Goal: Information Seeking & Learning: Learn about a topic

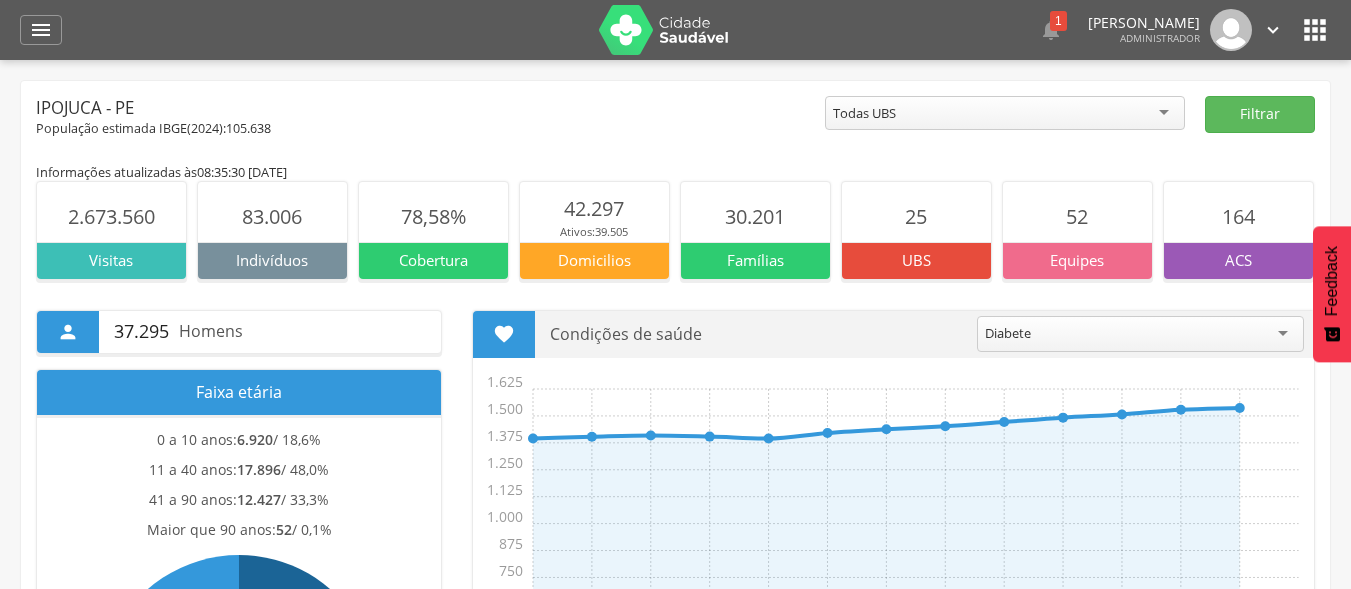
click at [1325, 36] on icon "" at bounding box center [1315, 30] width 32 height 32
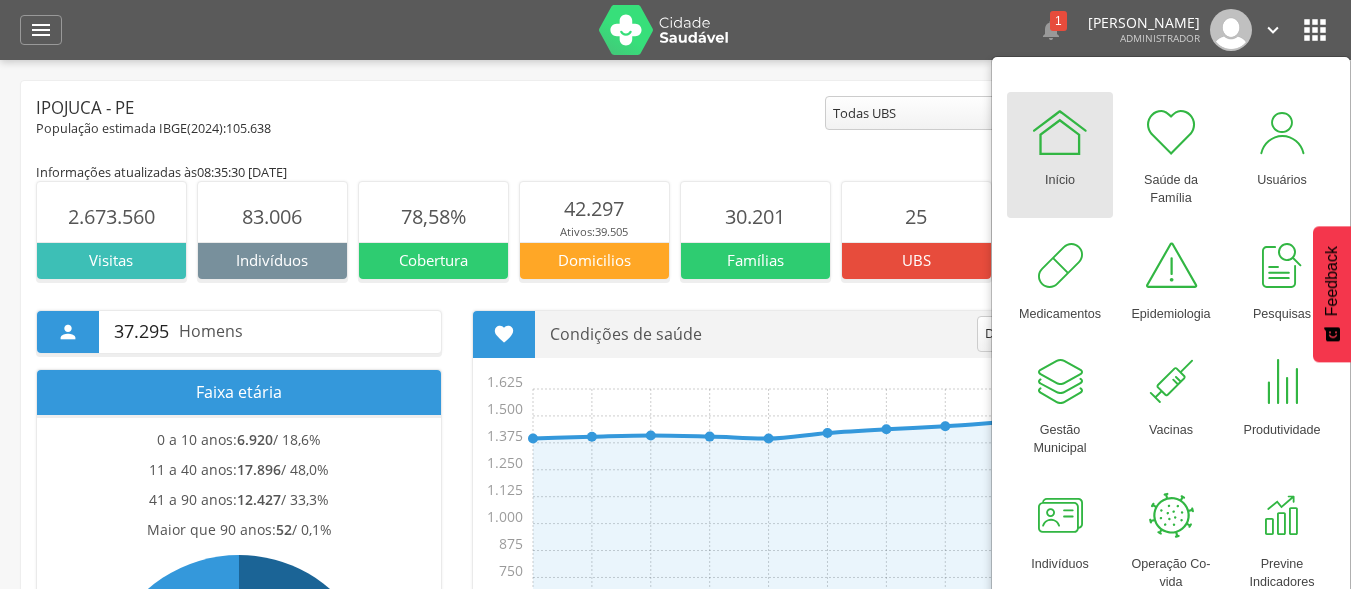
click at [678, 135] on div "População estimada IBGE( 2024 ): 105.638" at bounding box center [430, 129] width 789 height 18
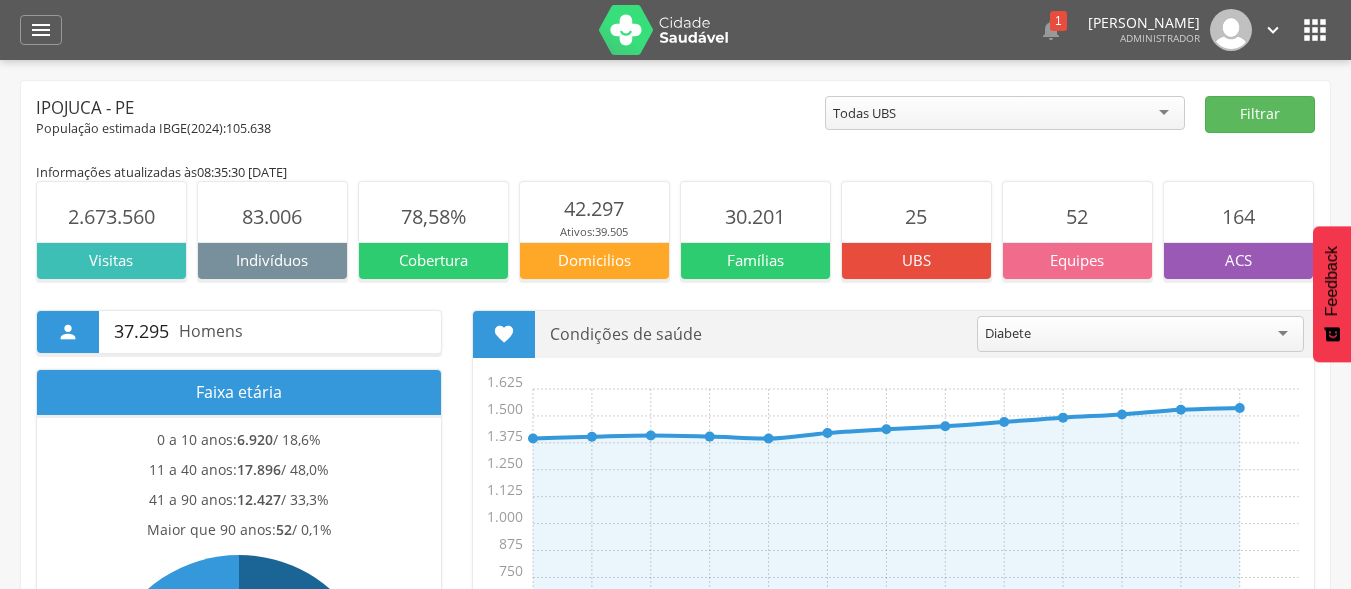
click at [1316, 33] on icon "" at bounding box center [1315, 30] width 32 height 32
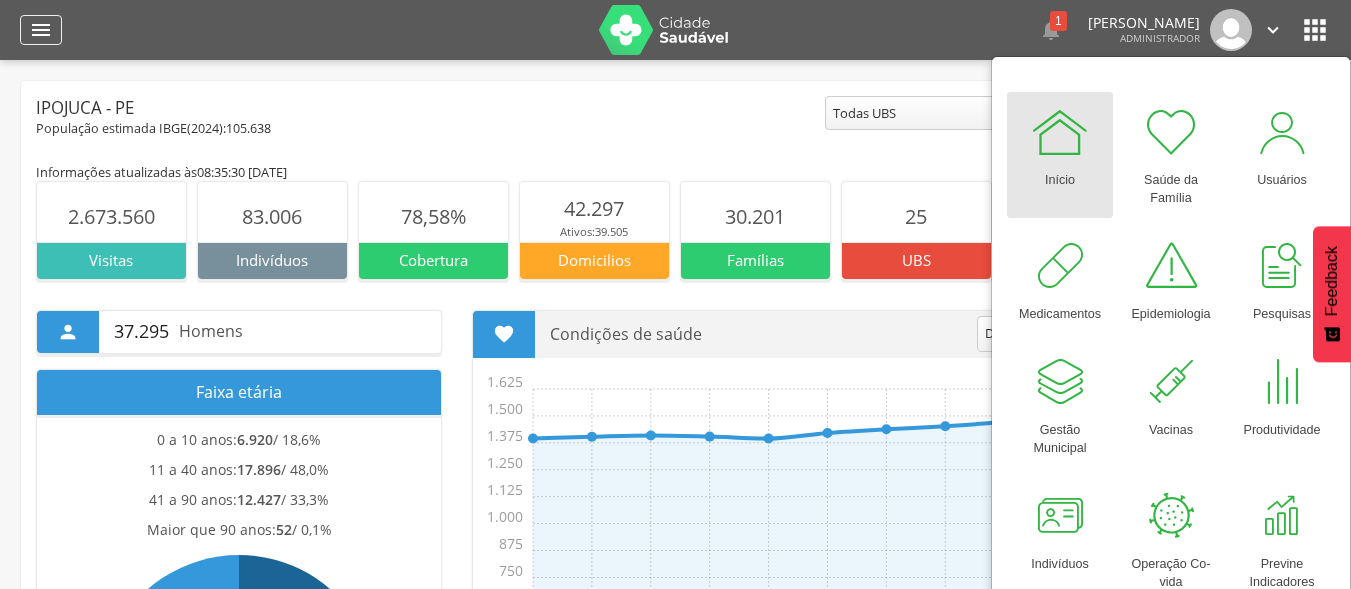
click at [34, 23] on icon "" at bounding box center [41, 30] width 24 height 24
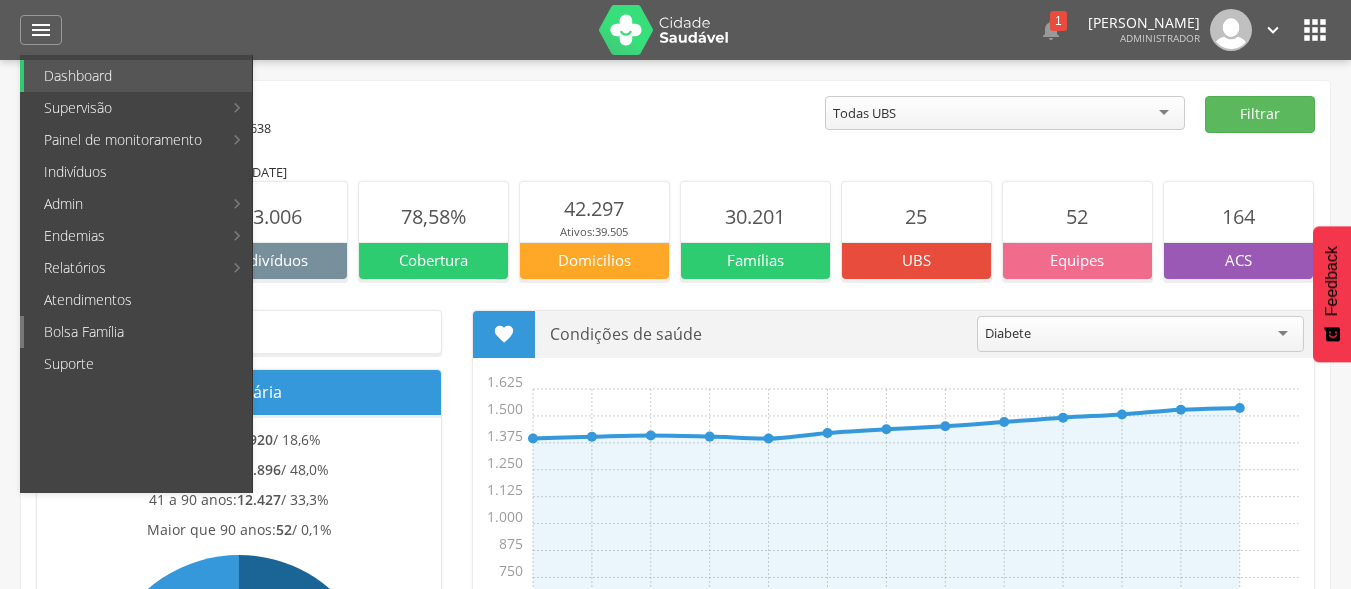
click at [141, 320] on link "Bolsa Família" at bounding box center [138, 332] width 228 height 32
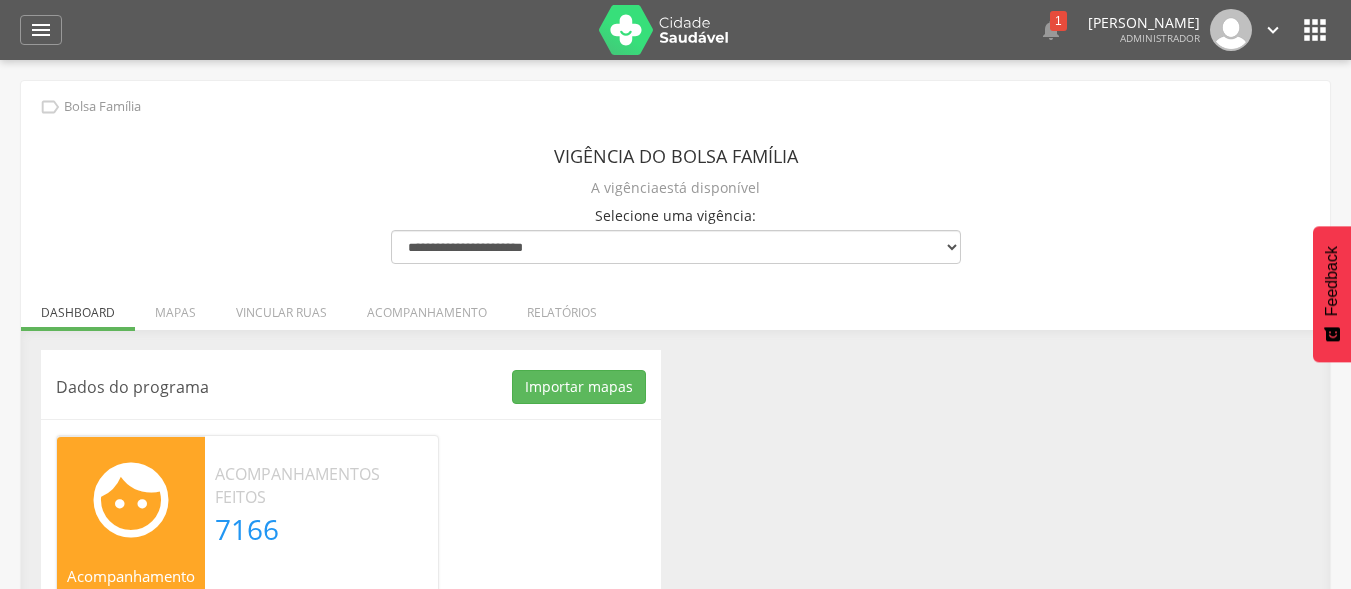
click at [738, 348] on div "Dados do programa Importar mapas As ruas do(s) mapa(s) estão sendo processadas.…" at bounding box center [675, 525] width 1309 height 390
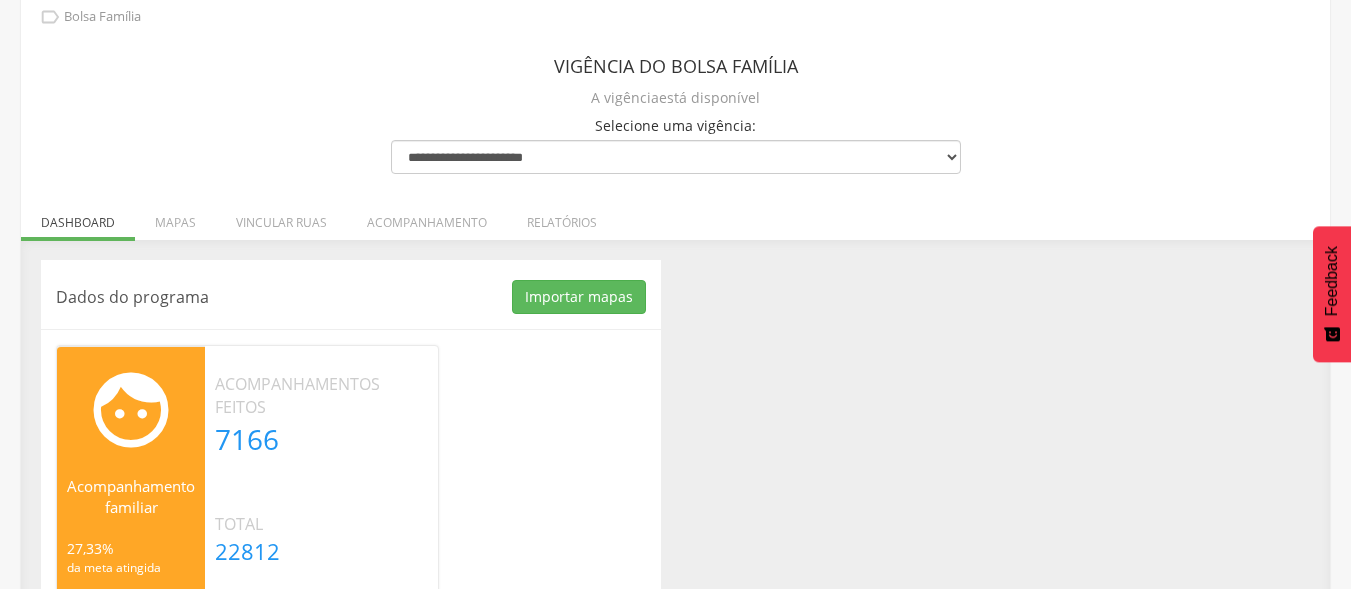
scroll to position [120, 0]
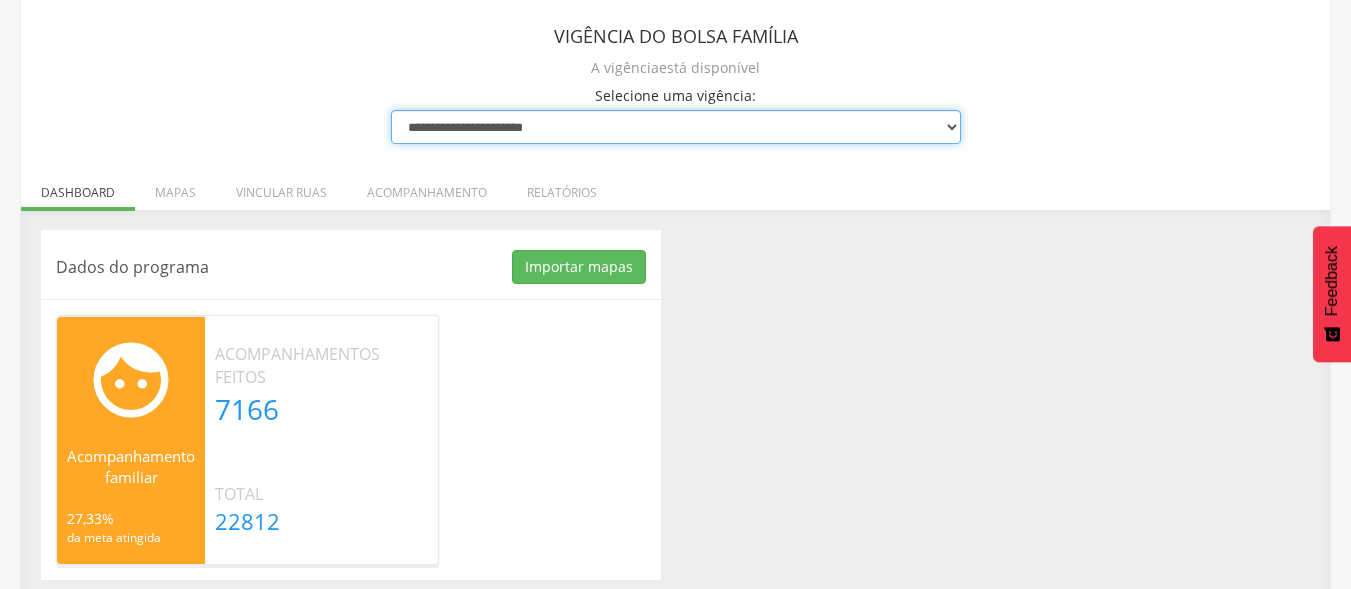
click at [919, 130] on select "**********" at bounding box center [676, 127] width 570 height 34
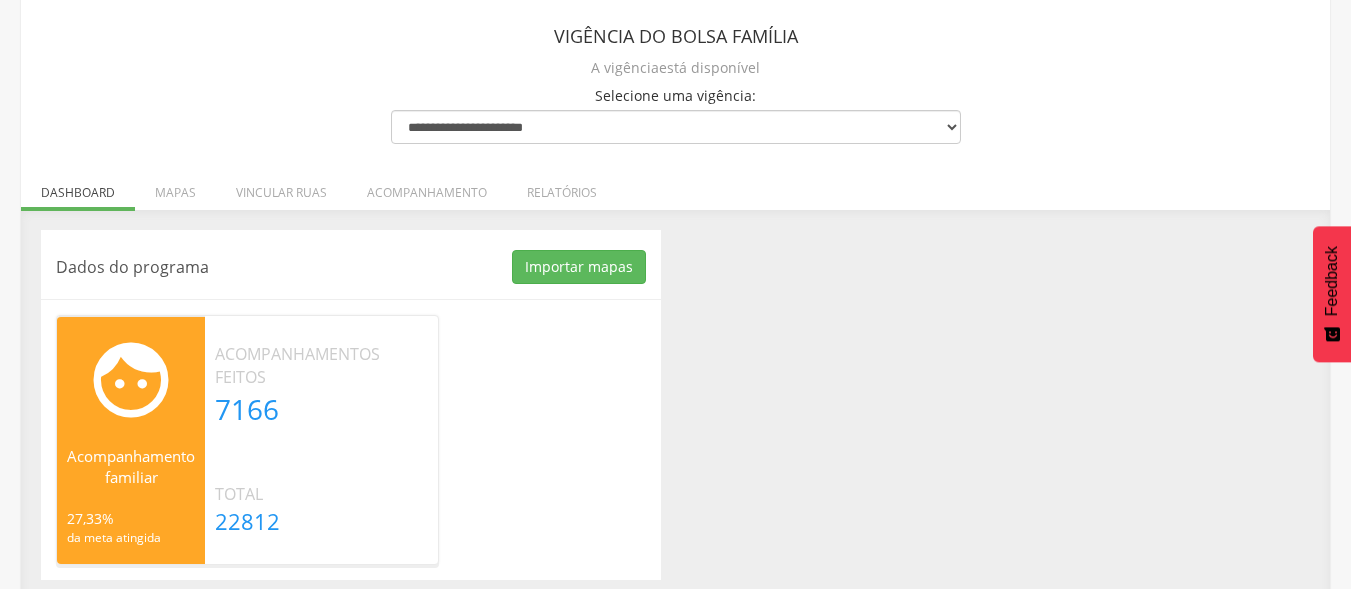
click at [1009, 86] on div "**********" at bounding box center [675, 280] width 1309 height 639
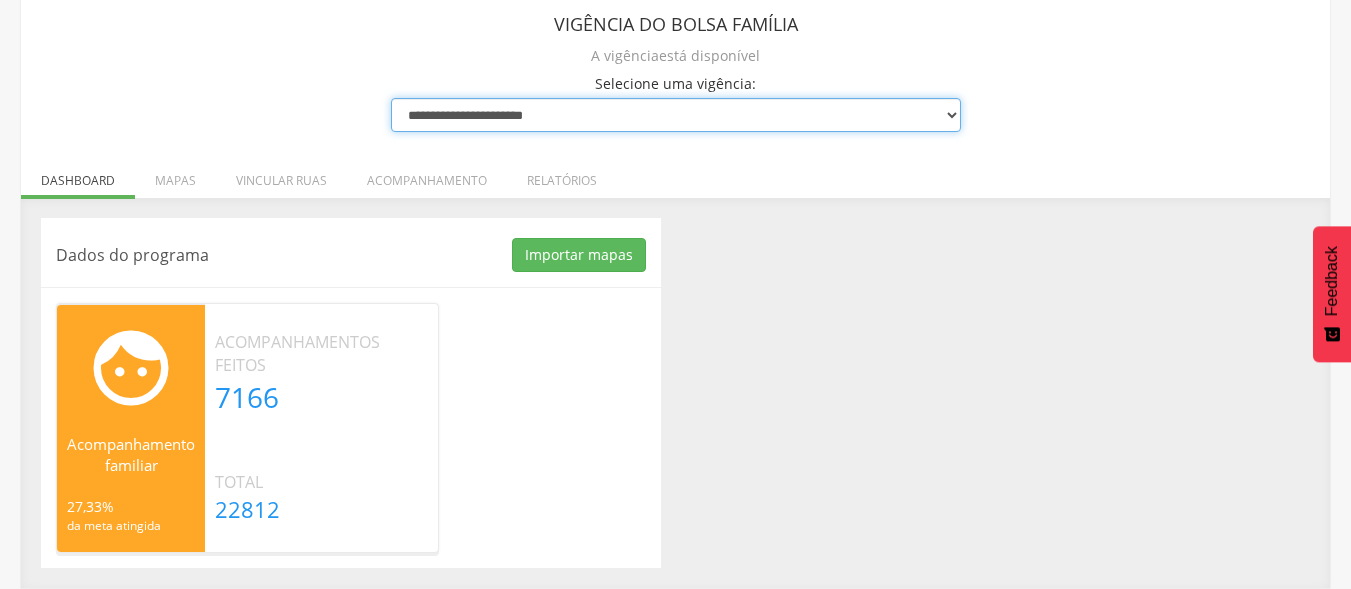
click at [554, 119] on select "**********" at bounding box center [676, 115] width 570 height 34
click at [391, 98] on select "**********" at bounding box center [676, 115] width 570 height 34
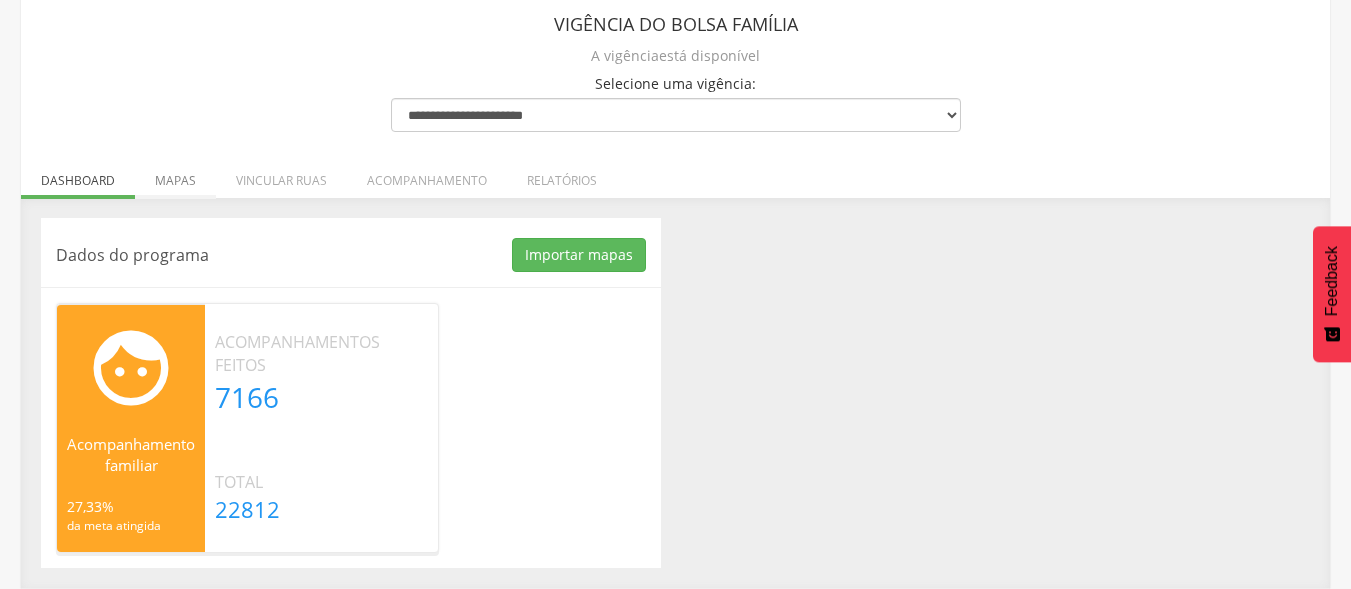
click at [193, 173] on li "Mapas" at bounding box center [175, 175] width 81 height 47
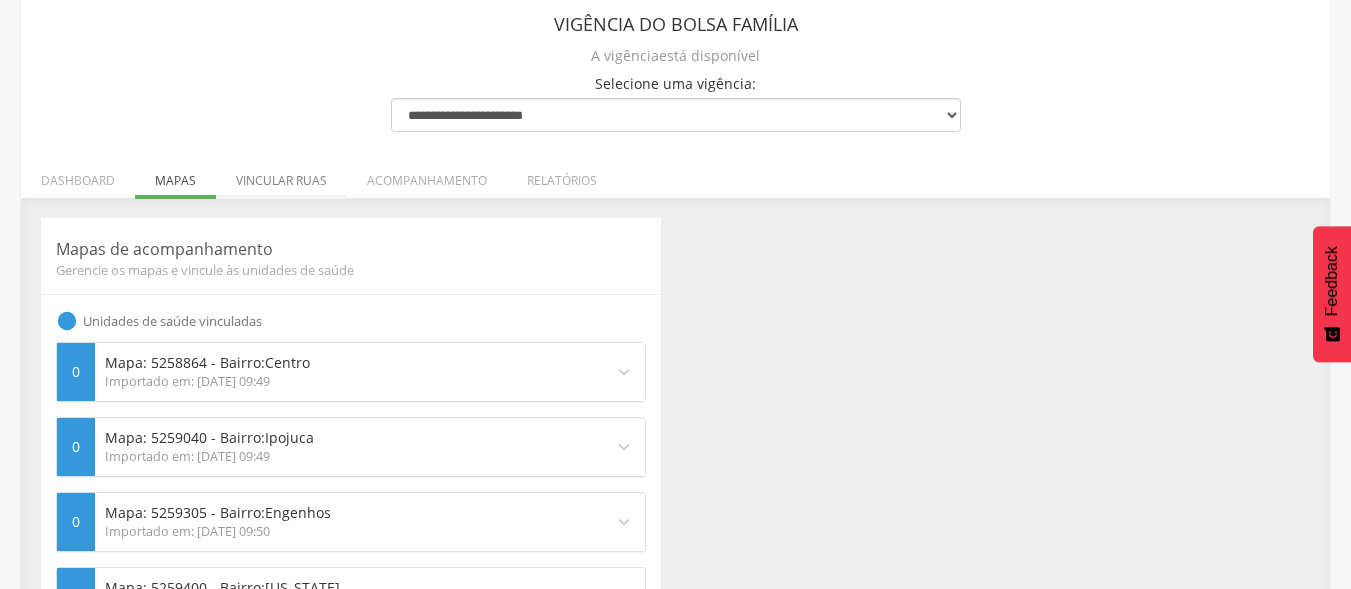
click at [252, 179] on li "Vincular ruas" at bounding box center [281, 175] width 131 height 47
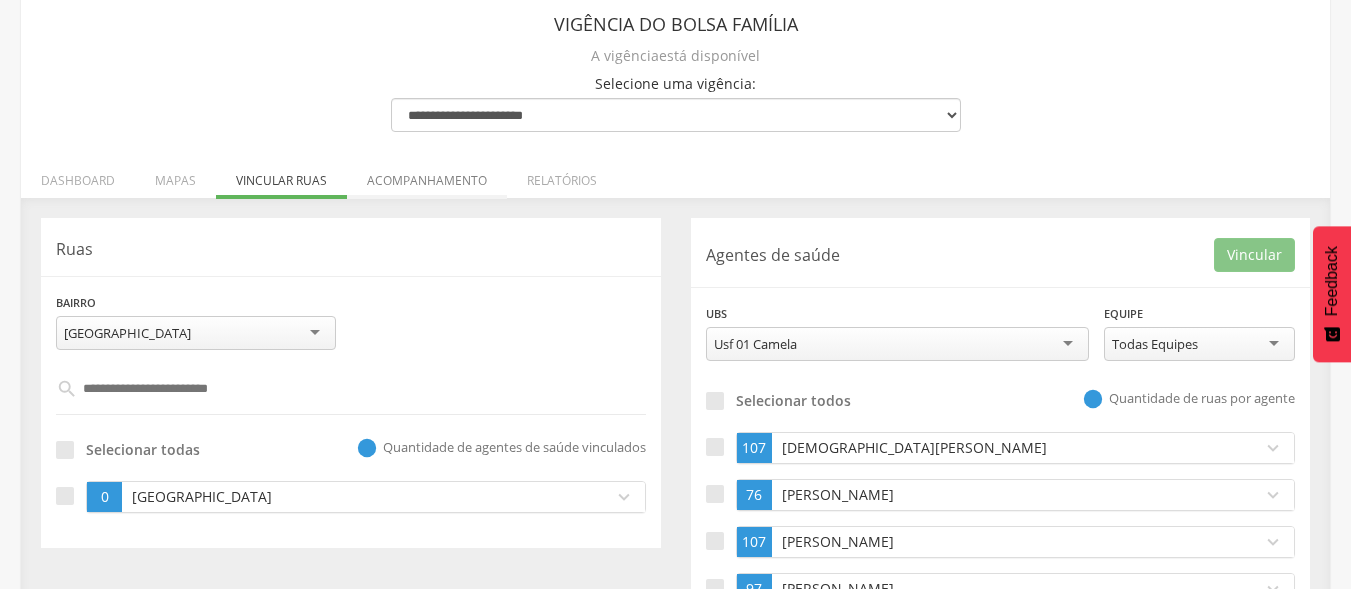
click at [444, 181] on li "Acompanhamento" at bounding box center [427, 175] width 160 height 47
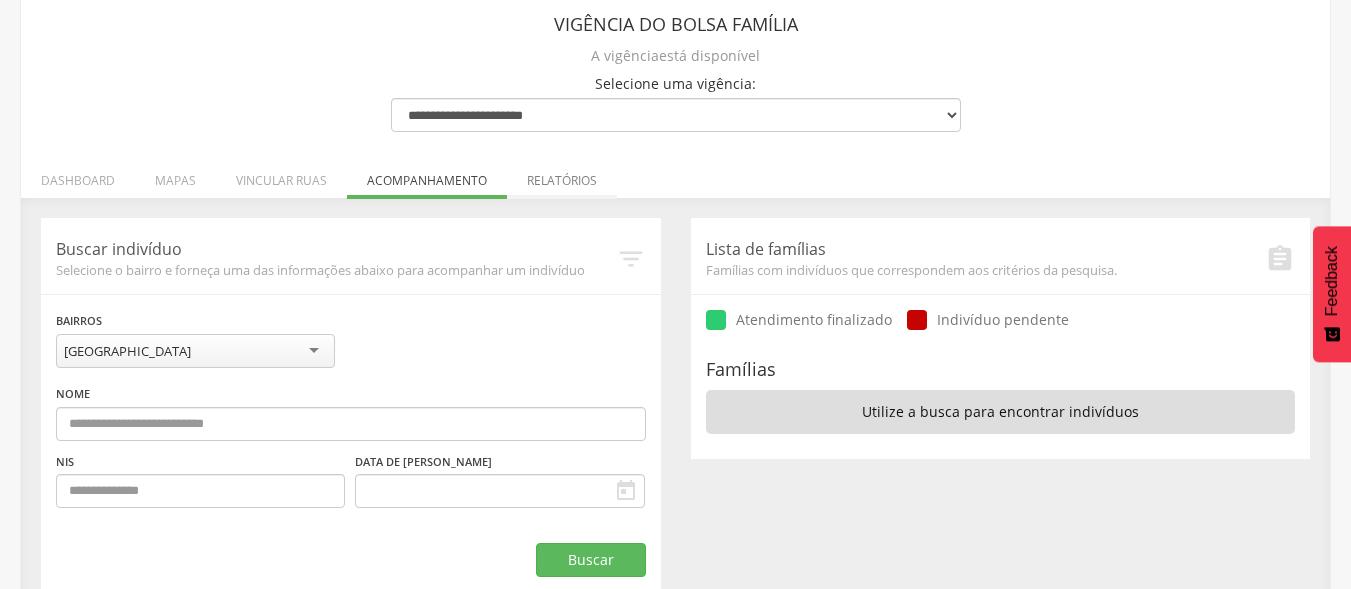
click at [559, 176] on li "Relatórios" at bounding box center [562, 175] width 110 height 47
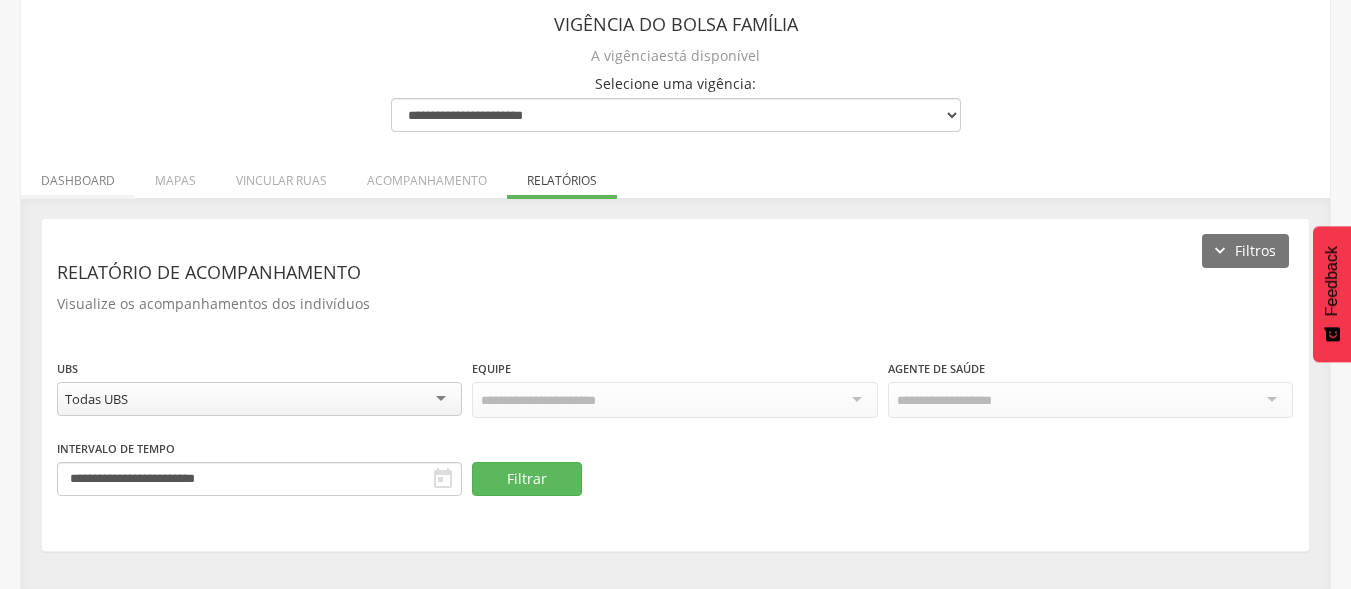
click at [98, 180] on li "Dashboard" at bounding box center [78, 175] width 114 height 47
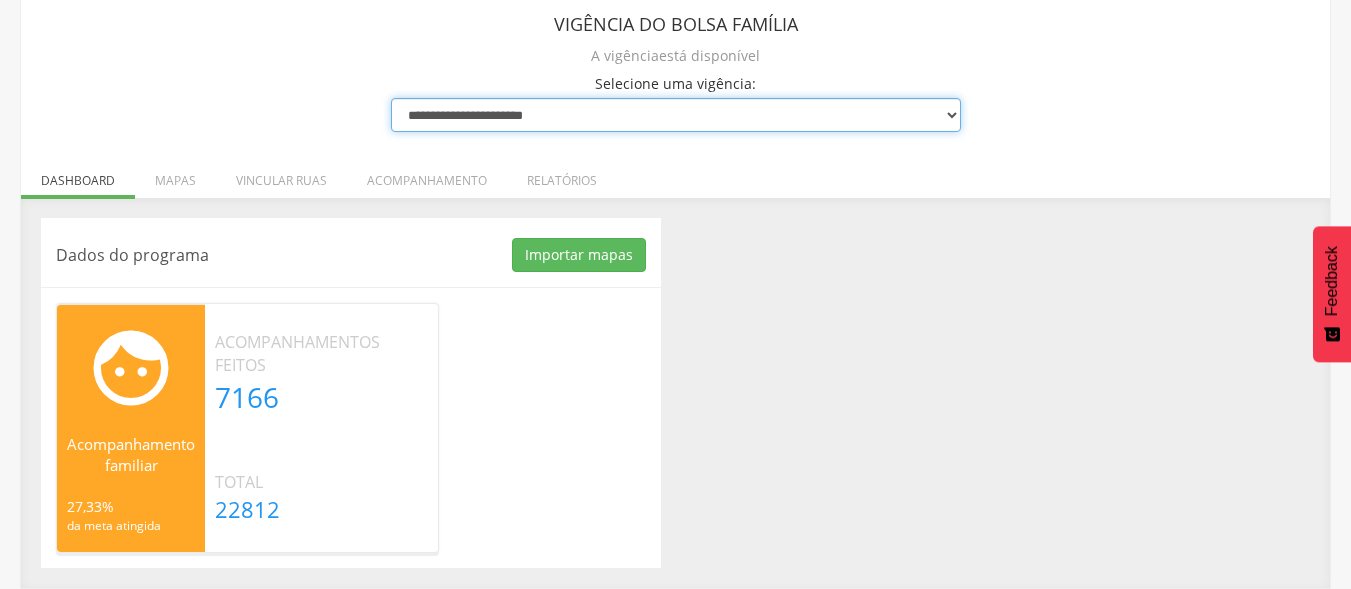
click at [749, 100] on select "**********" at bounding box center [676, 115] width 570 height 34
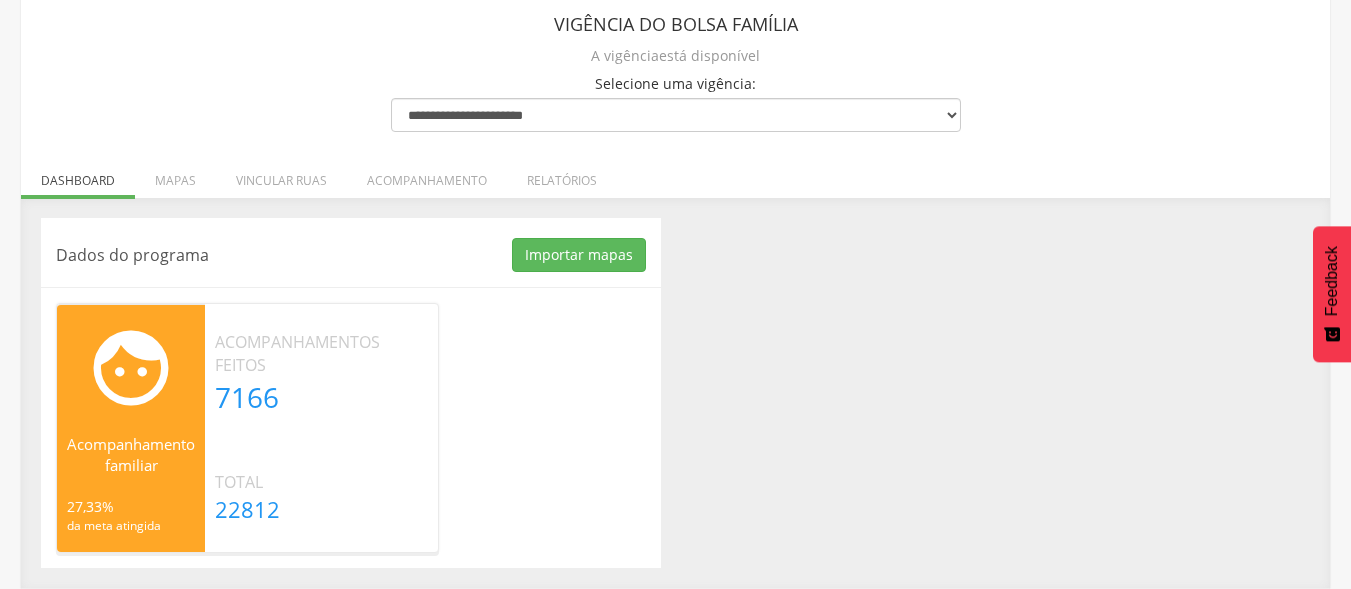
click at [453, 40] on header "Vigência do Bolsa Família" at bounding box center [676, 24] width 570 height 36
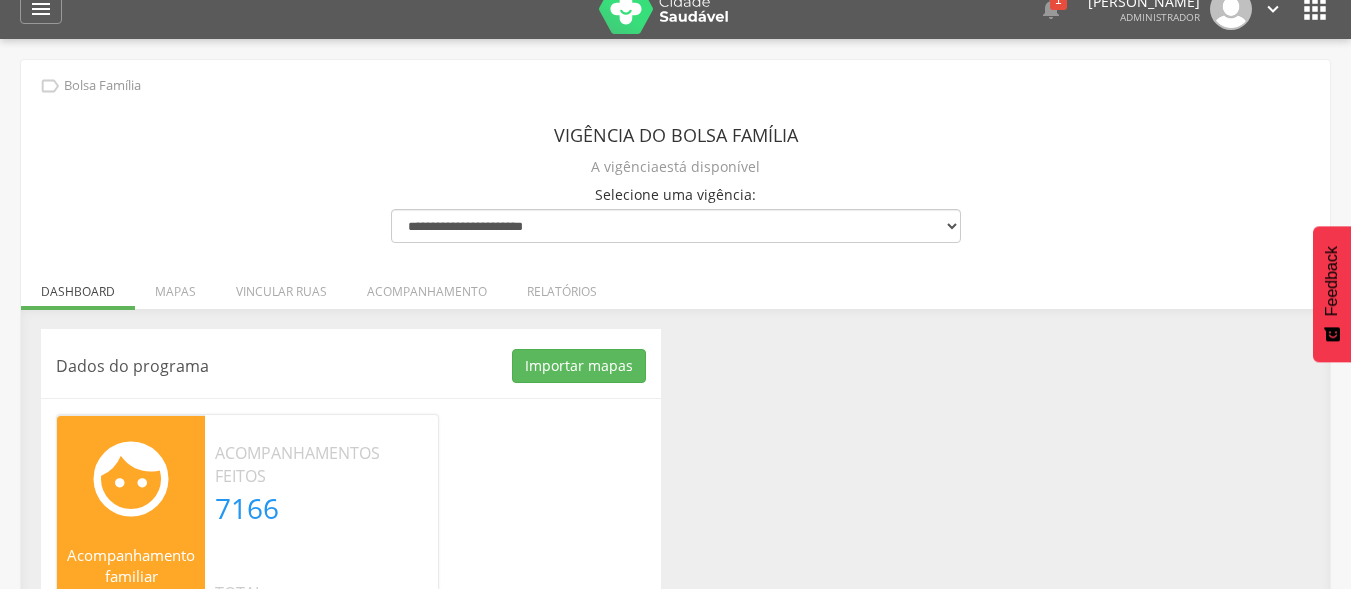
scroll to position [0, 0]
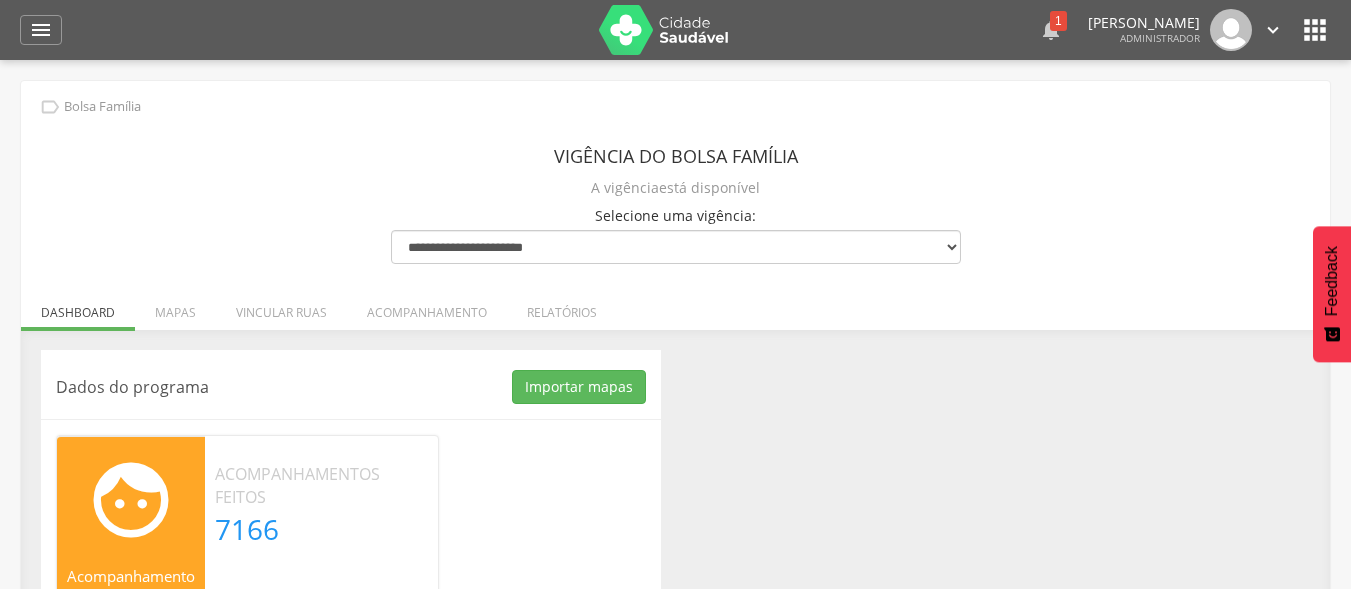
click at [1050, 23] on div "1" at bounding box center [1058, 21] width 17 height 20
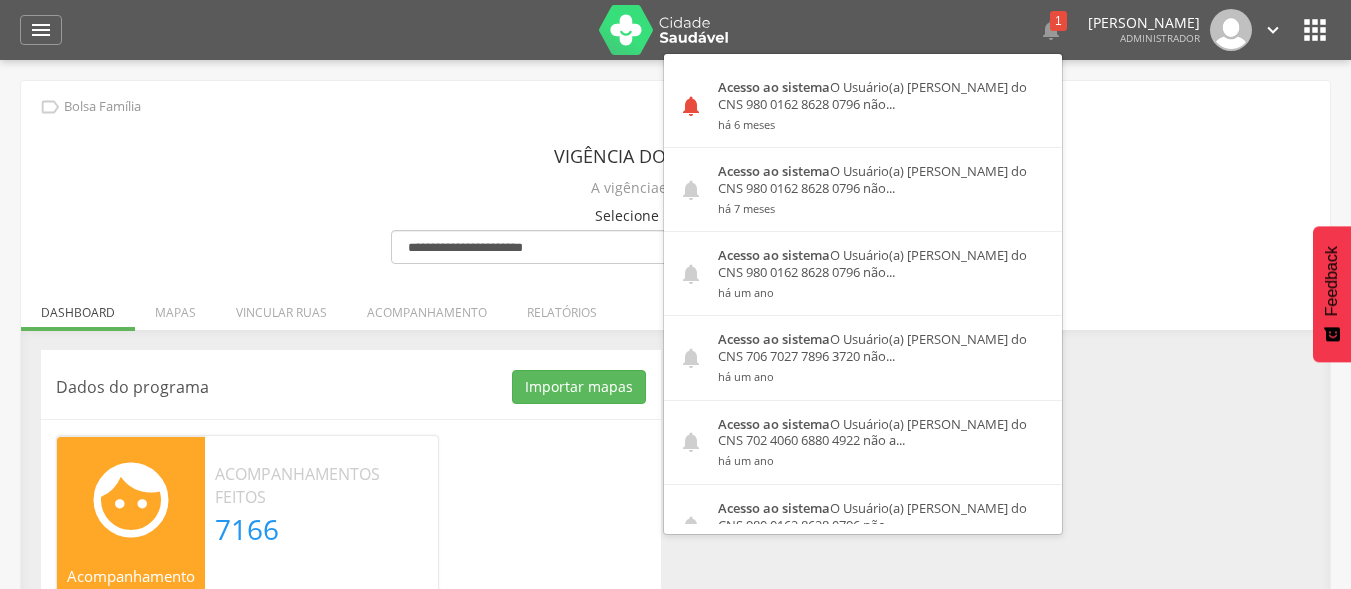
click at [1082, 199] on div "**********" at bounding box center [675, 400] width 1309 height 639
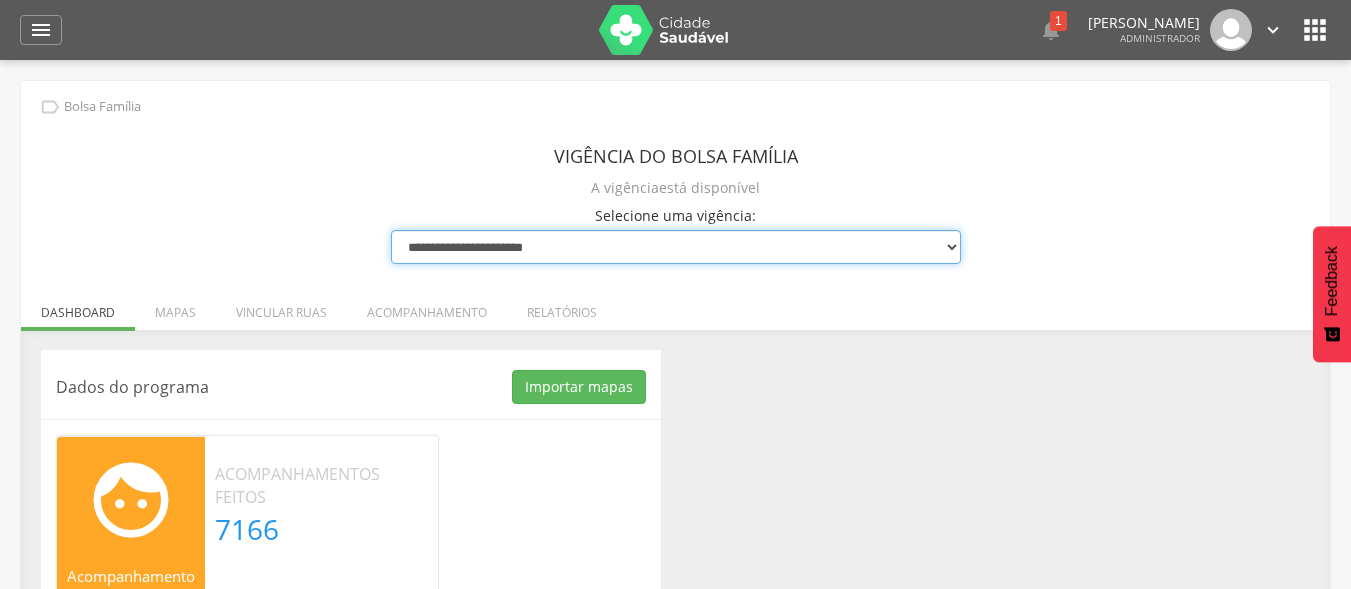
click at [533, 245] on select "**********" at bounding box center [676, 247] width 570 height 34
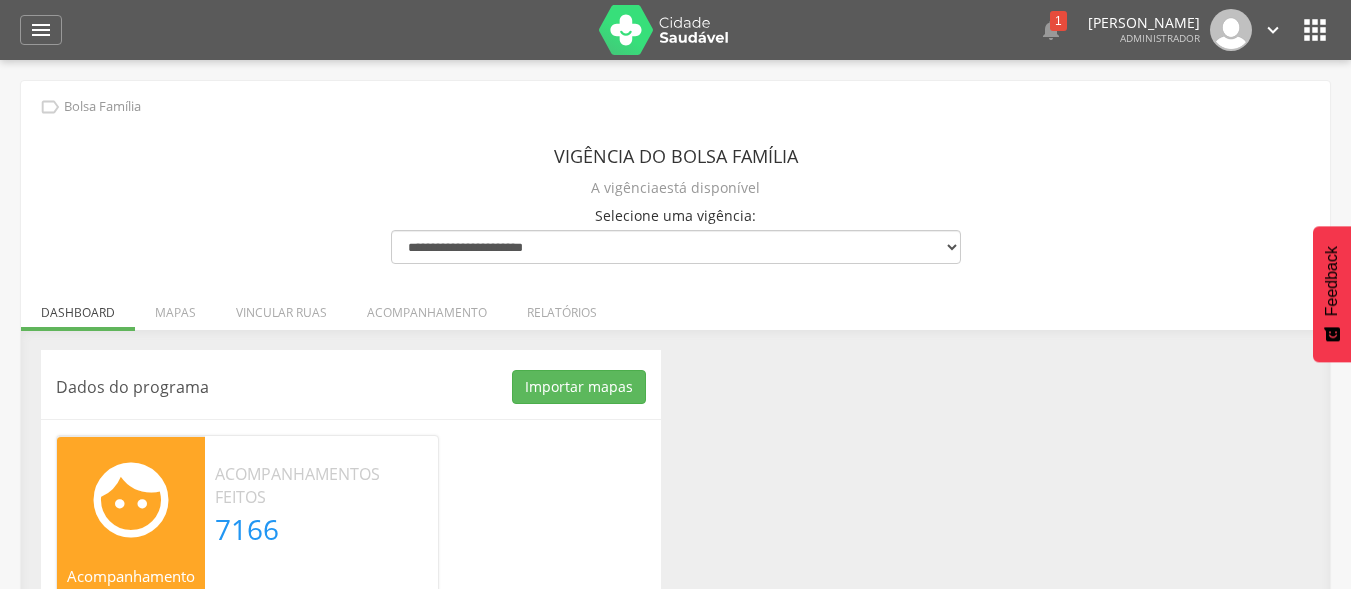
click at [342, 220] on div "**********" at bounding box center [675, 400] width 1309 height 639
click at [42, 43] on div "" at bounding box center [41, 30] width 42 height 30
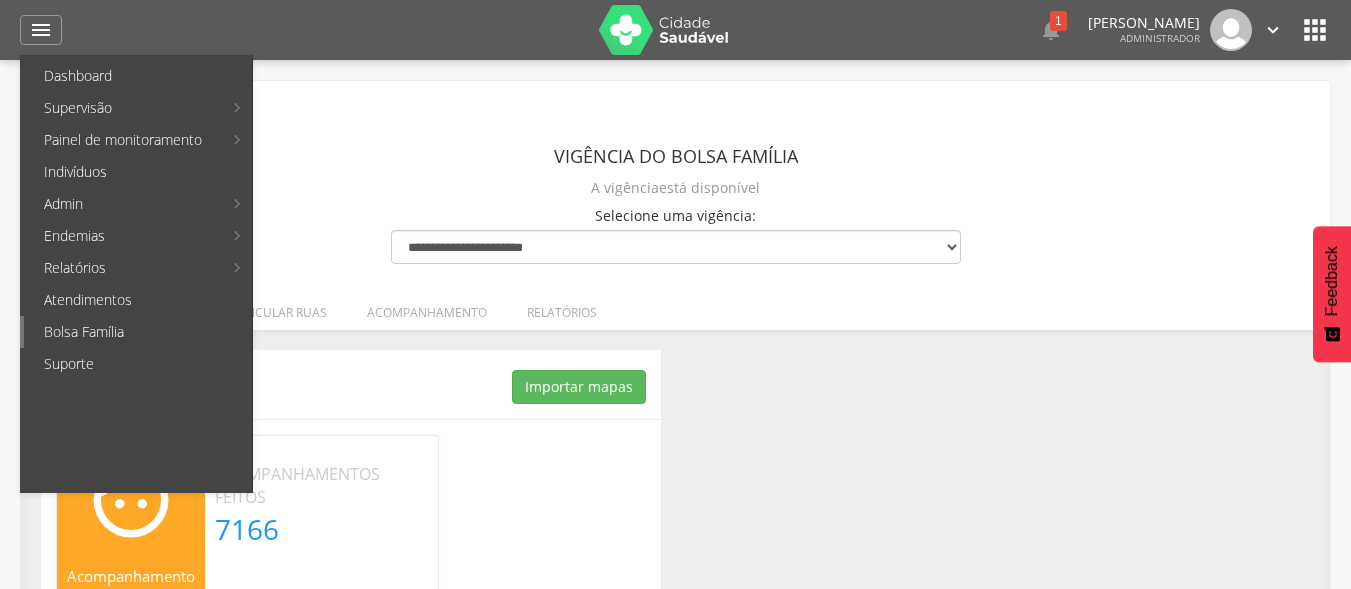
click at [98, 337] on link "Bolsa Família" at bounding box center [138, 332] width 228 height 32
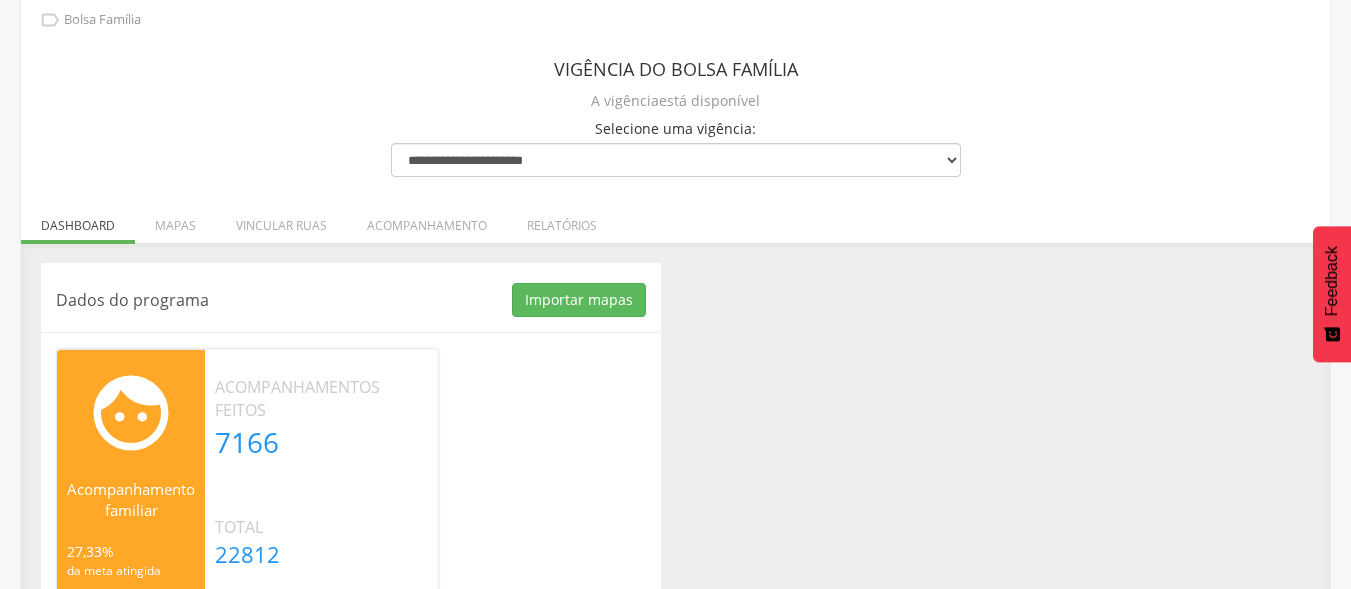
scroll to position [120, 0]
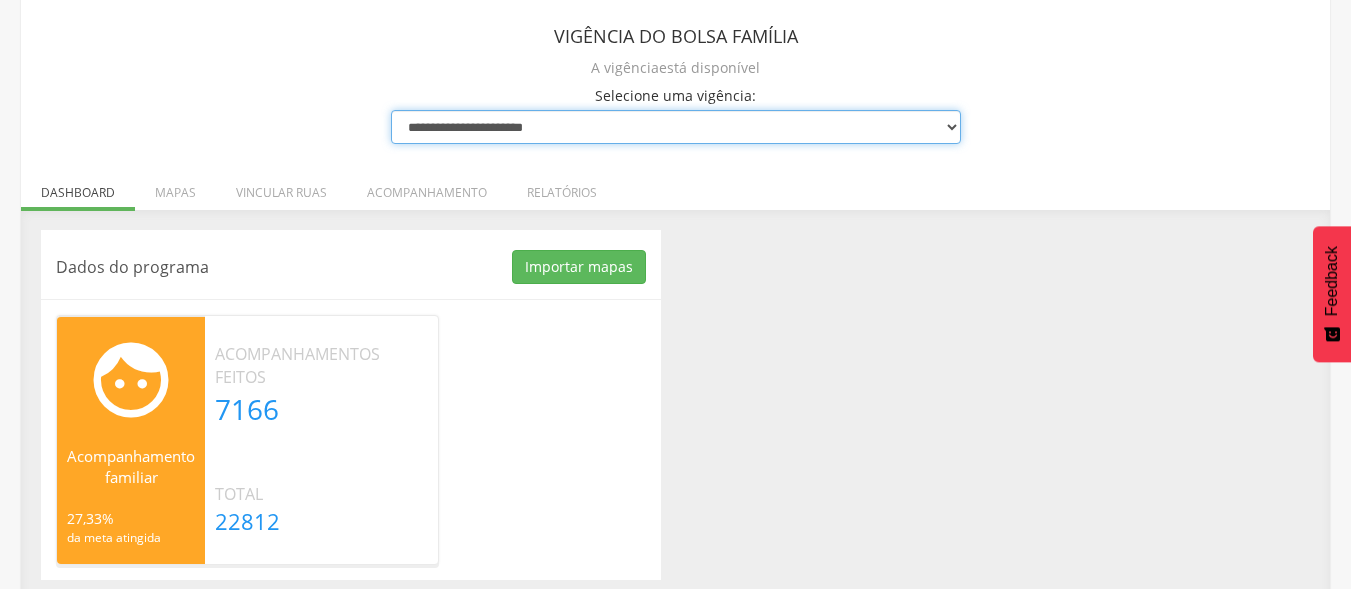
click at [884, 121] on select "**********" at bounding box center [676, 127] width 570 height 34
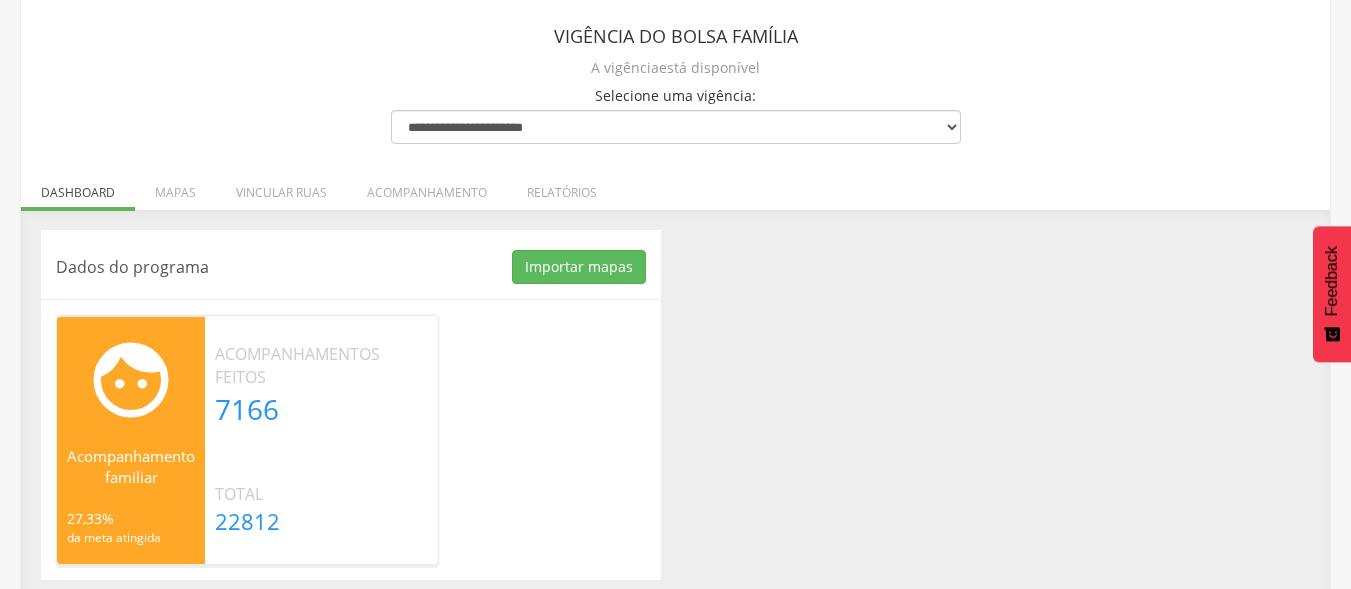
click at [223, 21] on div "**********" at bounding box center [675, 280] width 1309 height 639
click at [576, 273] on button "Importar mapas" at bounding box center [579, 267] width 134 height 34
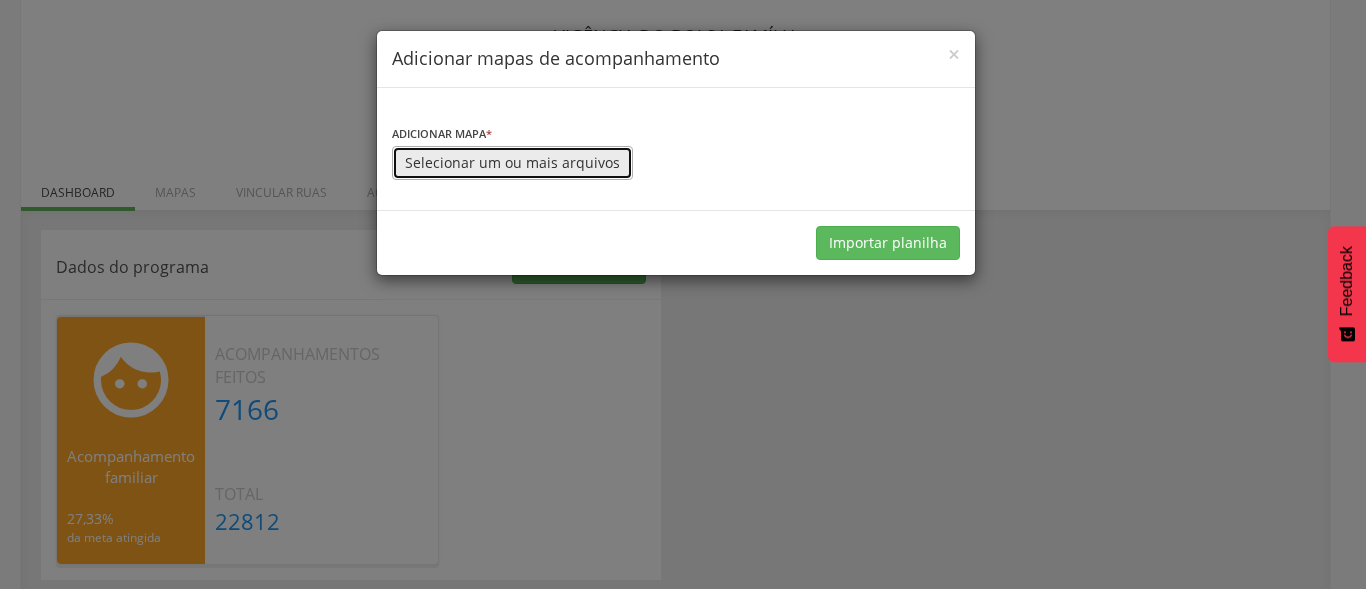
click at [574, 162] on button "Selecionar um ou mais arquivos" at bounding box center [512, 163] width 241 height 34
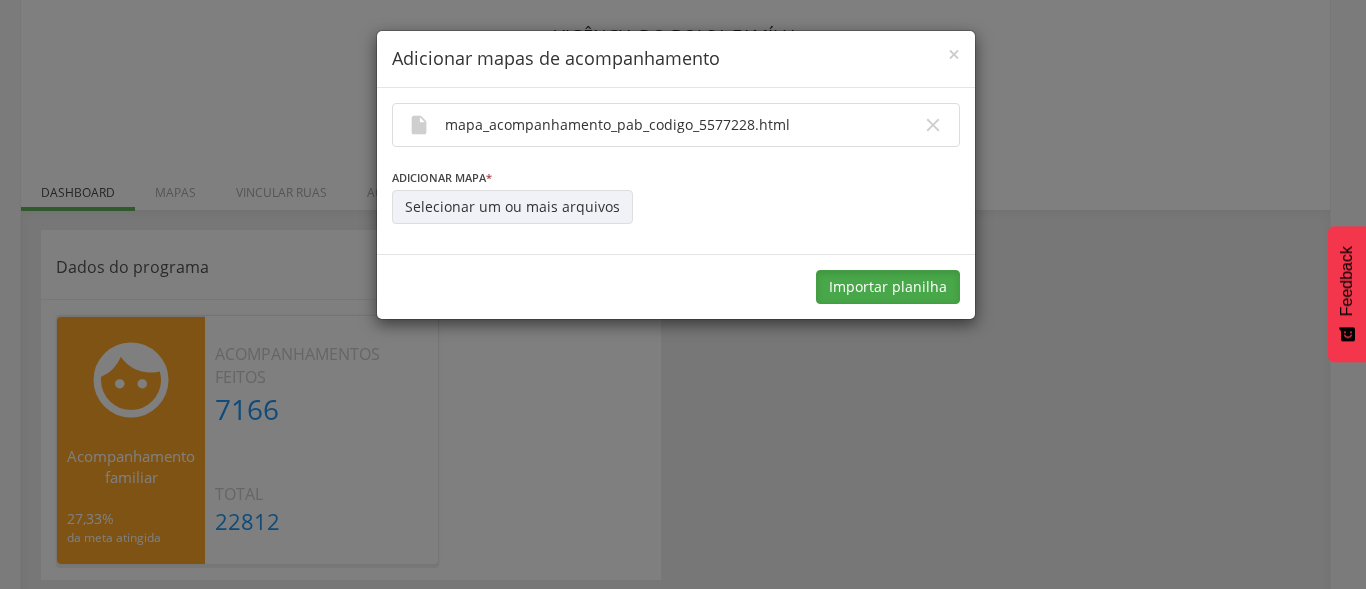
click at [859, 280] on button "Importar planilha" at bounding box center [888, 287] width 144 height 34
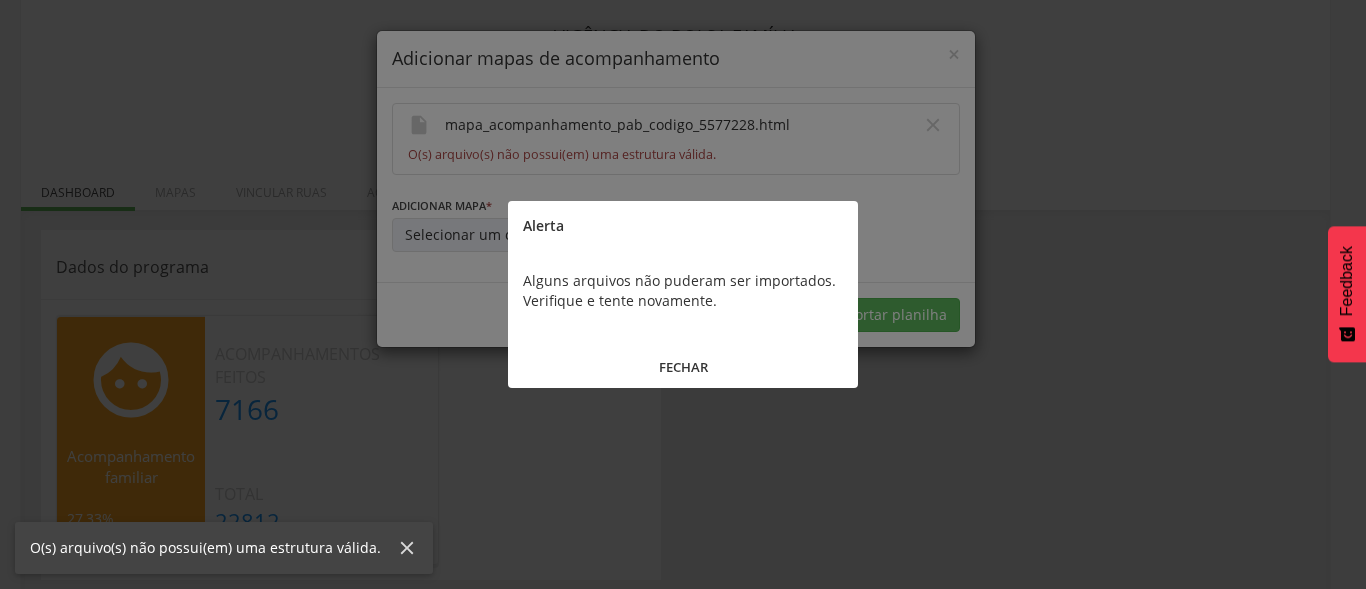
click at [725, 172] on div at bounding box center [683, 294] width 1366 height 589
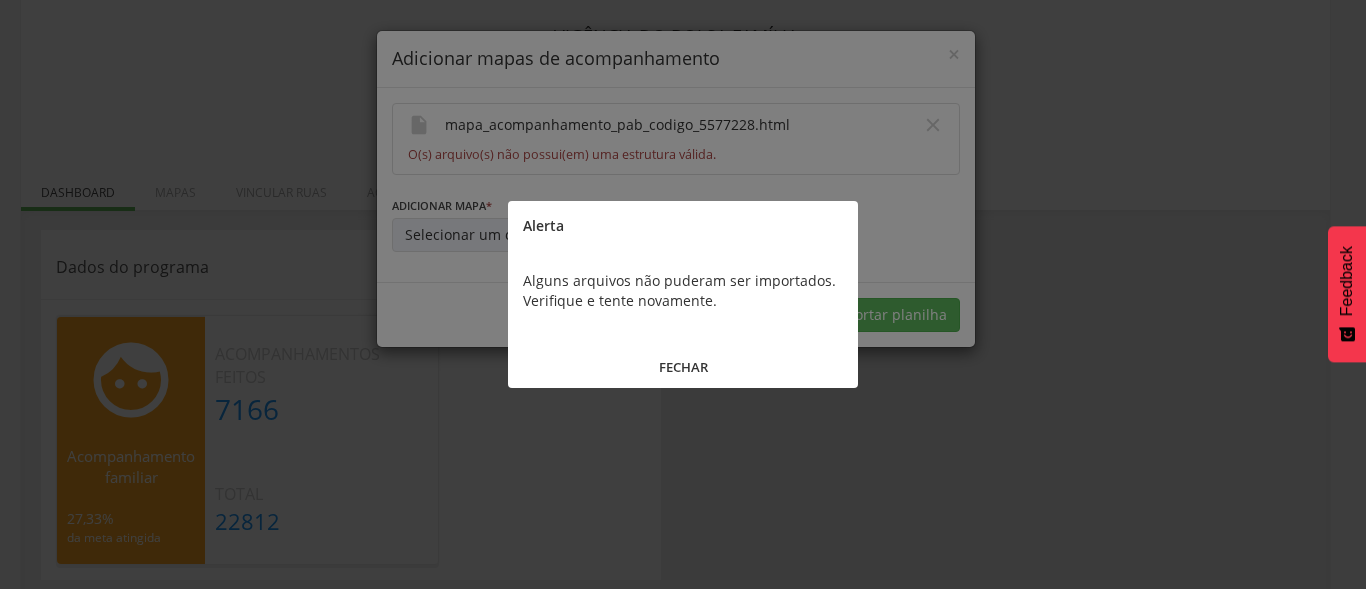
click at [684, 364] on button "FECHAR" at bounding box center [683, 367] width 350 height 43
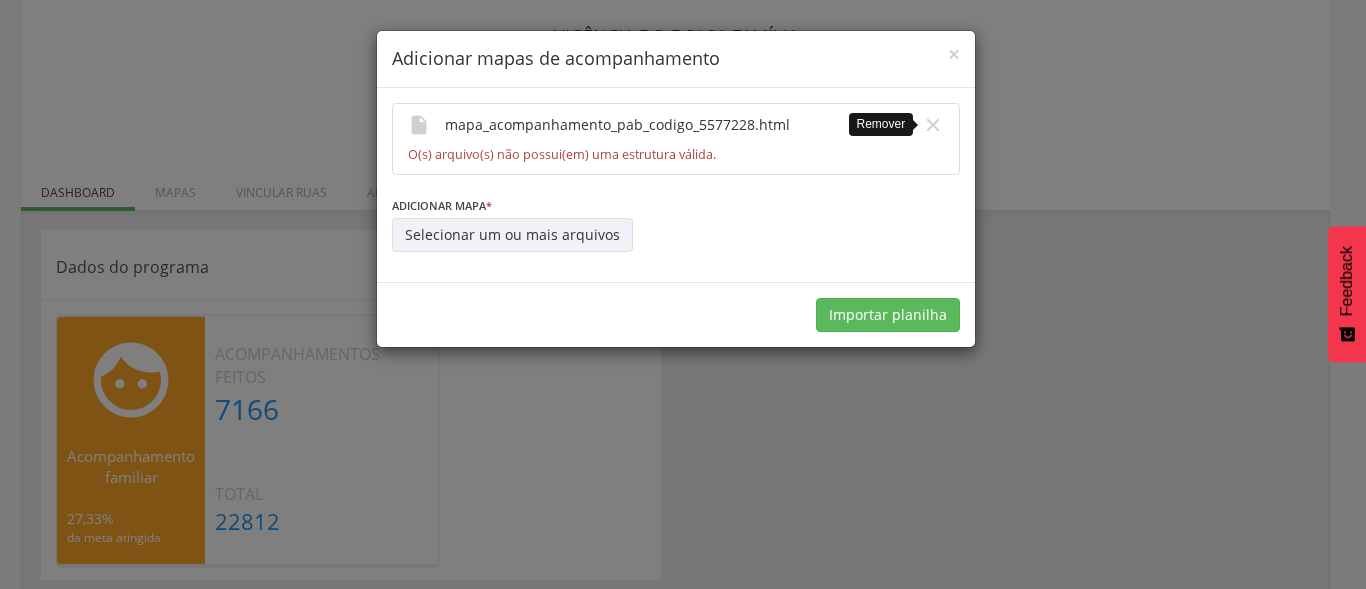
click at [924, 124] on icon "" at bounding box center [933, 125] width 22 height 22
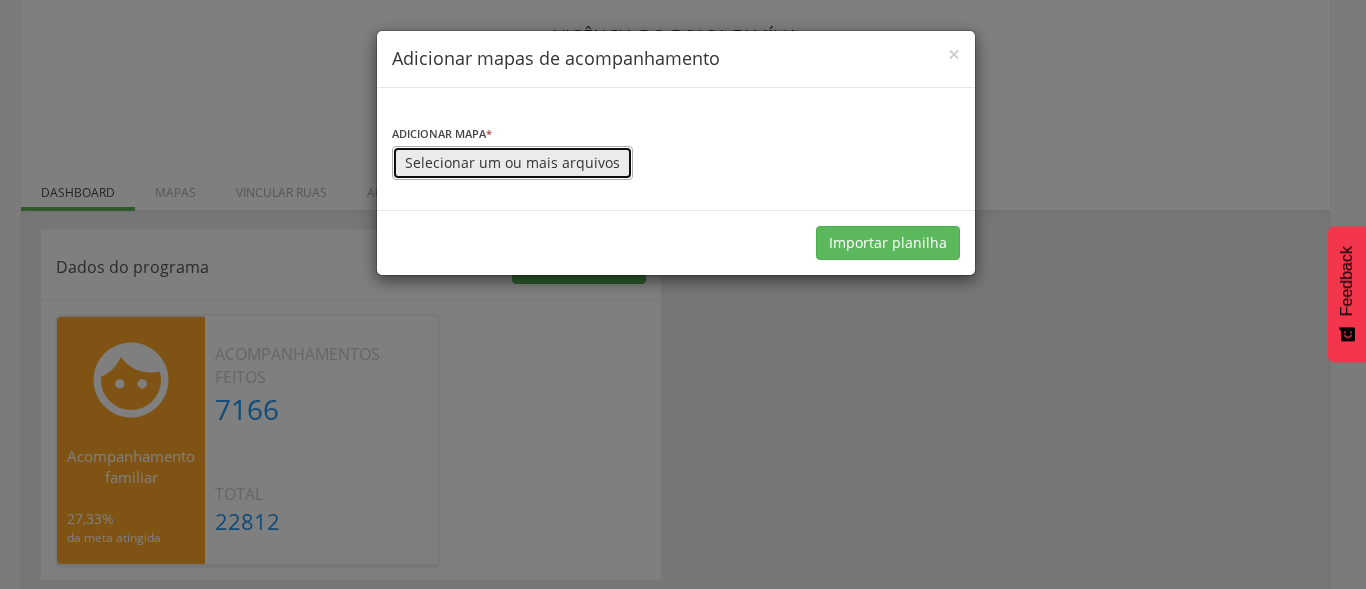
click at [491, 157] on button "Selecionar um ou mais arquivos" at bounding box center [512, 163] width 241 height 34
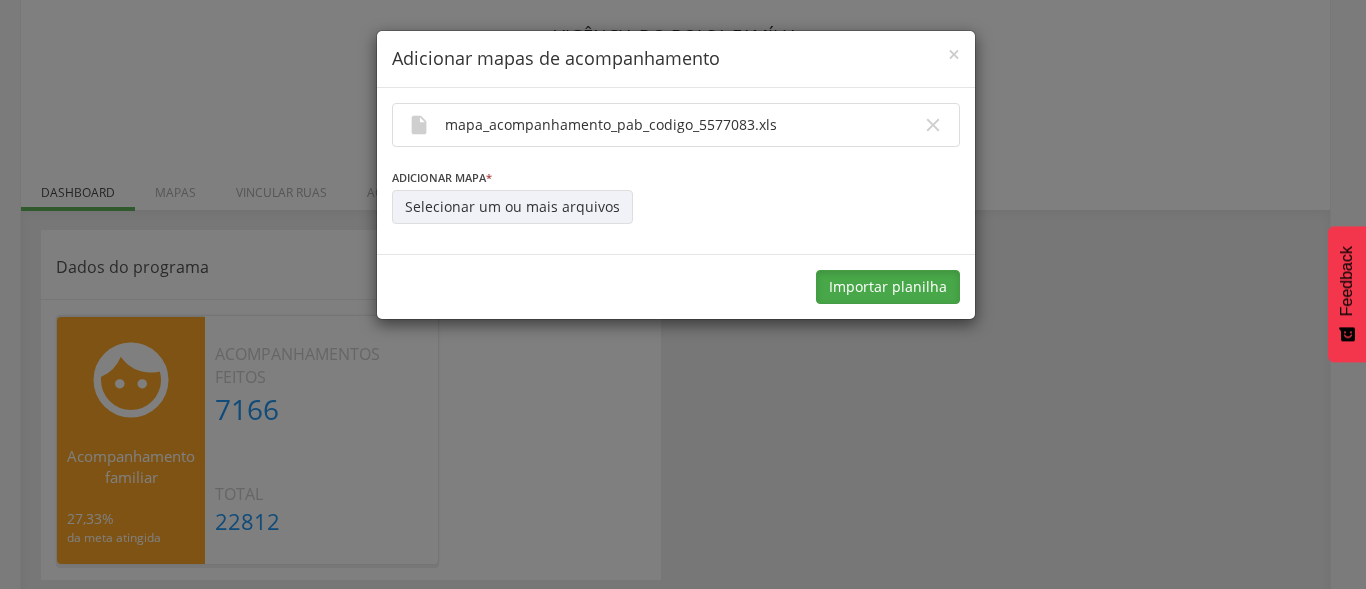
click at [913, 279] on button "Importar planilha" at bounding box center [888, 287] width 144 height 34
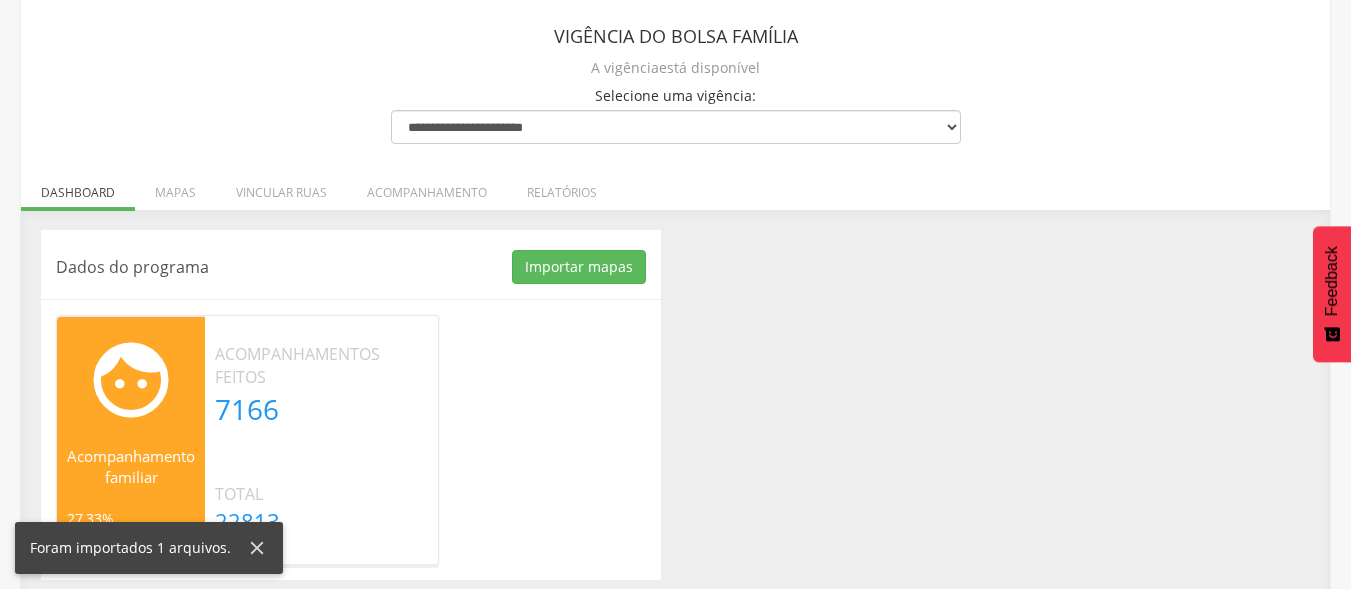
scroll to position [132, 0]
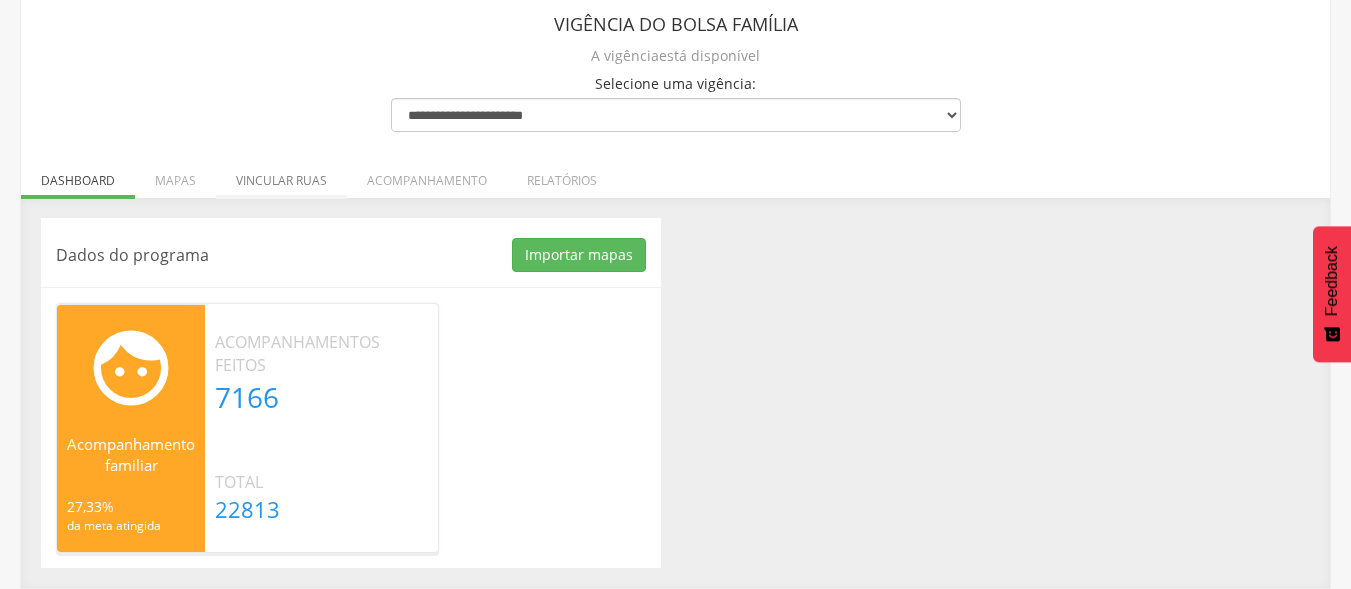
click at [259, 183] on li "Vincular ruas" at bounding box center [281, 175] width 131 height 47
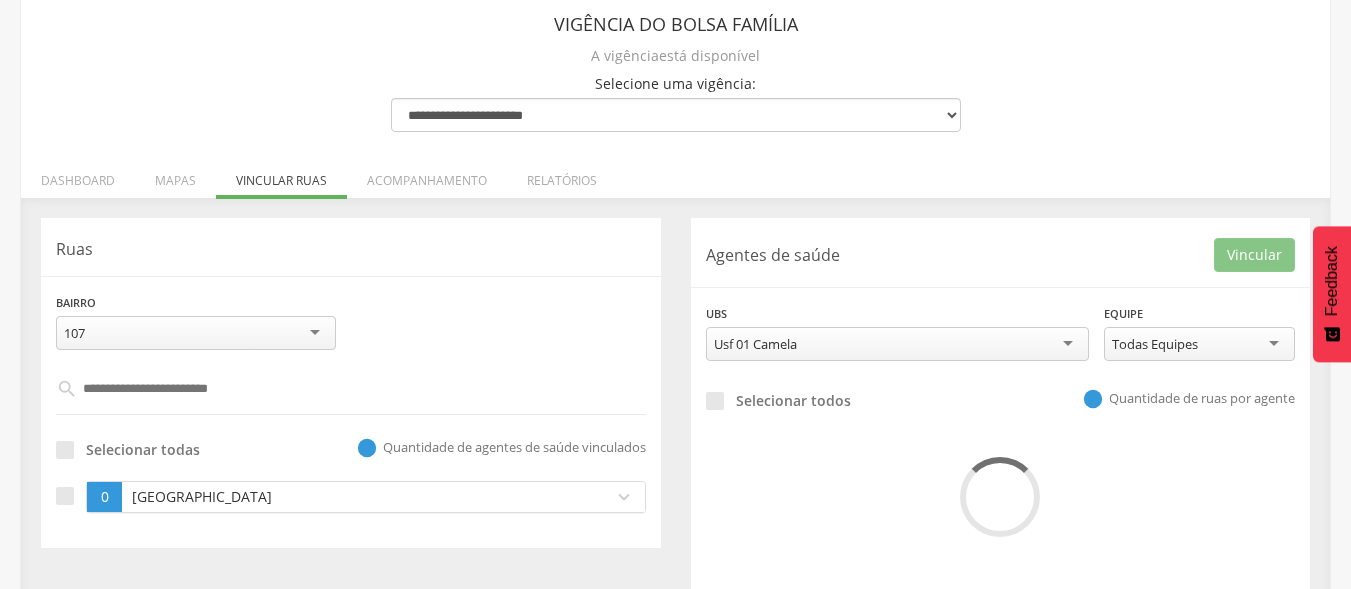
scroll to position [156, 0]
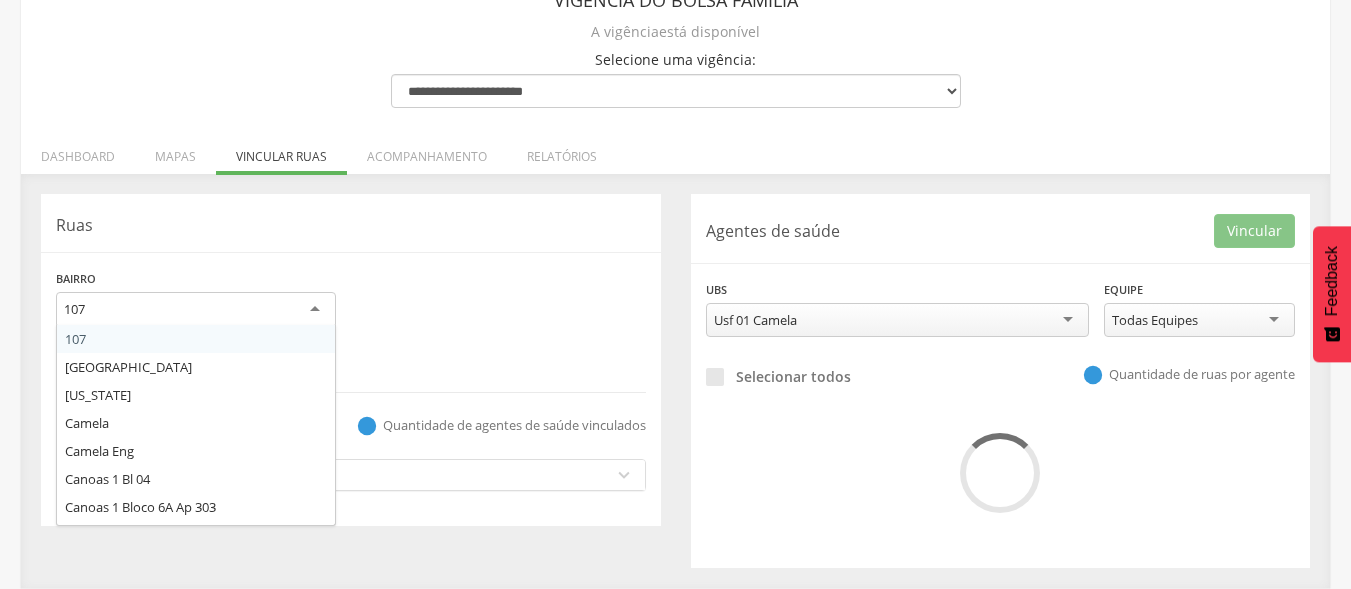
click at [269, 325] on div "107 107 Alto Bela Vista California Camela Camela Eng Canoas 1 Bl 04 Canoas 1 Bl…" at bounding box center [196, 310] width 280 height 36
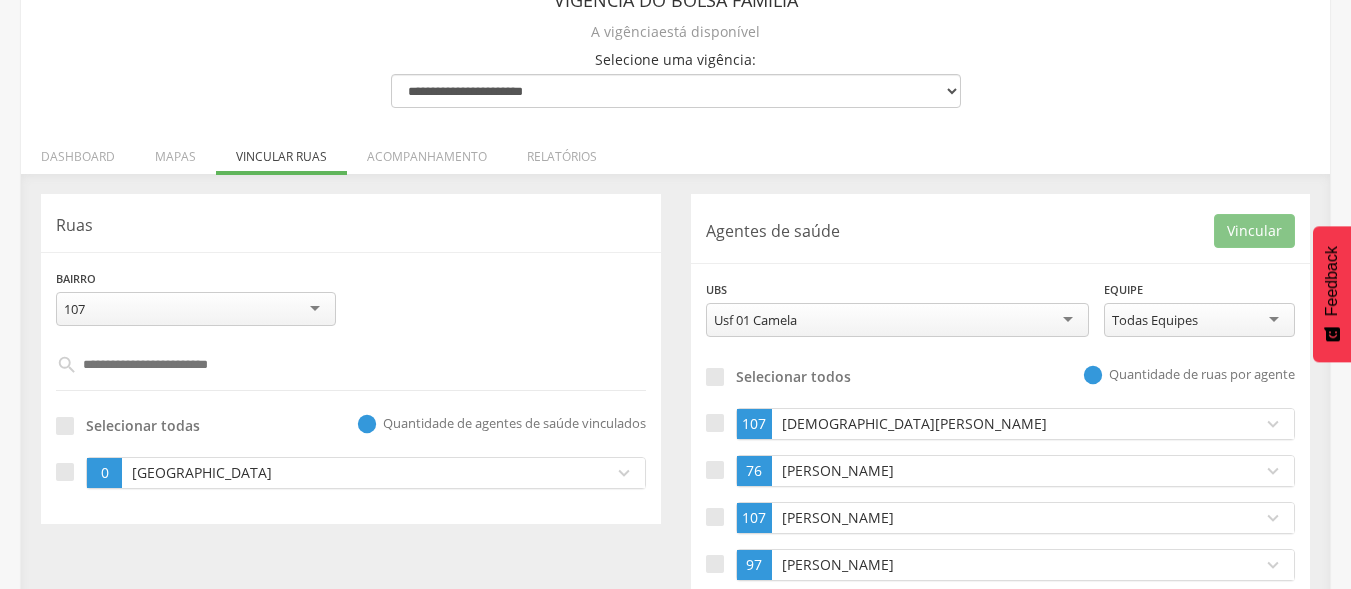
click at [355, 277] on div "Bairro *** 107 107 Alto Bela Vista California Camela Camela Eng Canoas 1 Bl 04 …" at bounding box center [351, 304] width 620 height 73
click at [275, 92] on div "**********" at bounding box center [675, 351] width 1309 height 852
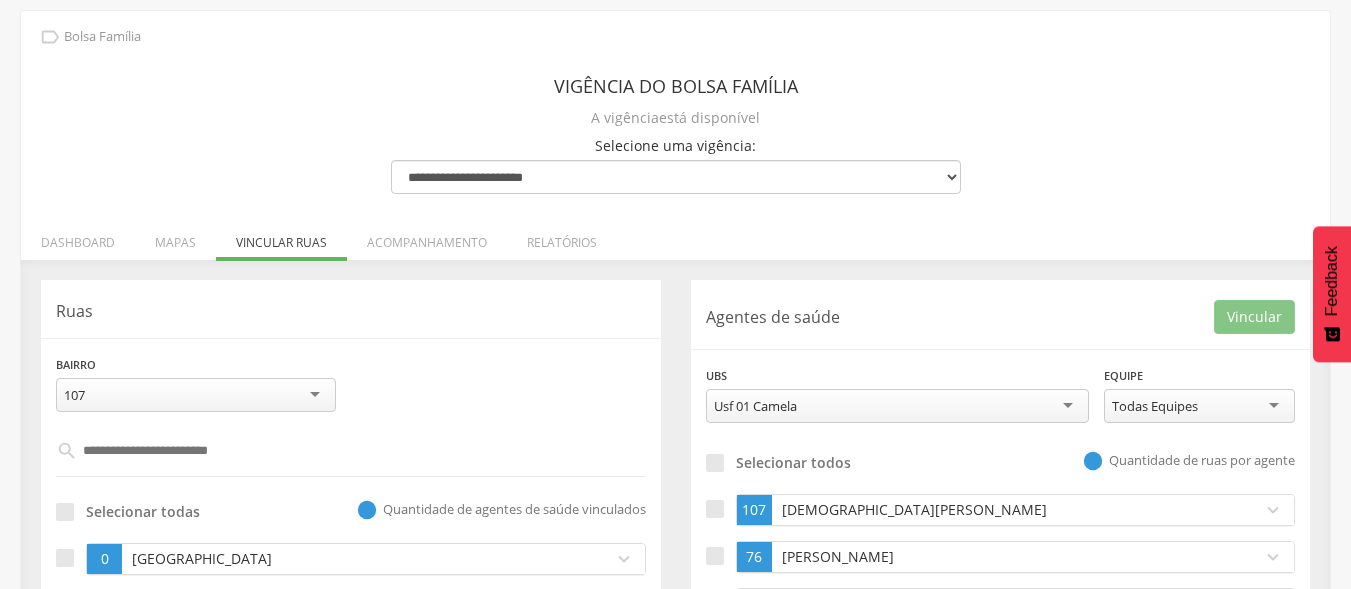
scroll to position [0, 0]
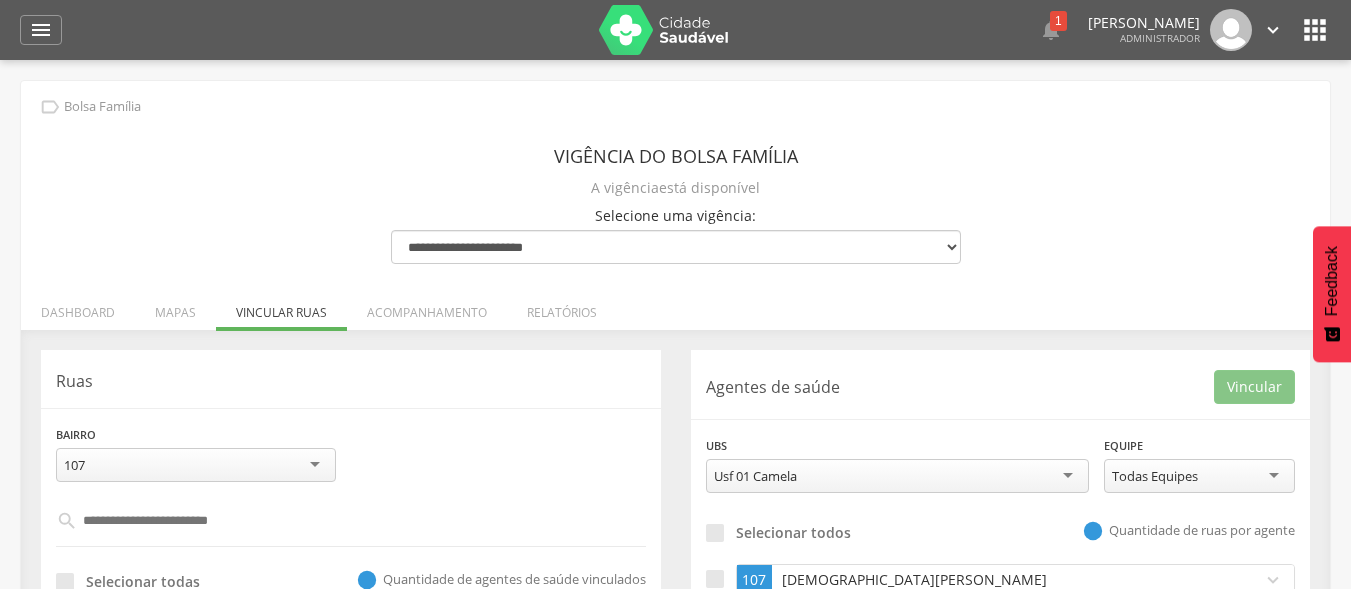
click at [1308, 30] on icon "" at bounding box center [1315, 30] width 32 height 32
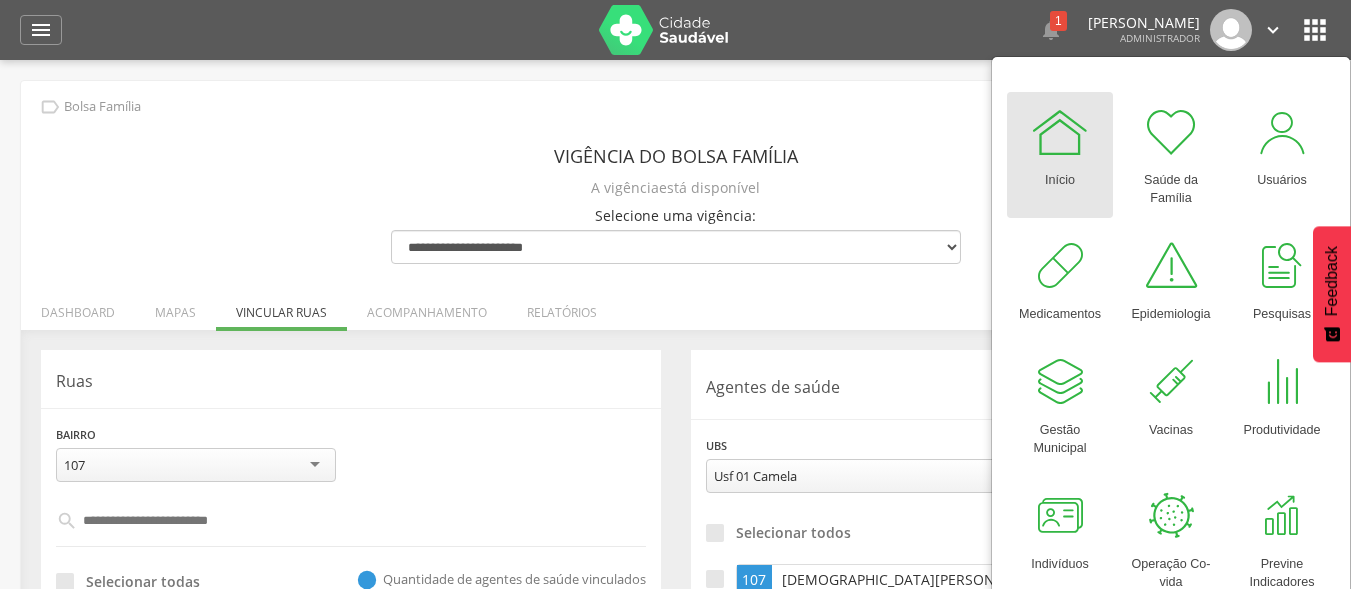
click at [822, 172] on header "Vigência do Bolsa Família" at bounding box center [676, 156] width 570 height 36
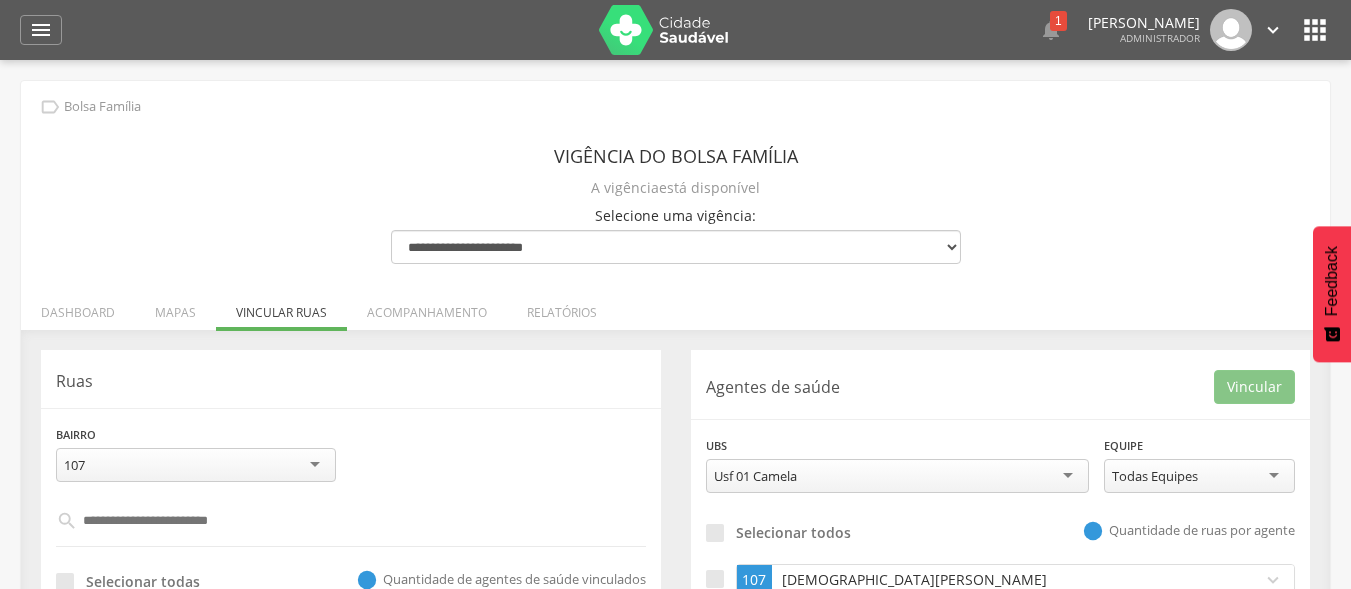
click at [670, 28] on img at bounding box center [664, 30] width 130 height 50
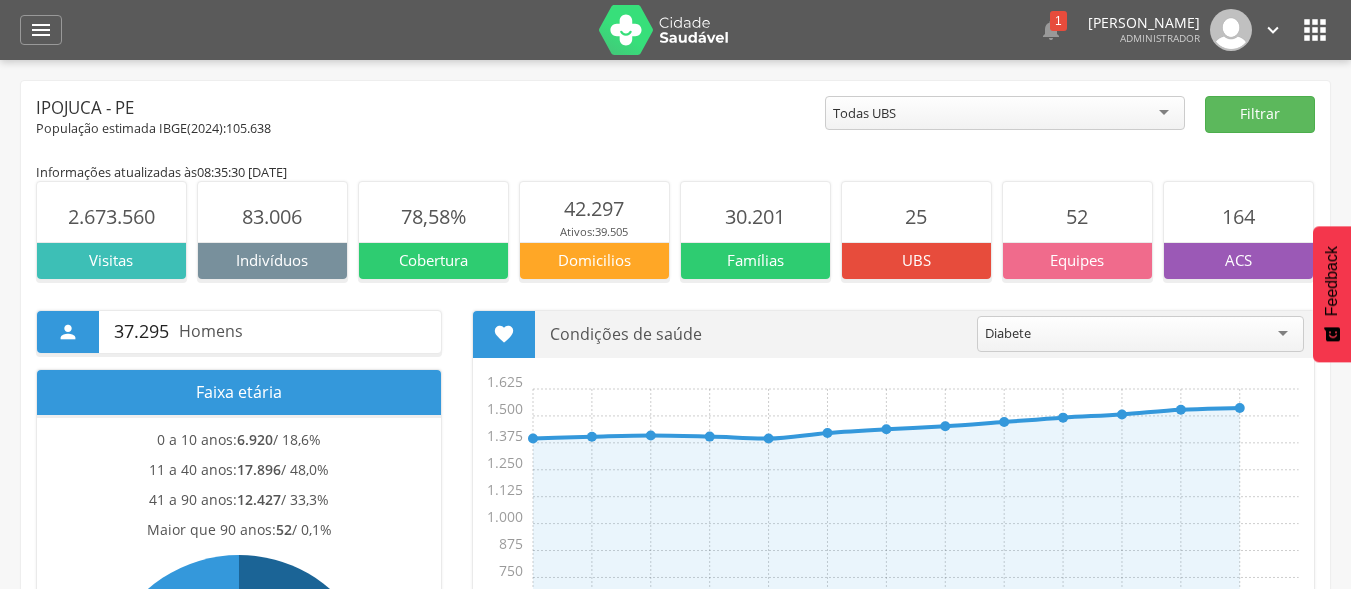
click at [1309, 32] on icon "" at bounding box center [1315, 30] width 32 height 32
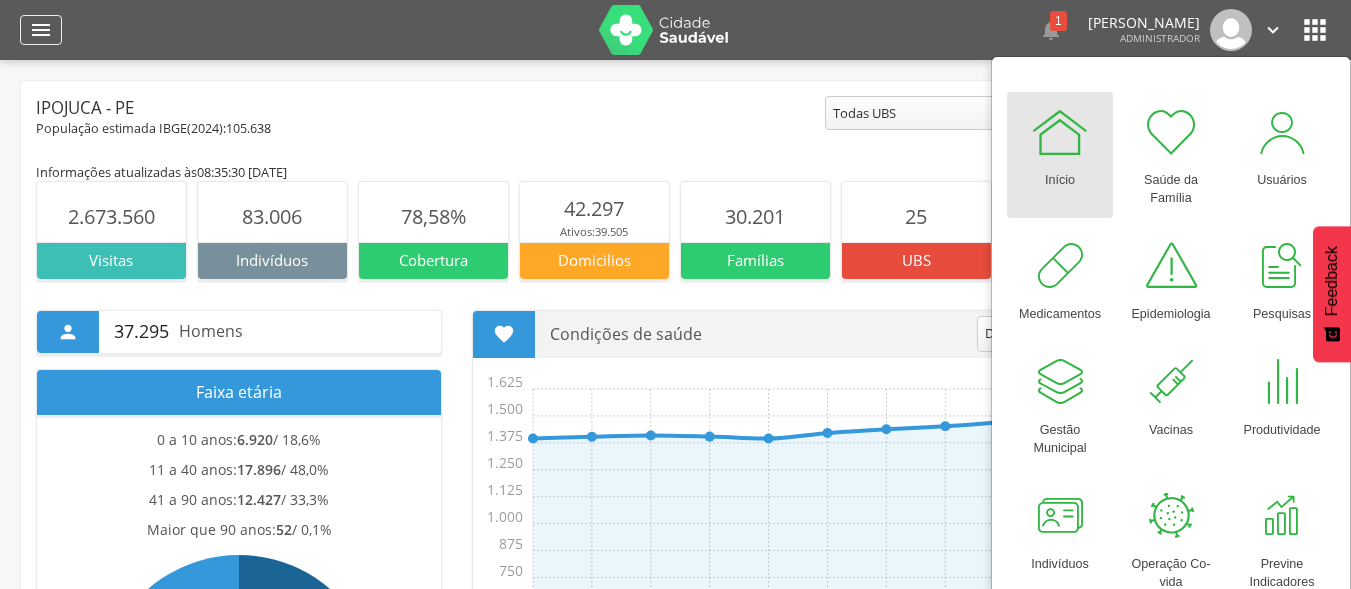
click at [56, 20] on div "" at bounding box center [41, 30] width 42 height 30
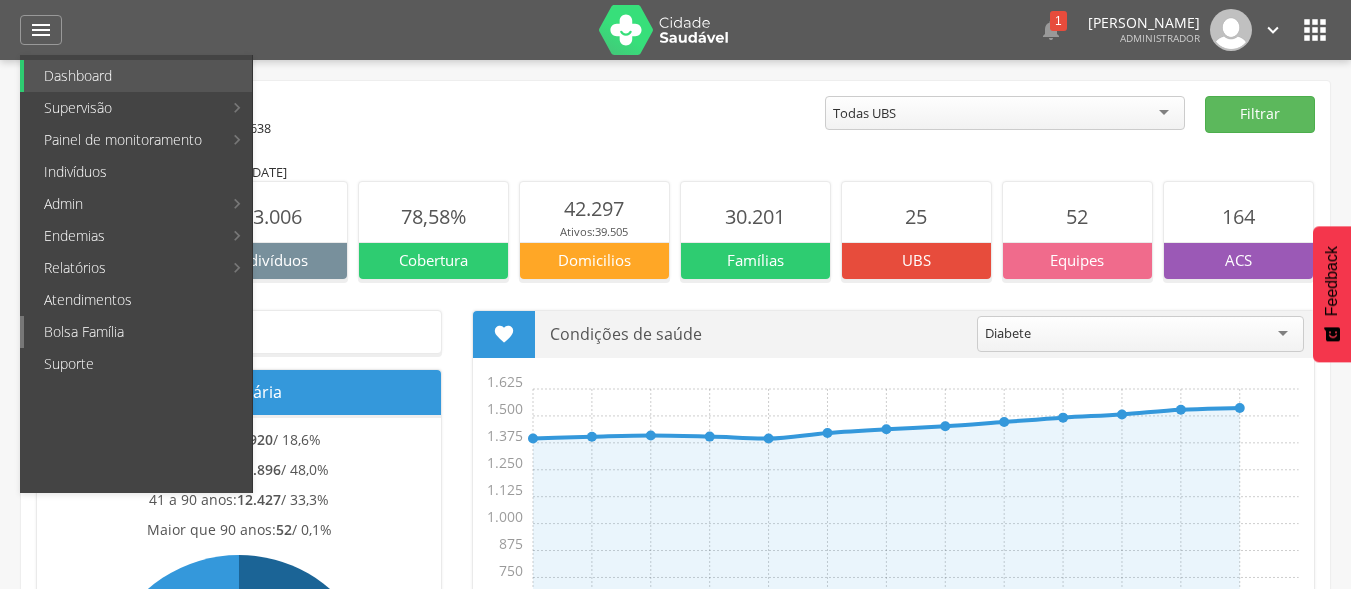
click at [172, 322] on link "Bolsa Família" at bounding box center [138, 332] width 228 height 32
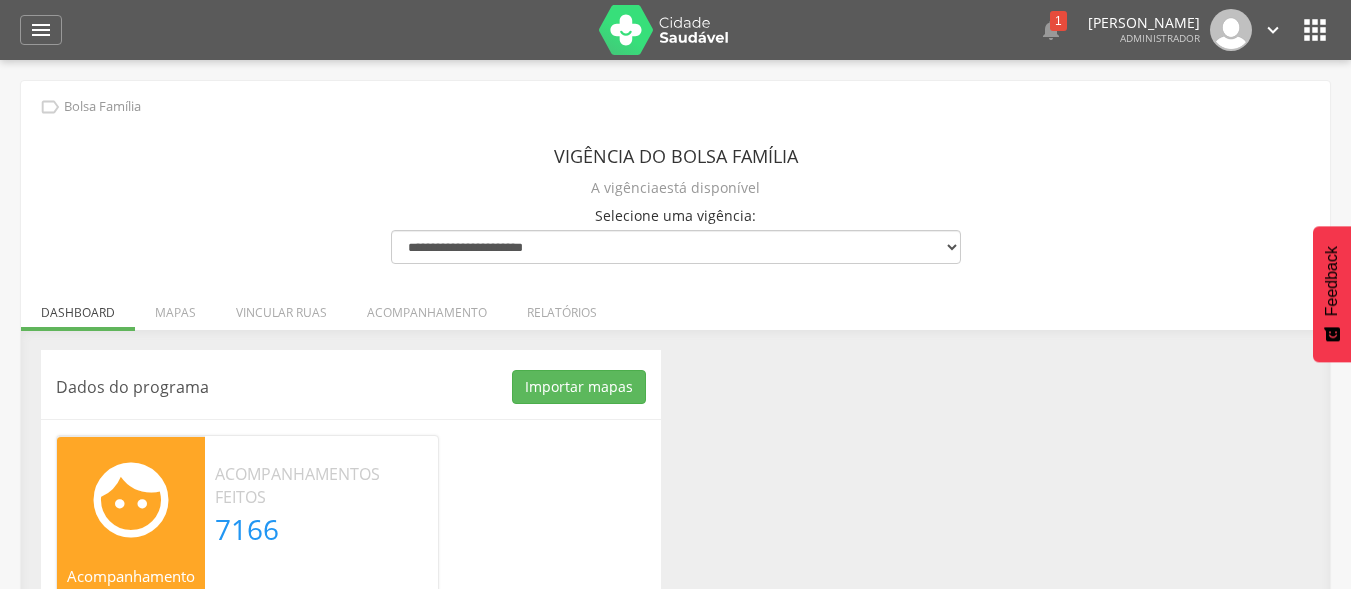
click at [414, 509] on section " Acompanhamento familiar 27,33% da meta atingida Acompanhamentos feitos 7166 T…" at bounding box center [247, 560] width 383 height 250
click at [431, 491] on section " Acompanhamento familiar 27,33% da meta atingida Acompanhamentos feitos 7166 T…" at bounding box center [247, 560] width 383 height 250
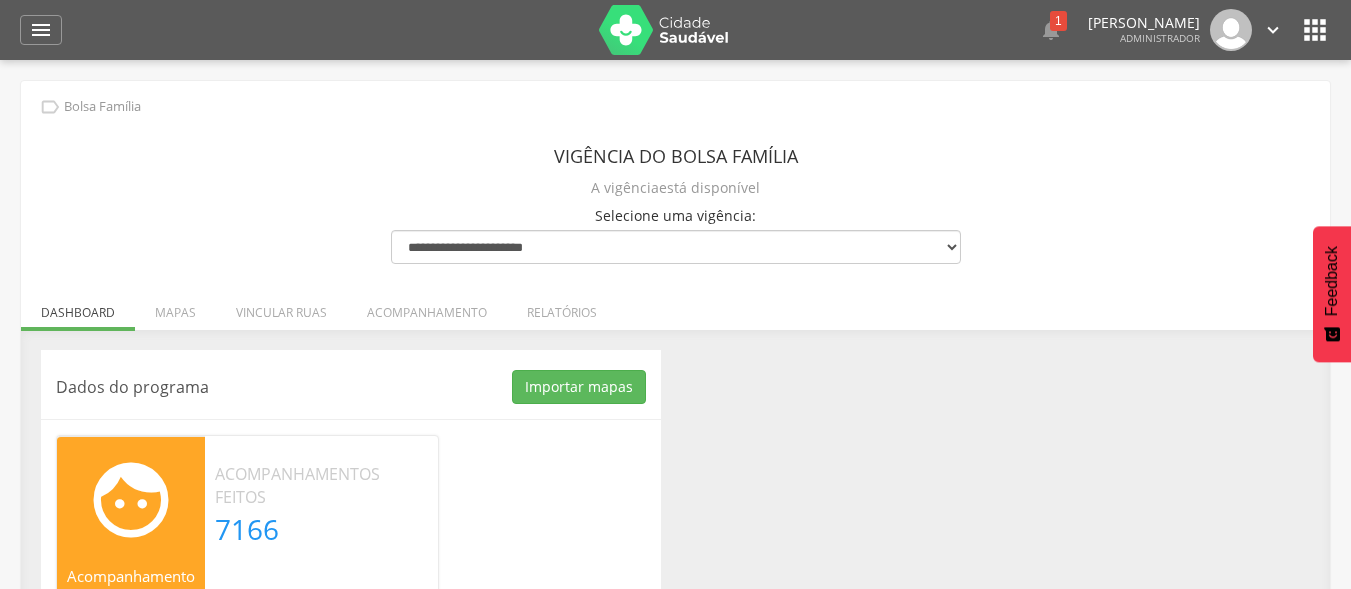
click at [434, 491] on section " Acompanhamento familiar 27,33% da meta atingida Acompanhamentos feitos 7166 T…" at bounding box center [247, 560] width 383 height 250
click at [346, 361] on div "Dados do programa Importar mapas As ruas do(s) mapa(s) estão sendo processadas.…" at bounding box center [351, 525] width 620 height 350
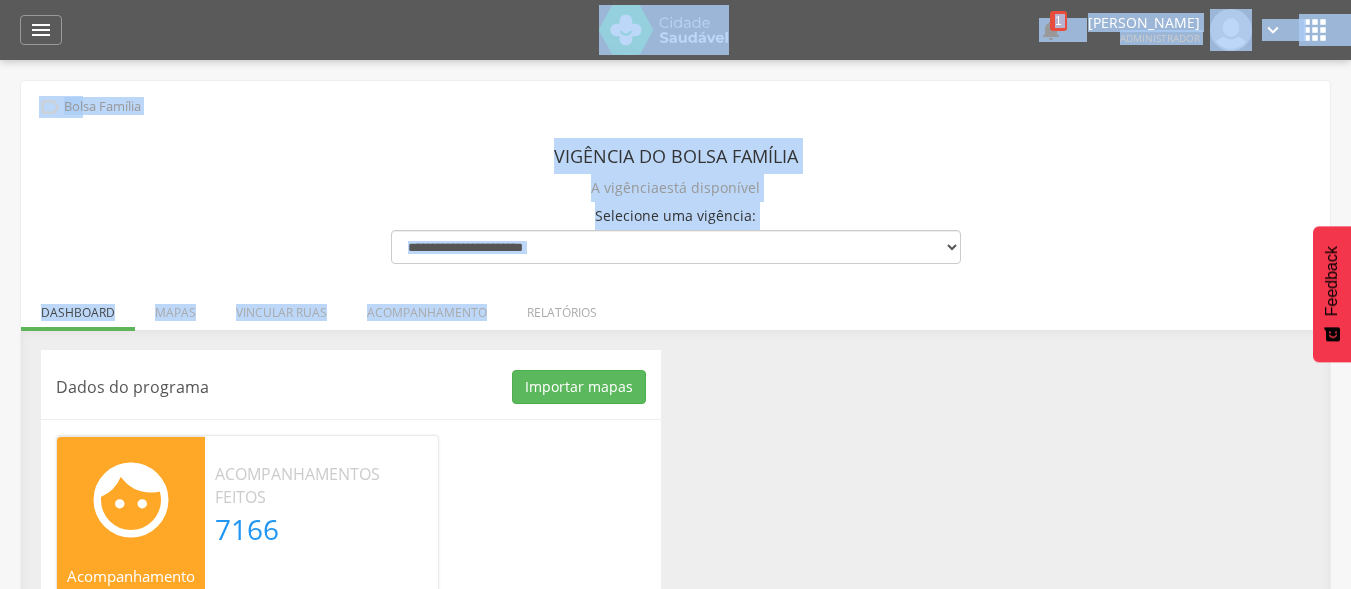
drag, startPoint x: 525, startPoint y: 323, endPoint x: 186, endPoint y: -91, distance: 535.0
click at [186, 0] on html " Dashboard Supervisão Produtividade Mapa da cidade Mapa de cobertura Ranking A…" at bounding box center [675, 294] width 1351 height 589
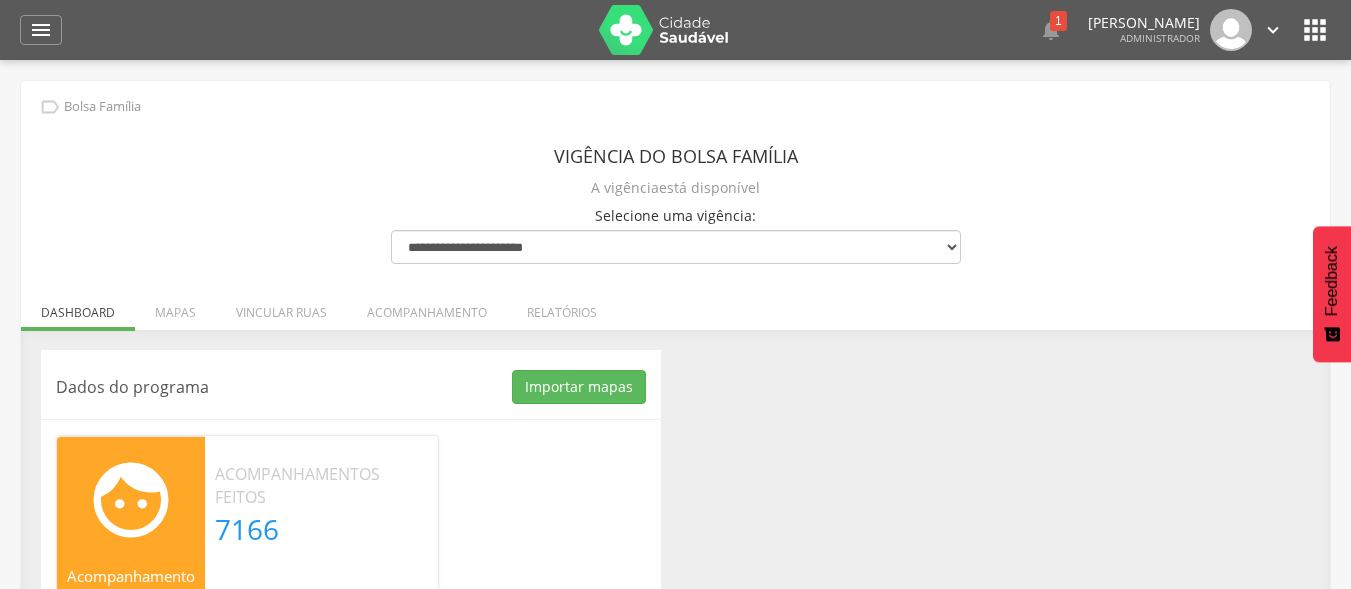
scroll to position [132, 0]
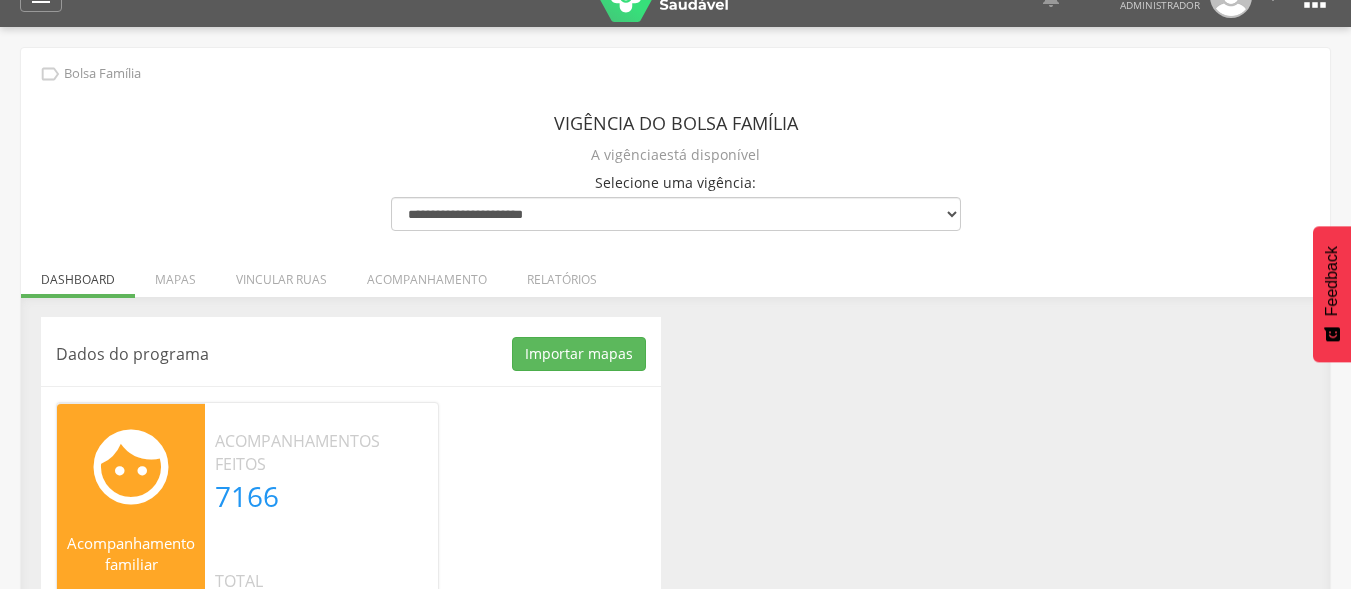
scroll to position [3, 0]
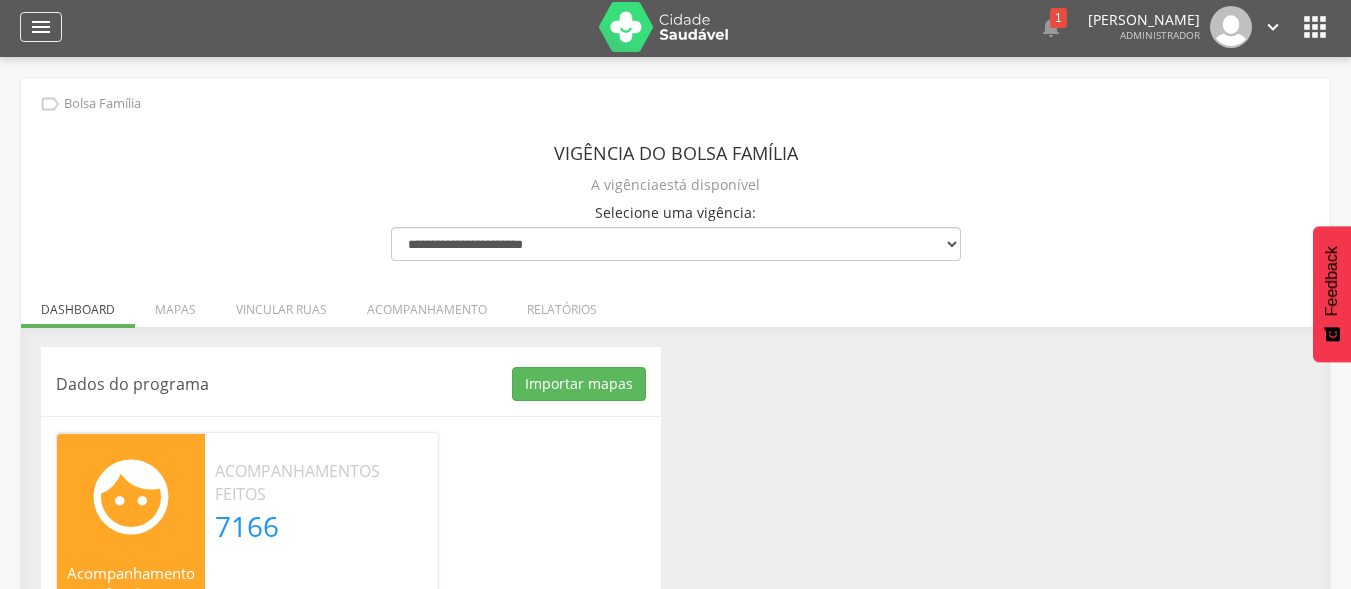
click at [43, 28] on icon "" at bounding box center [41, 27] width 24 height 24
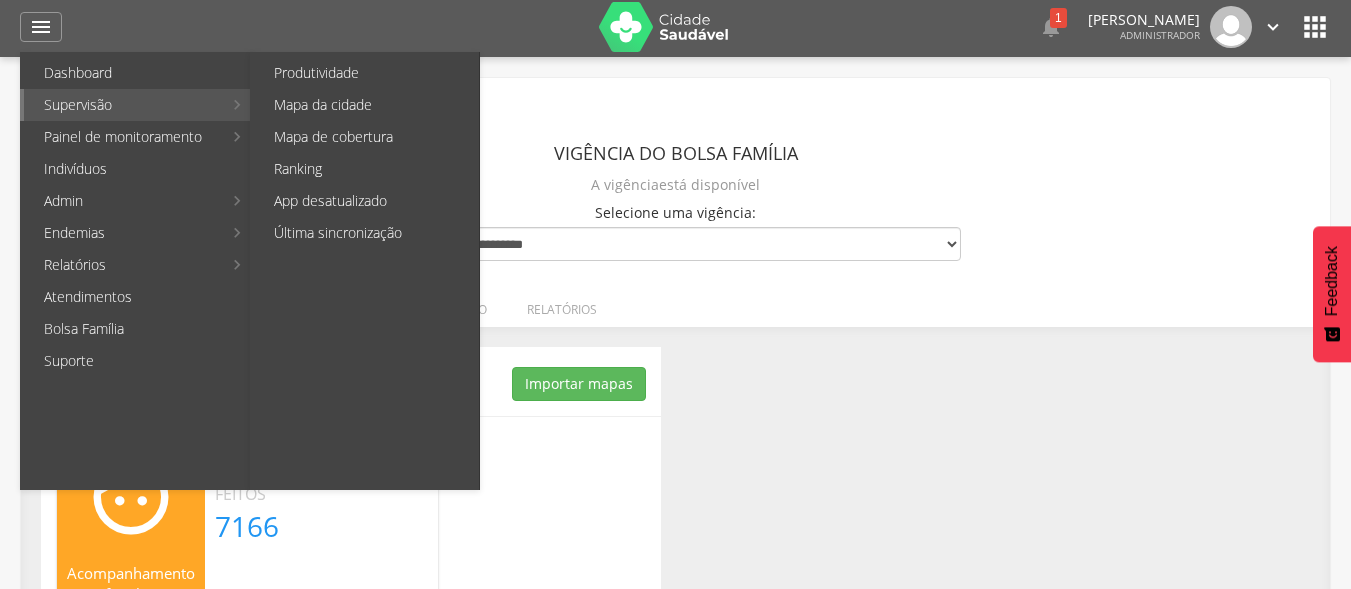
click at [114, 110] on link "Supervisão" at bounding box center [123, 105] width 198 height 32
click at [300, 80] on link "Produtividade" at bounding box center [366, 73] width 225 height 32
type input "**********"
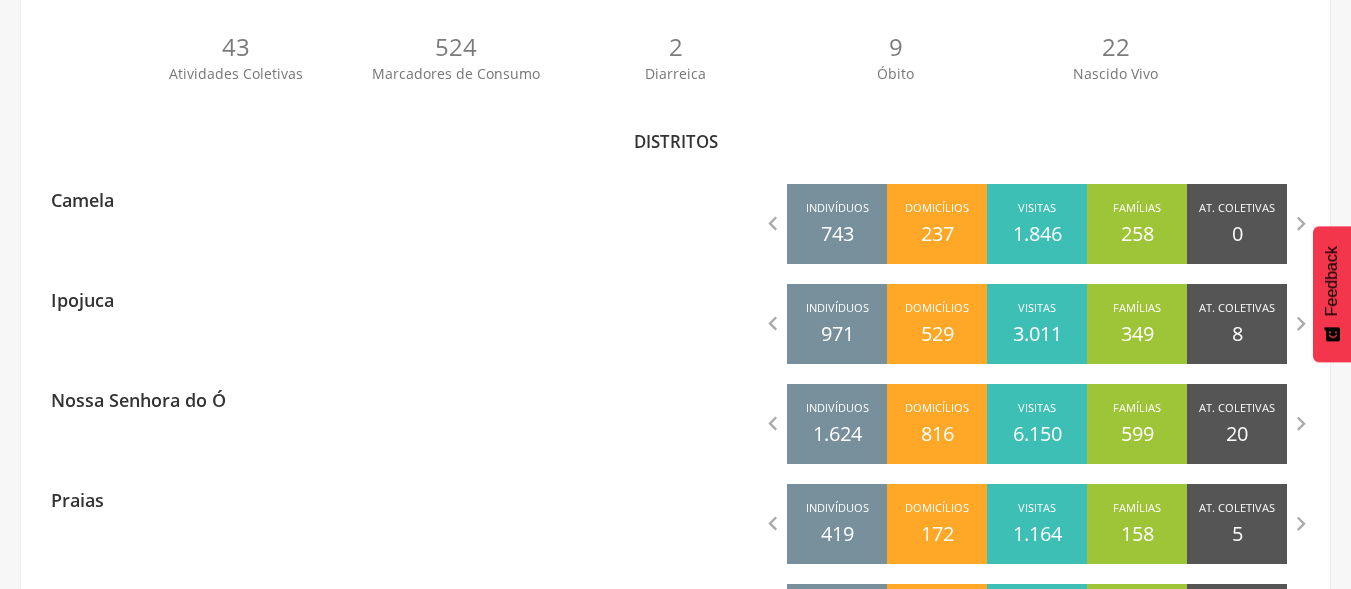
scroll to position [518, 0]
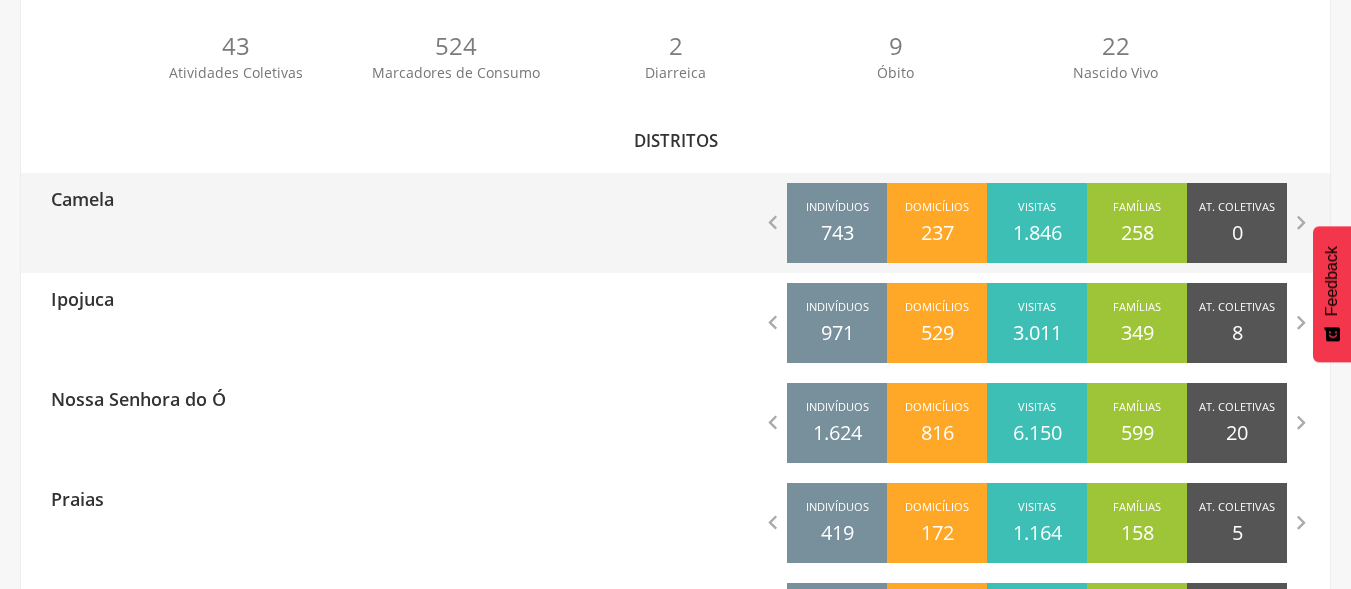
click at [455, 200] on div "Camela" at bounding box center [348, 198] width 655 height 50
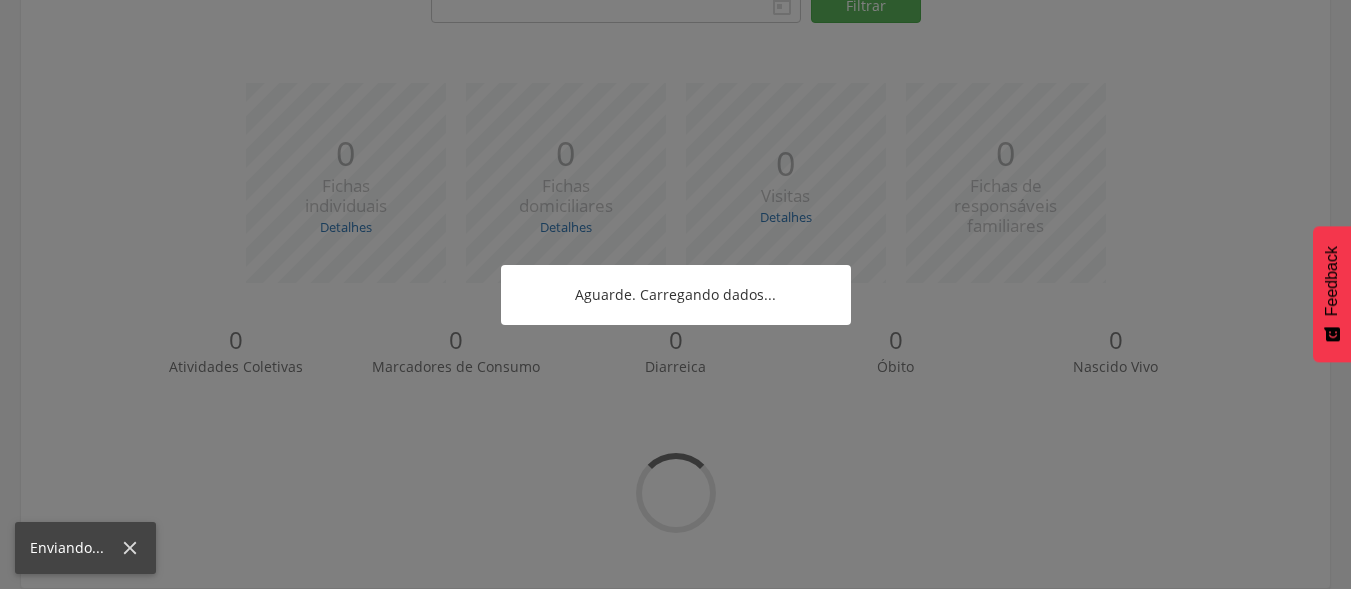
type input "**********"
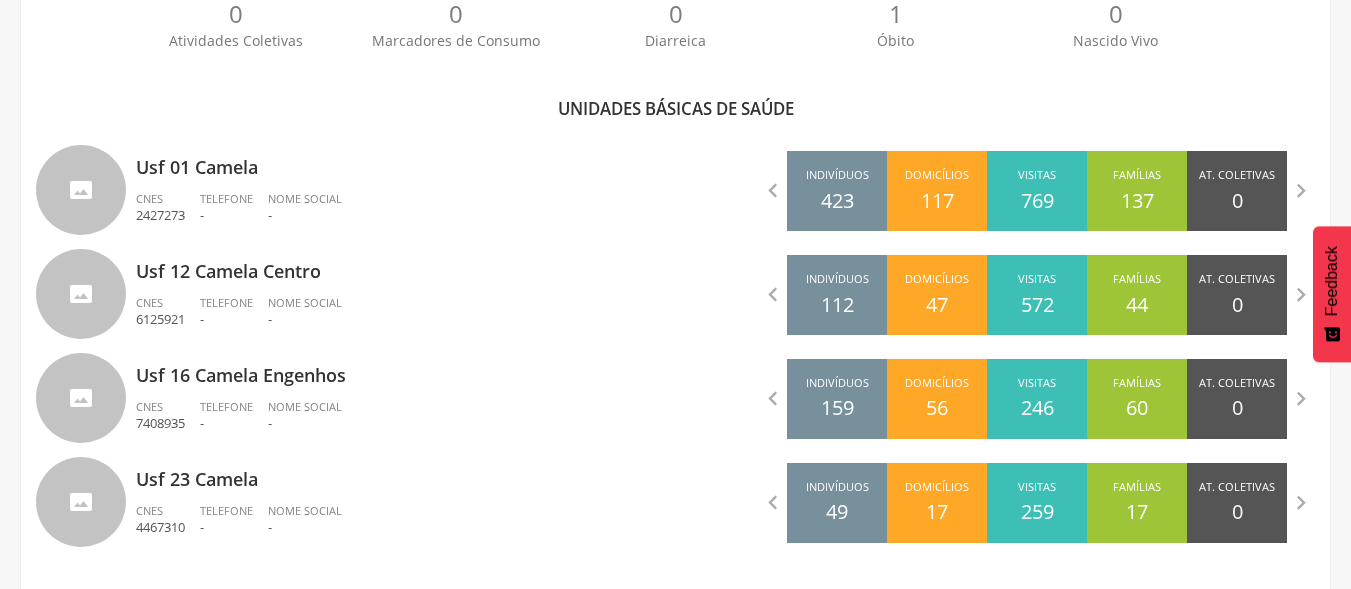
scroll to position [562, 0]
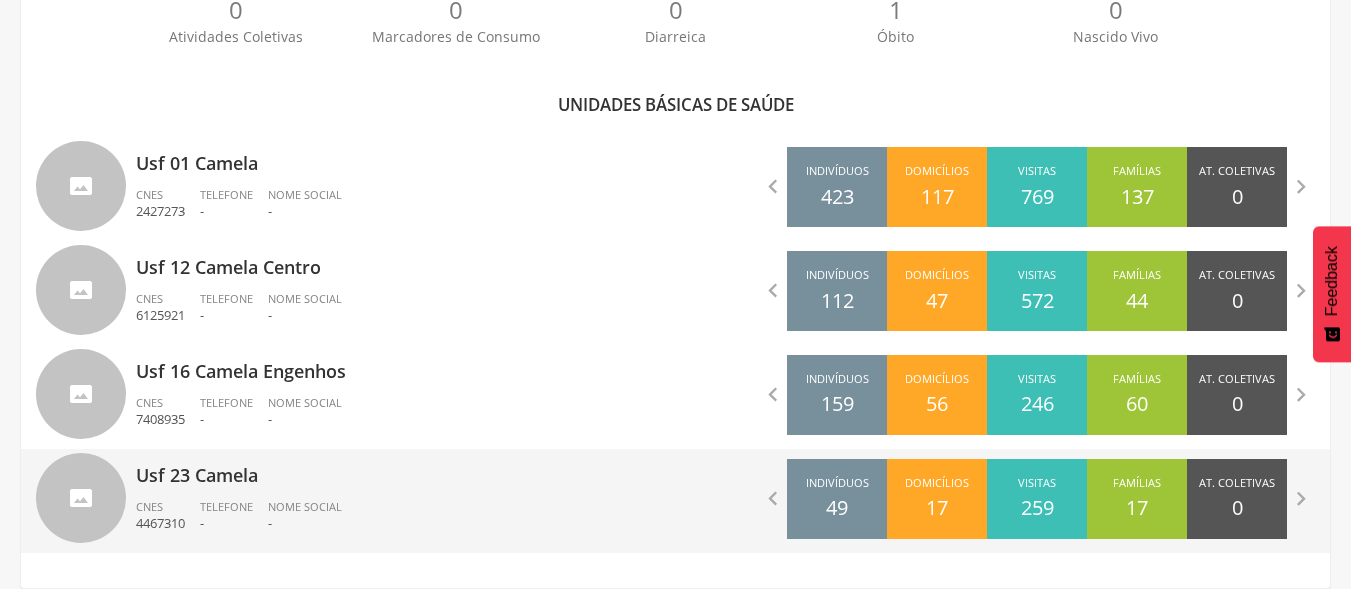
click at [361, 487] on p "Usf 23 Camela" at bounding box center [398, 469] width 525 height 40
type input "**********"
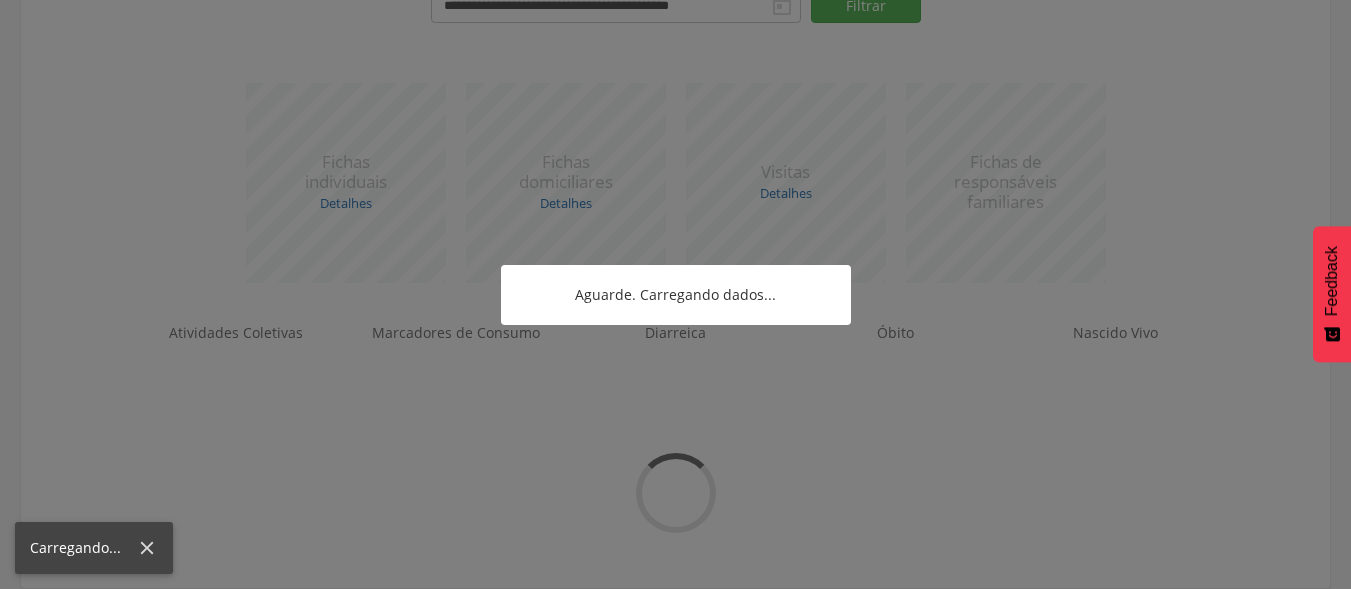
scroll to position [250, 0]
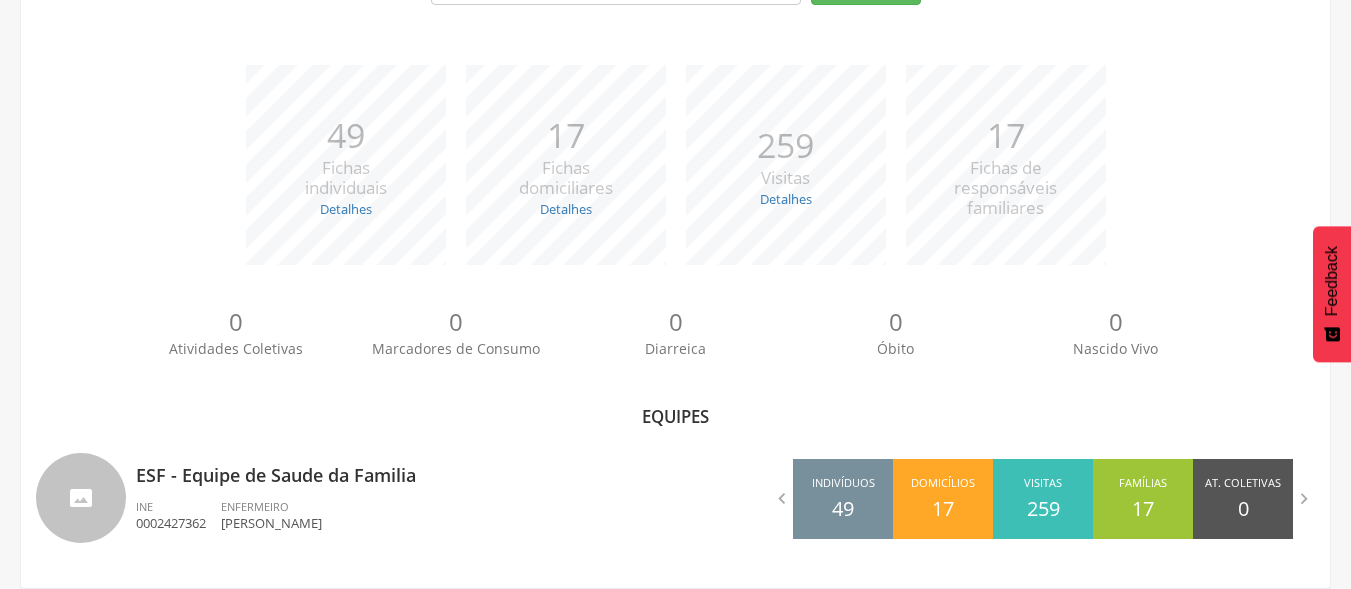
click at [361, 487] on p "ESF - Equipe de Saude da Familia" at bounding box center [398, 469] width 525 height 40
type input "**********"
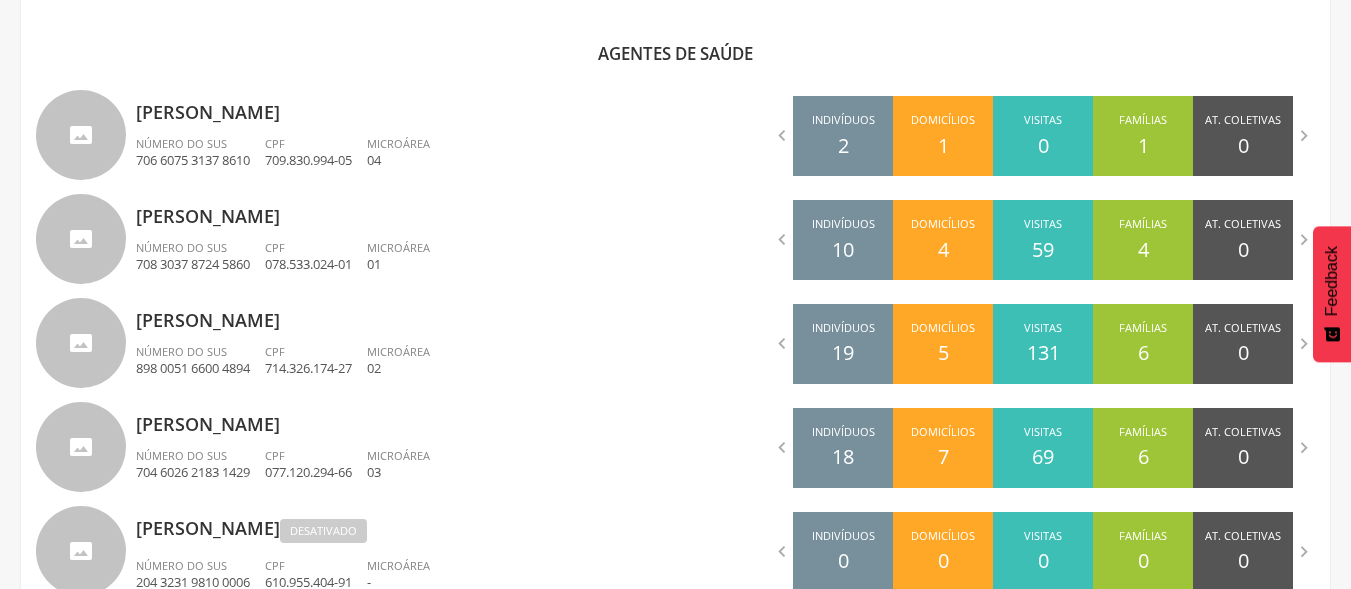
scroll to position [642, 0]
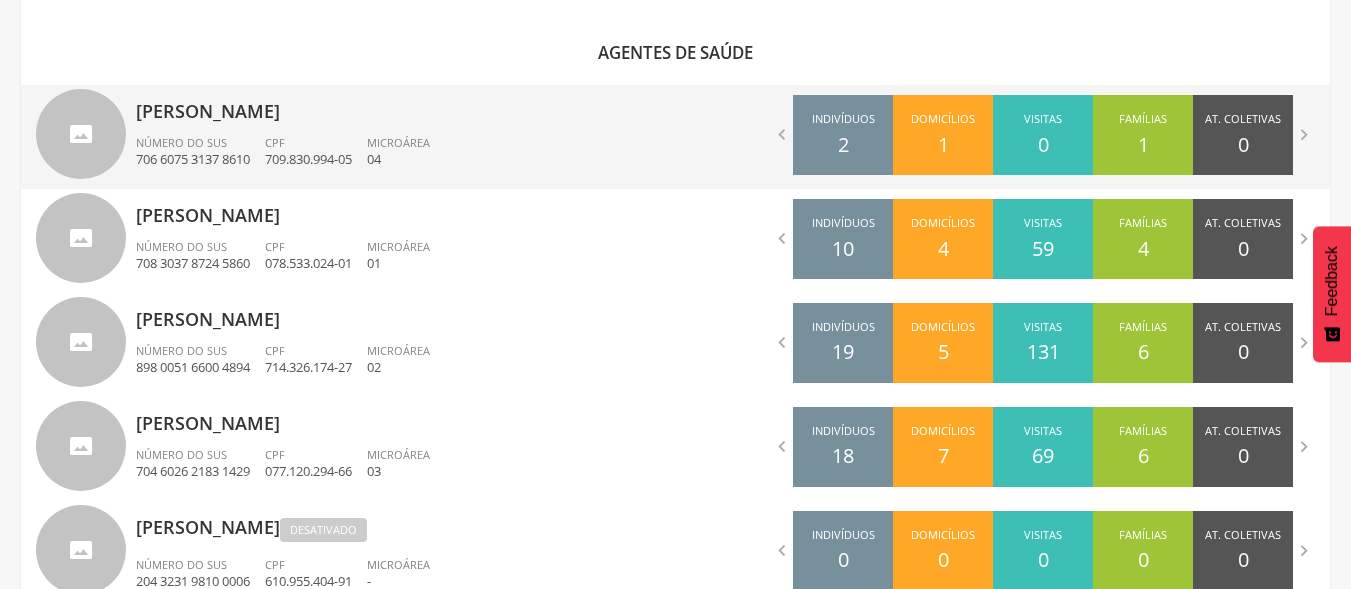
click at [430, 142] on span "Microárea" at bounding box center [398, 142] width 63 height 15
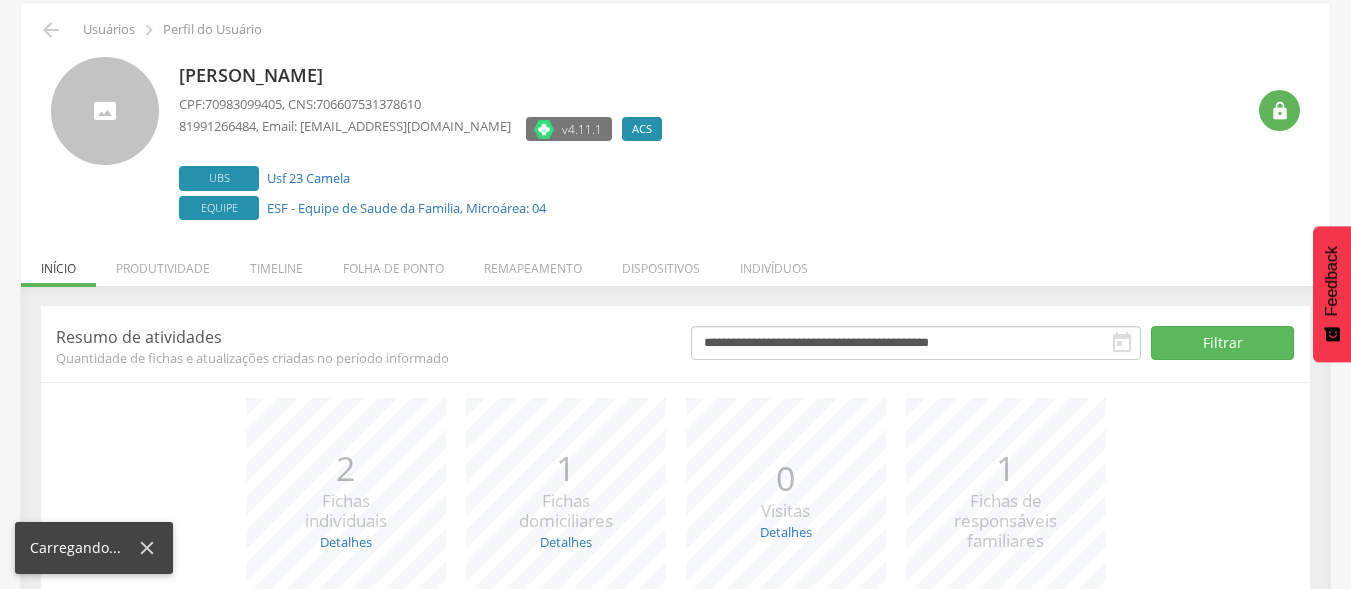
scroll to position [263, 0]
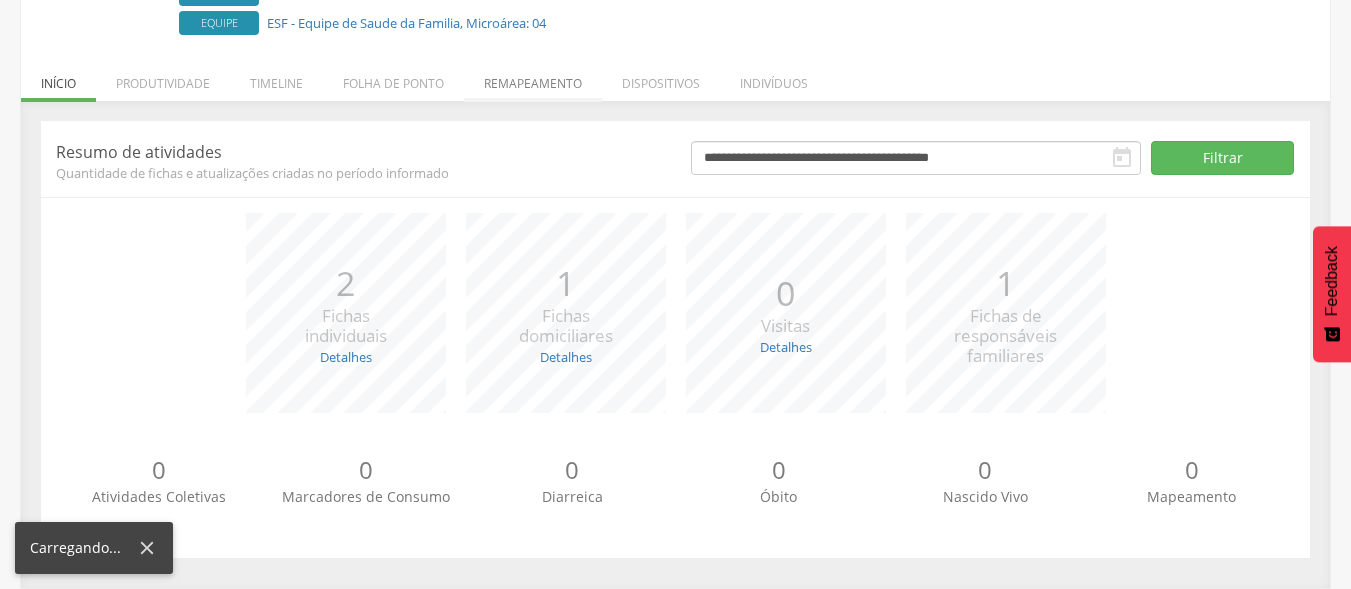
click at [560, 95] on li "Remapeamento" at bounding box center [533, 78] width 138 height 47
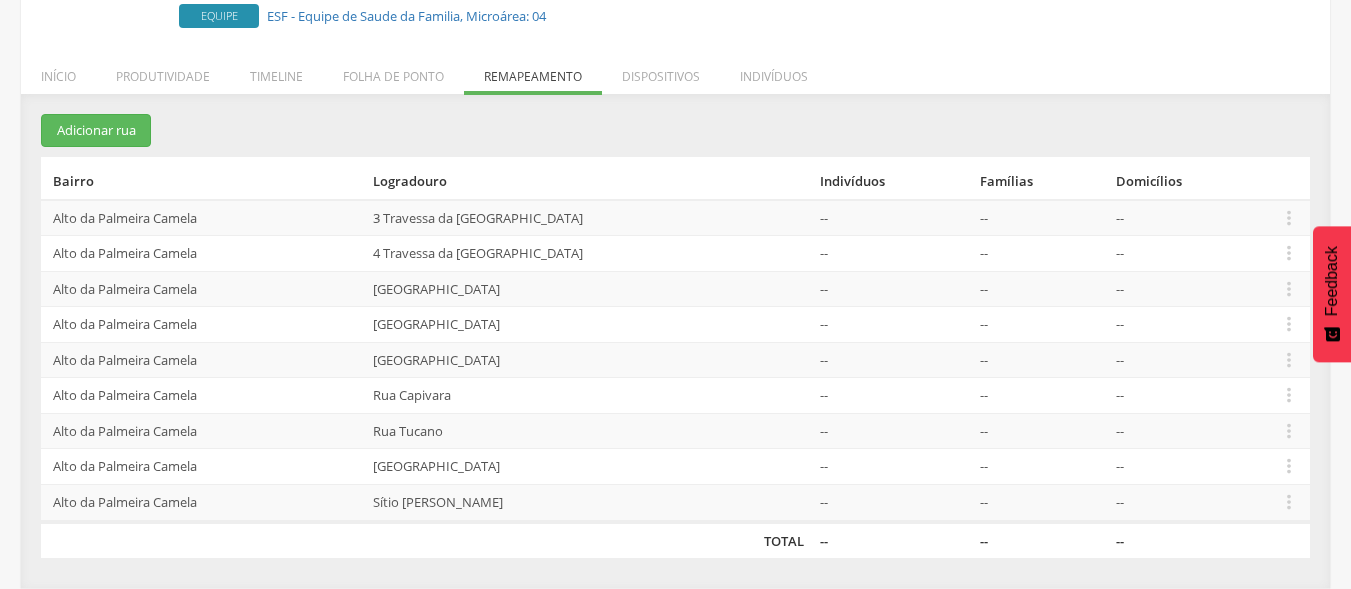
scroll to position [0, 0]
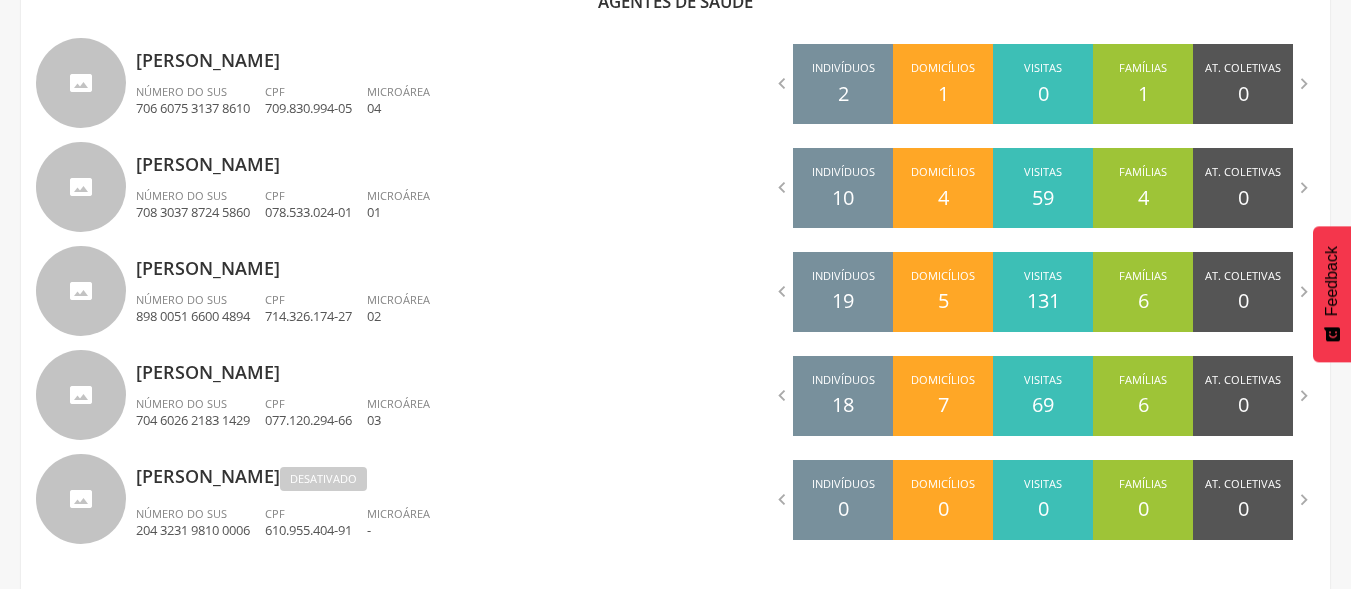
scroll to position [700, 0]
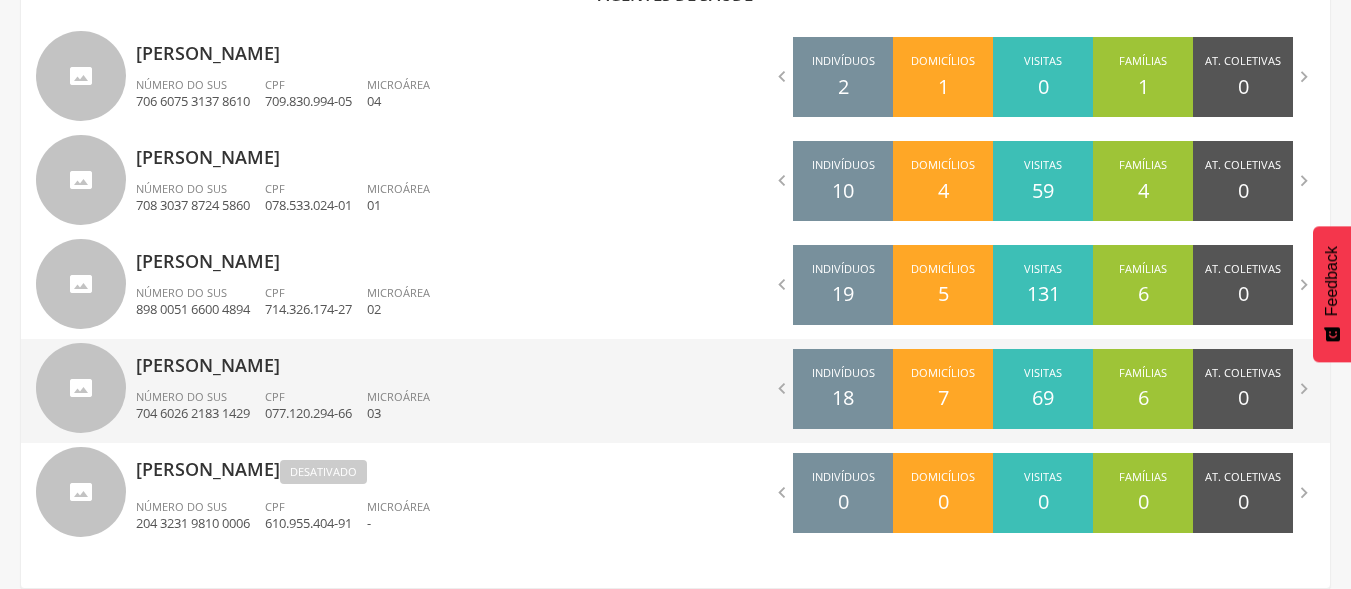
click at [267, 369] on p "Flavia Maria de Souza" at bounding box center [398, 359] width 525 height 40
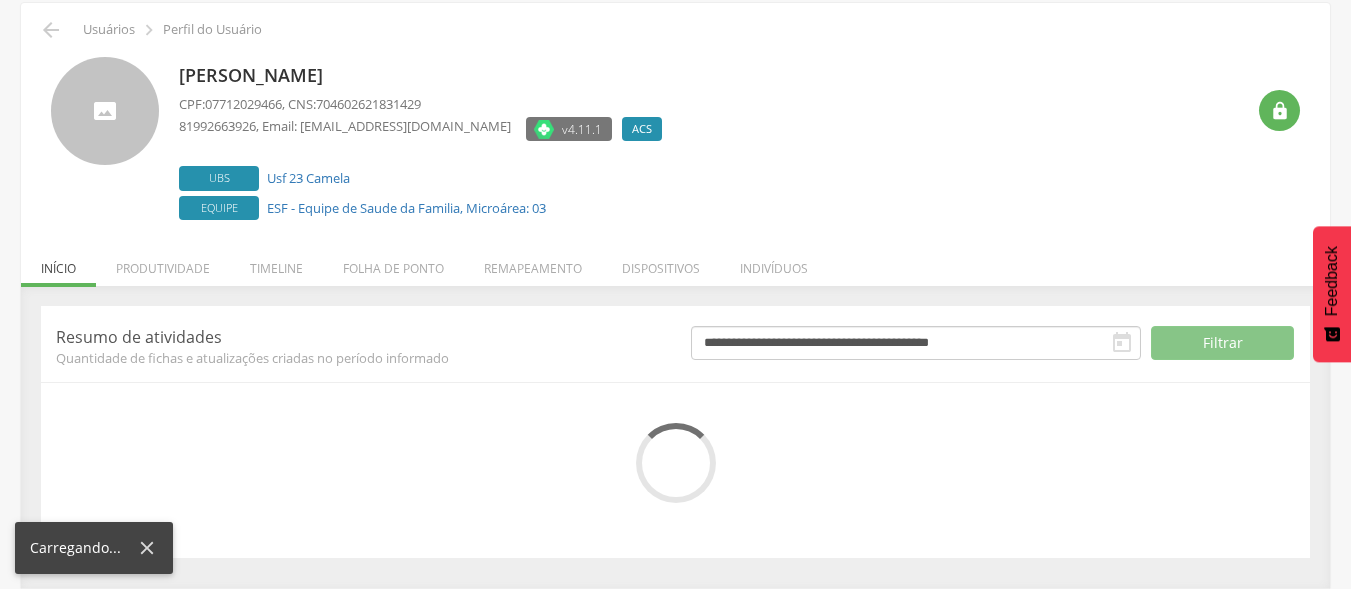
scroll to position [263, 0]
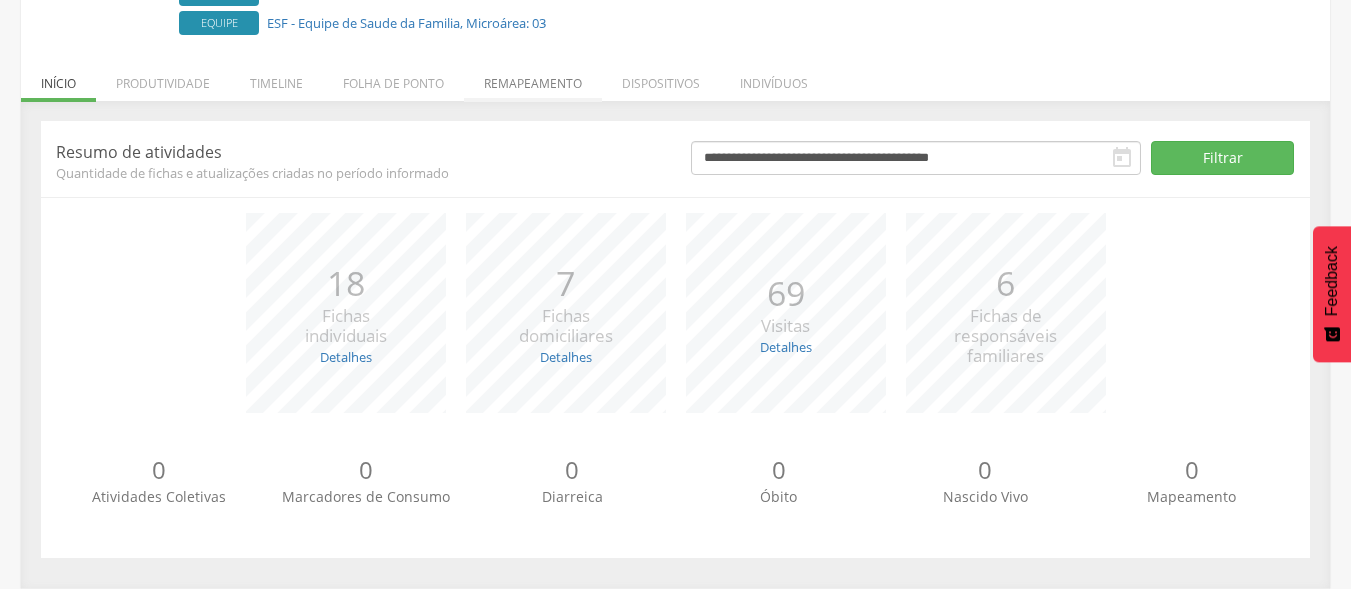
click at [573, 68] on li "Remapeamento" at bounding box center [533, 78] width 138 height 47
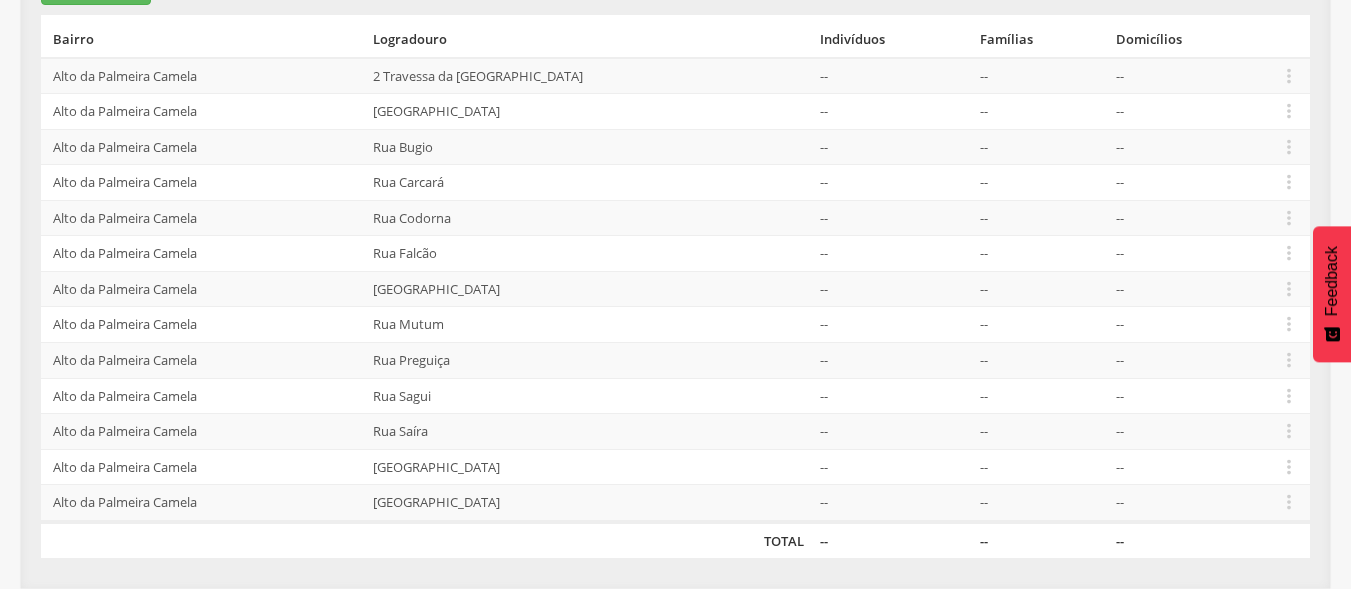
scroll to position [0, 0]
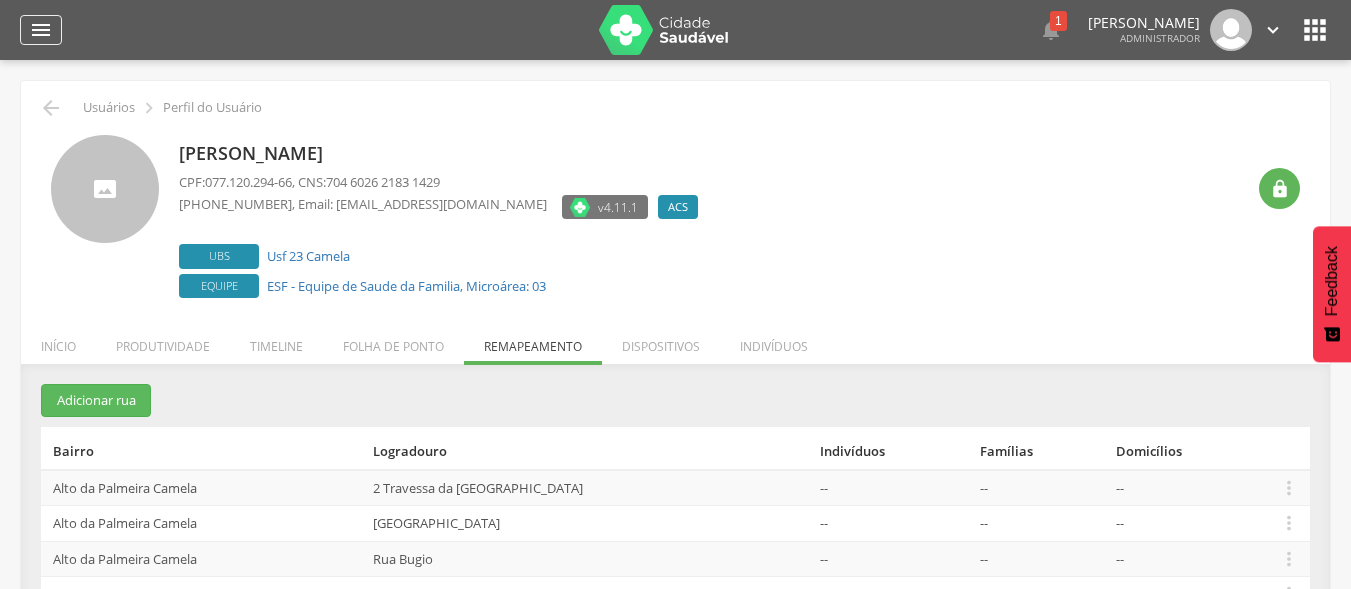
click at [47, 34] on icon "" at bounding box center [41, 30] width 24 height 24
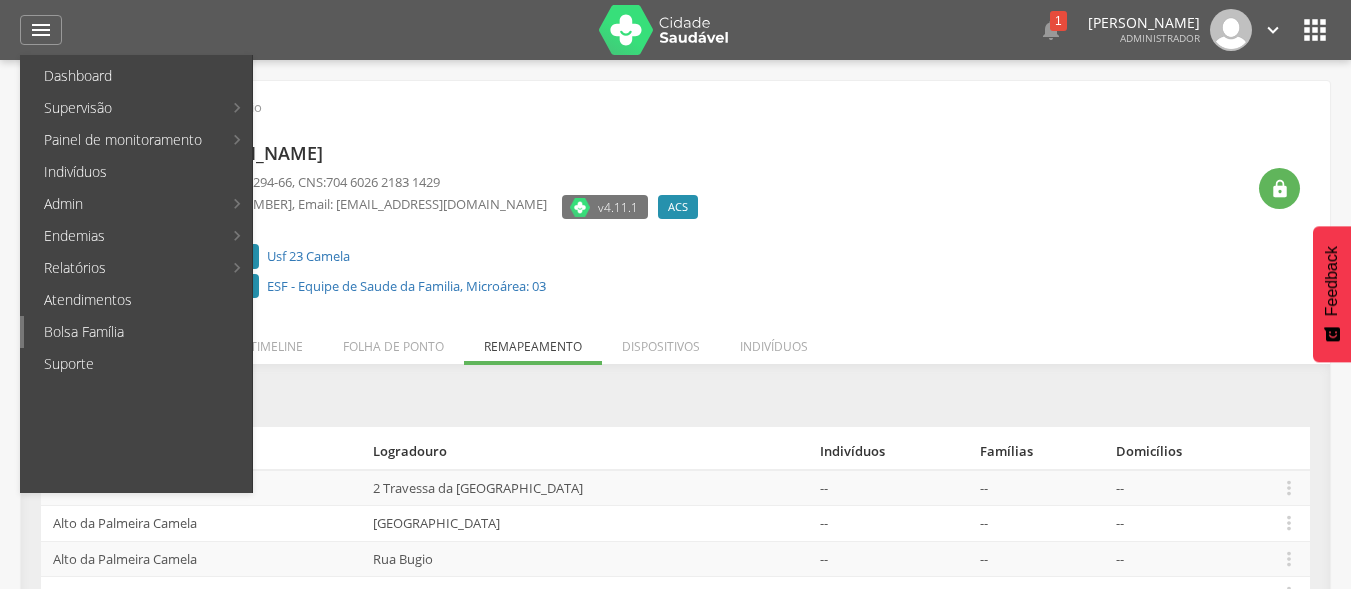
click at [168, 323] on link "Bolsa Família" at bounding box center [138, 332] width 228 height 32
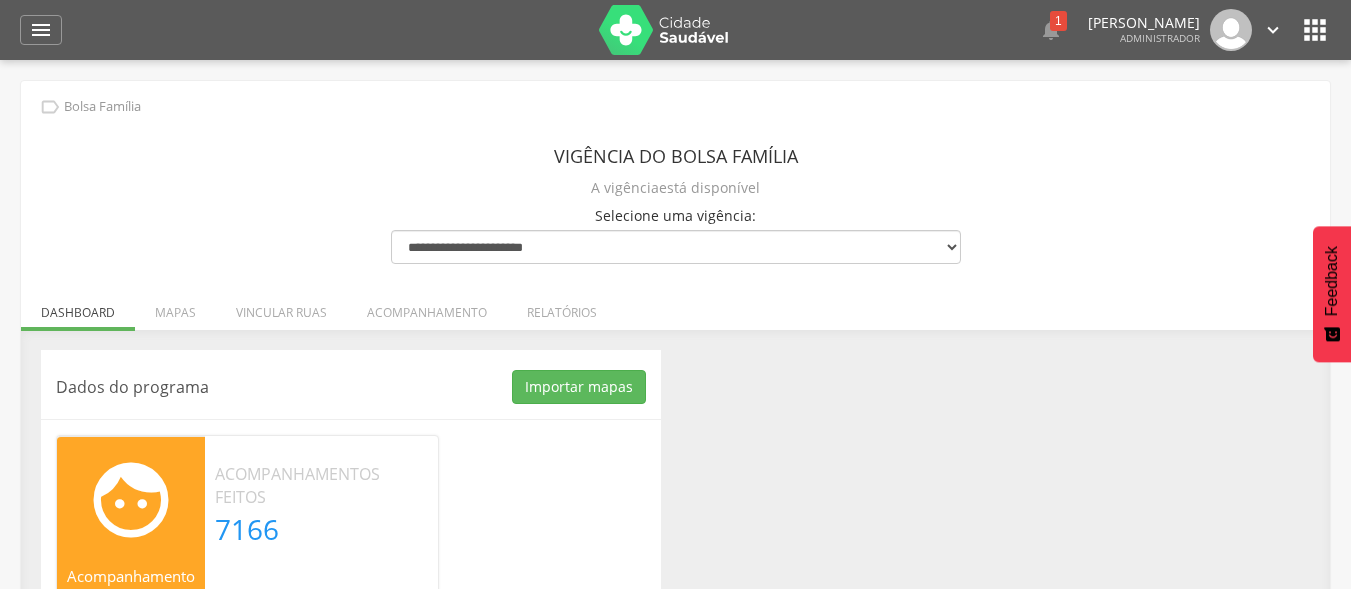
click at [896, 149] on header "Vigência do Bolsa Família" at bounding box center [676, 156] width 570 height 36
click at [59, 36] on div "" at bounding box center [41, 30] width 42 height 30
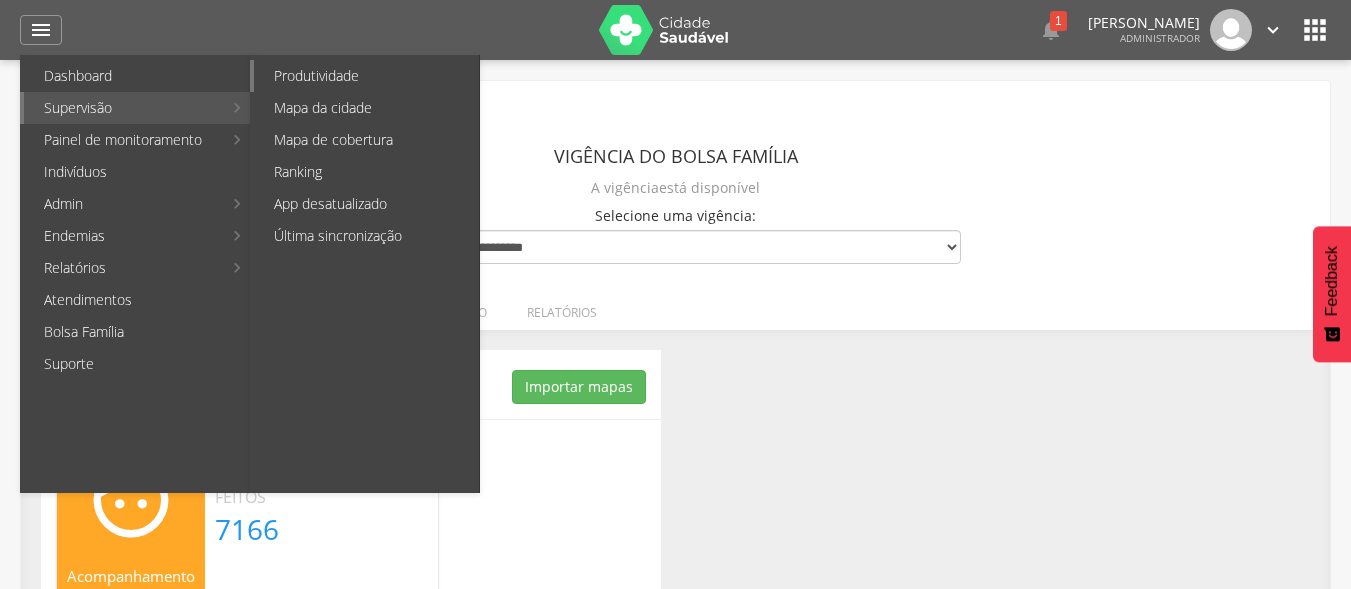
click at [301, 86] on link "Produtividade" at bounding box center [366, 76] width 225 height 32
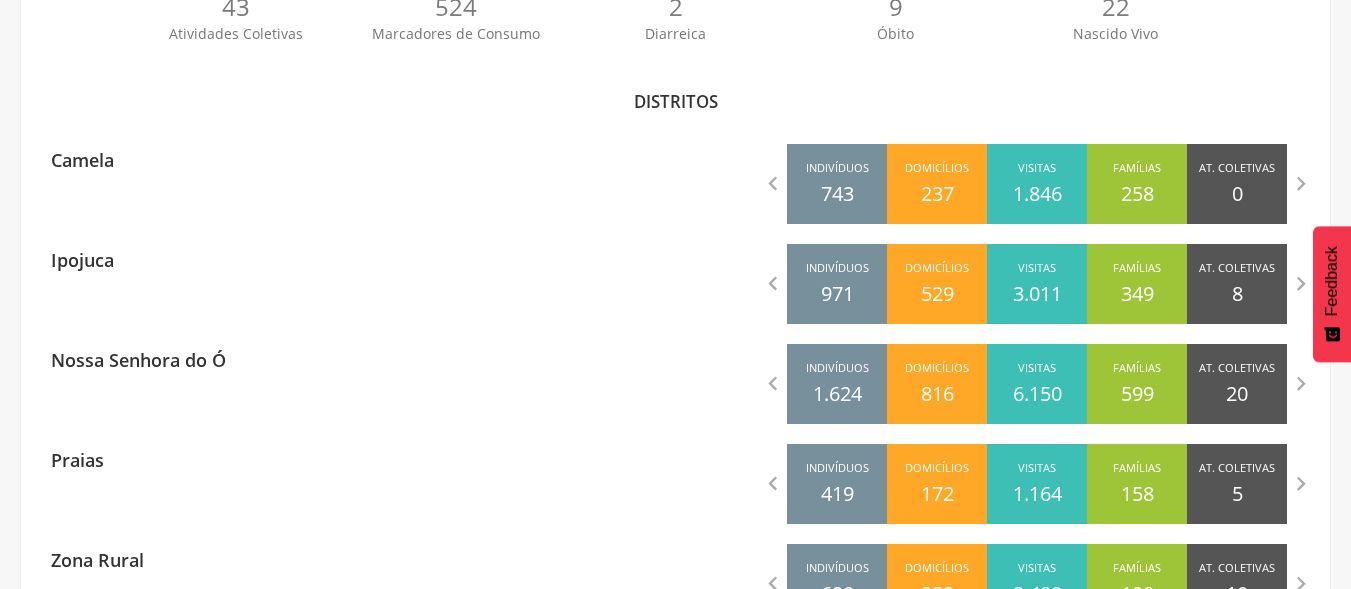
scroll to position [560, 0]
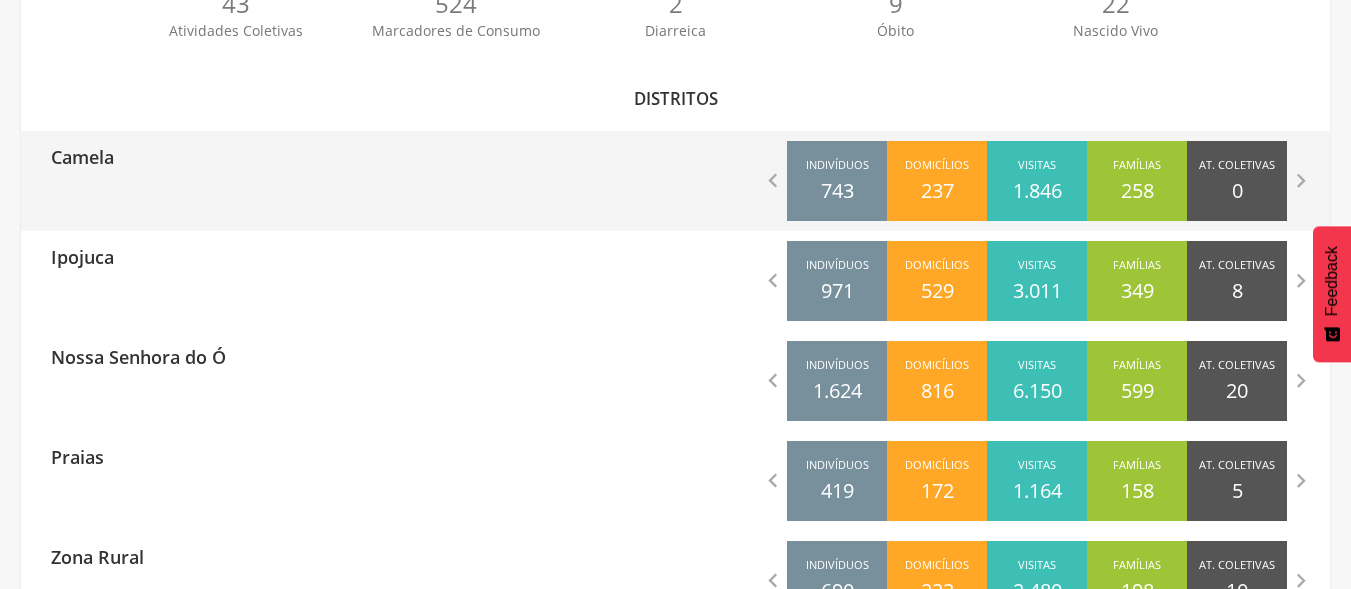
click at [292, 183] on div "Camela  Indivíduos 743 Domicílios 237 Visitas 1.846 Famílias 258 At. Coletivas…" at bounding box center [675, 181] width 1309 height 100
click at [375, 187] on div "Camela  Indivíduos 743 Domicílios 237 Visitas 1.846 Famílias 258 At. Coletivas…" at bounding box center [675, 181] width 1309 height 100
click at [359, 179] on div "Camela" at bounding box center [348, 156] width 655 height 50
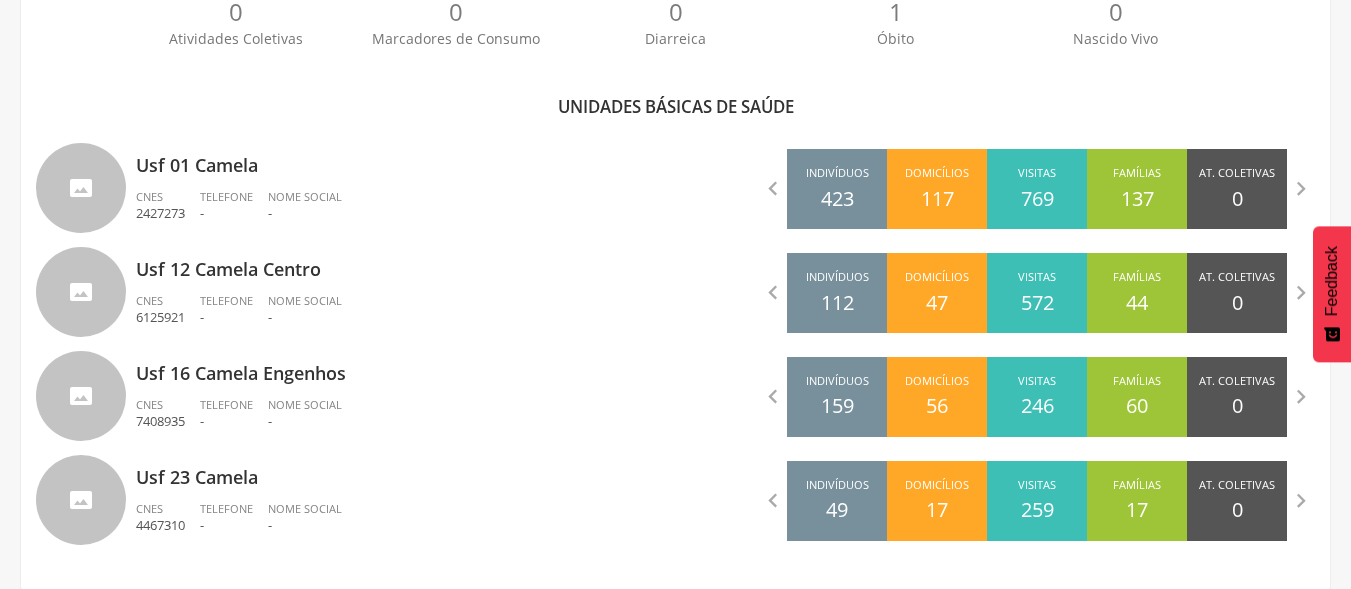
scroll to position [562, 0]
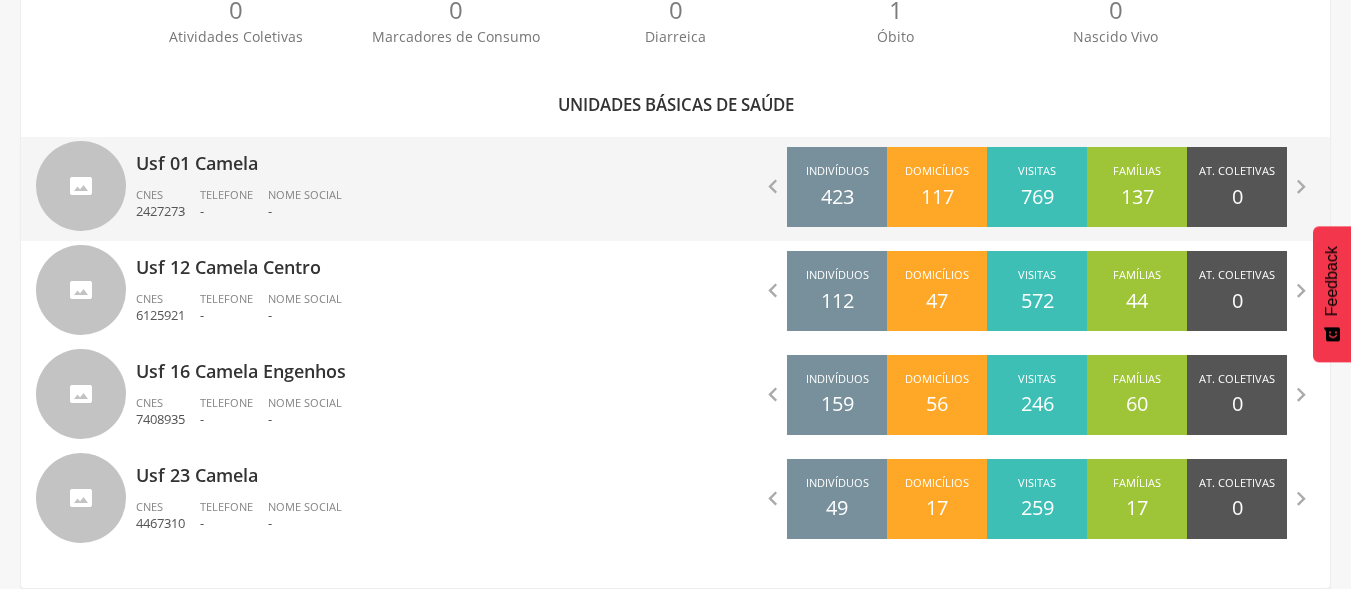
click at [447, 181] on div "Usf 01 Camela CNES 2427273 Telefone - Nome Social -" at bounding box center [398, 189] width 525 height 104
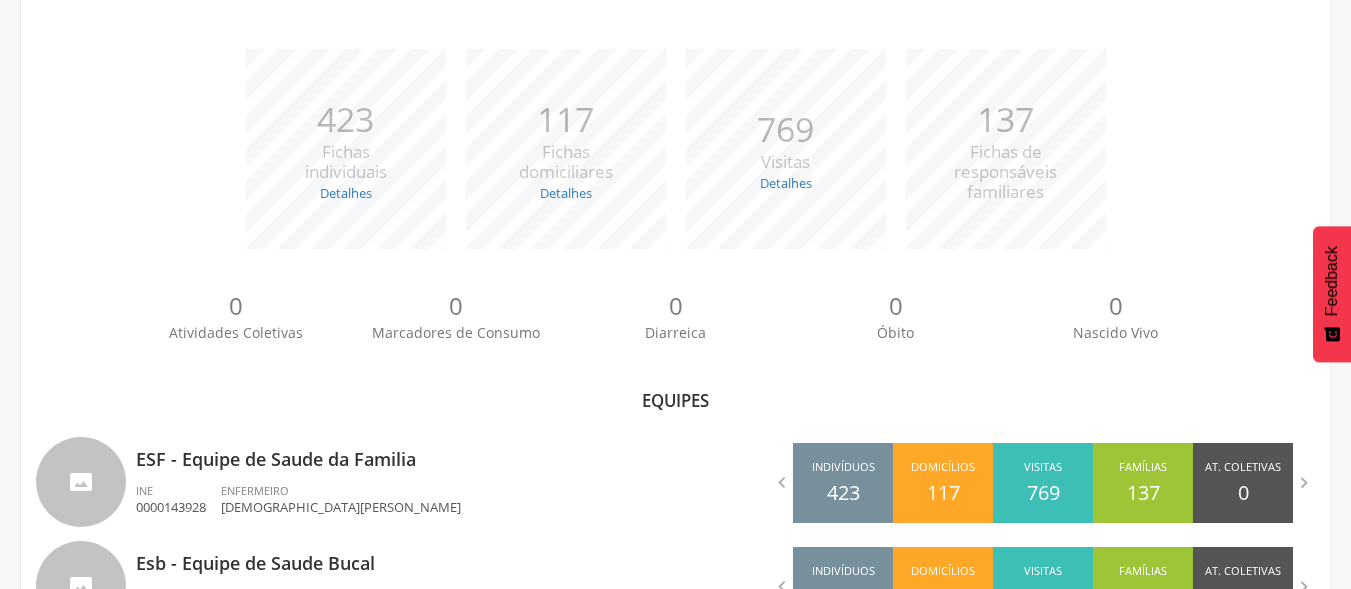
scroll to position [354, 0]
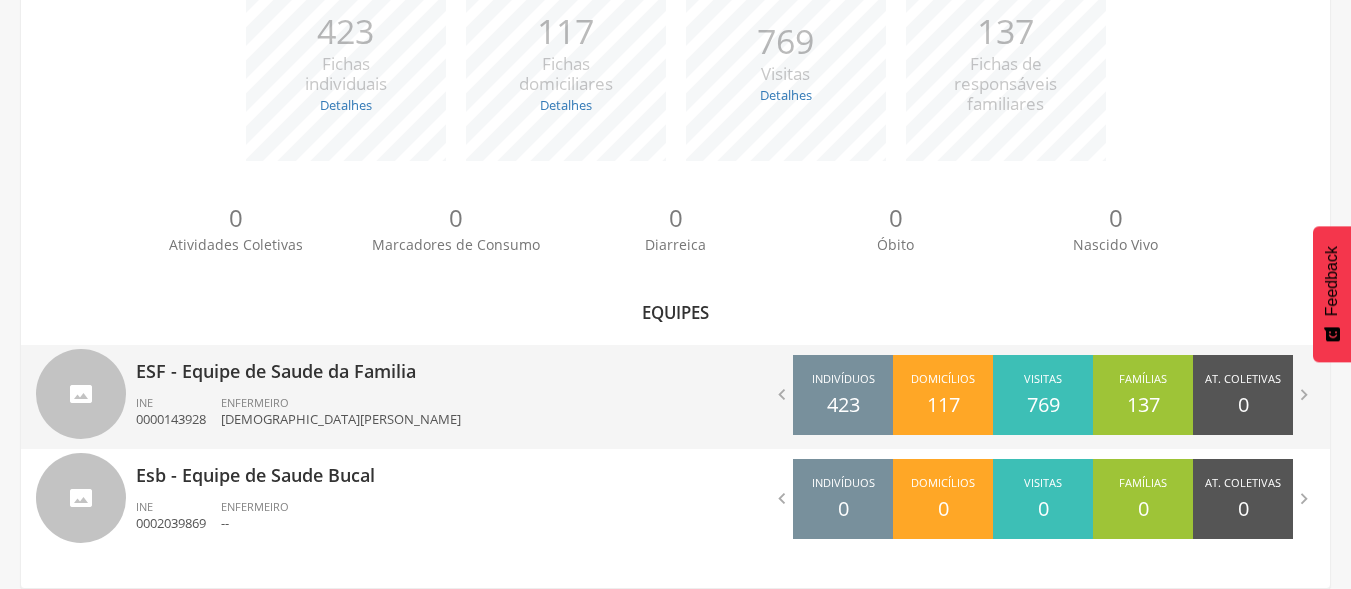
click at [371, 393] on div "ESF - Equipe de Saude da Familia INE 0000143928 ENFERMEIRO Cristiane de Andrade…" at bounding box center [398, 397] width 525 height 104
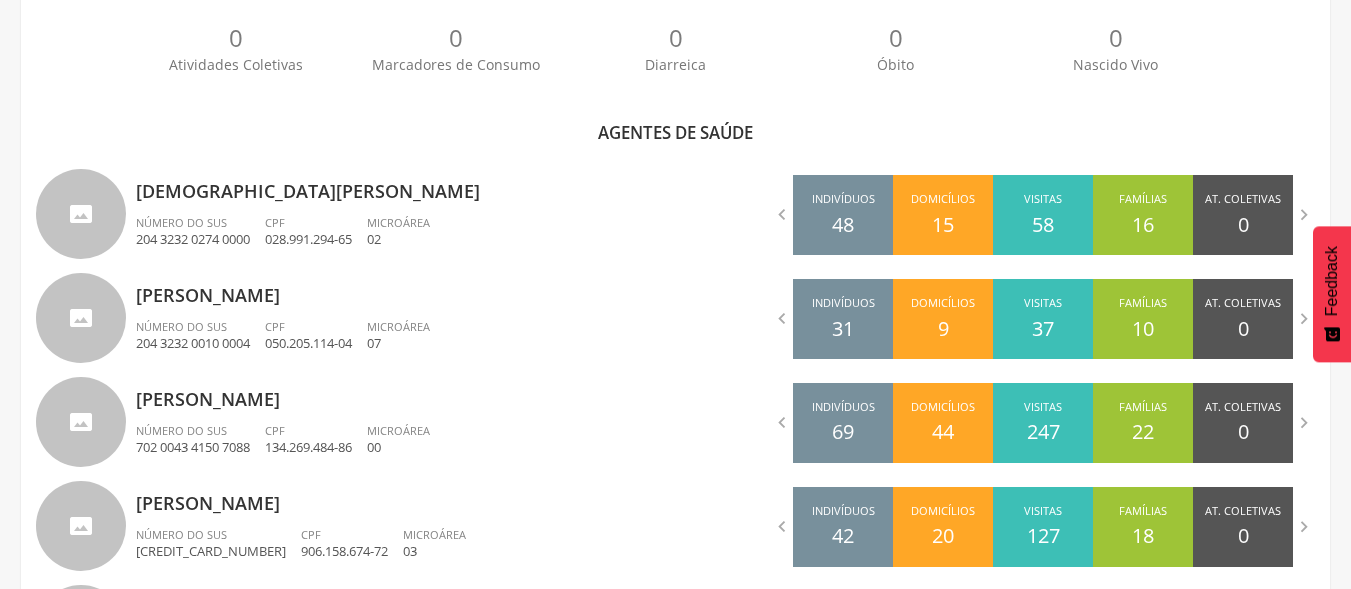
scroll to position [602, 0]
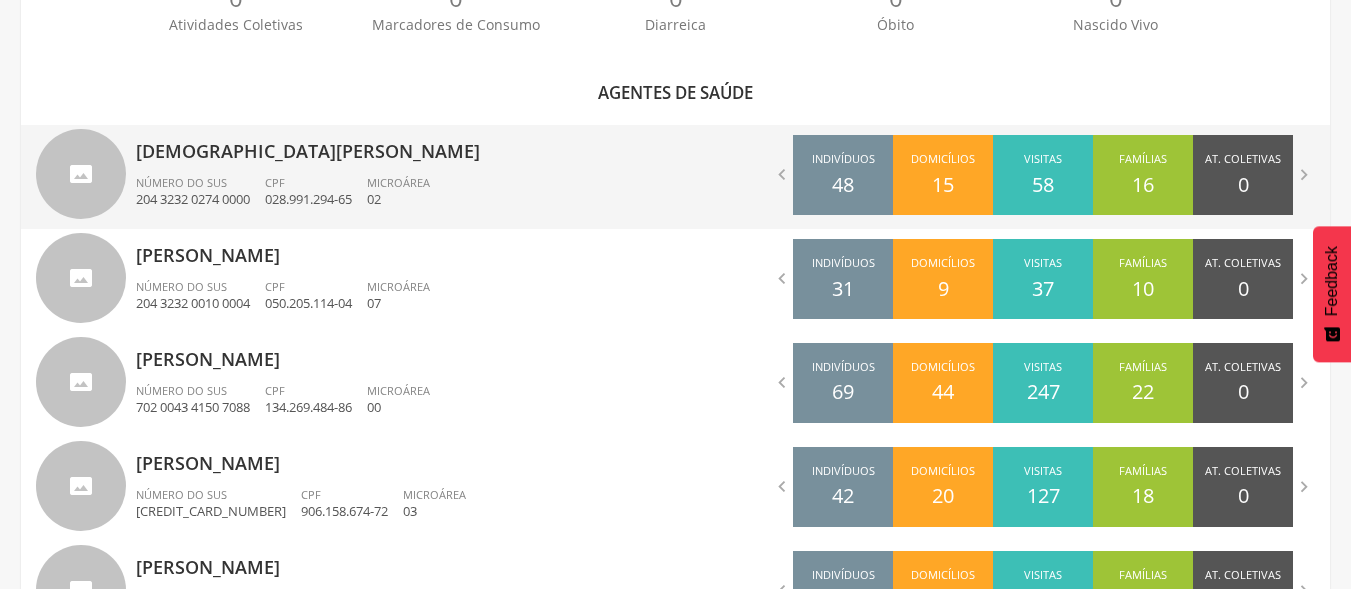
click at [366, 205] on div "CPF 028.991.294-65" at bounding box center [316, 192] width 102 height 34
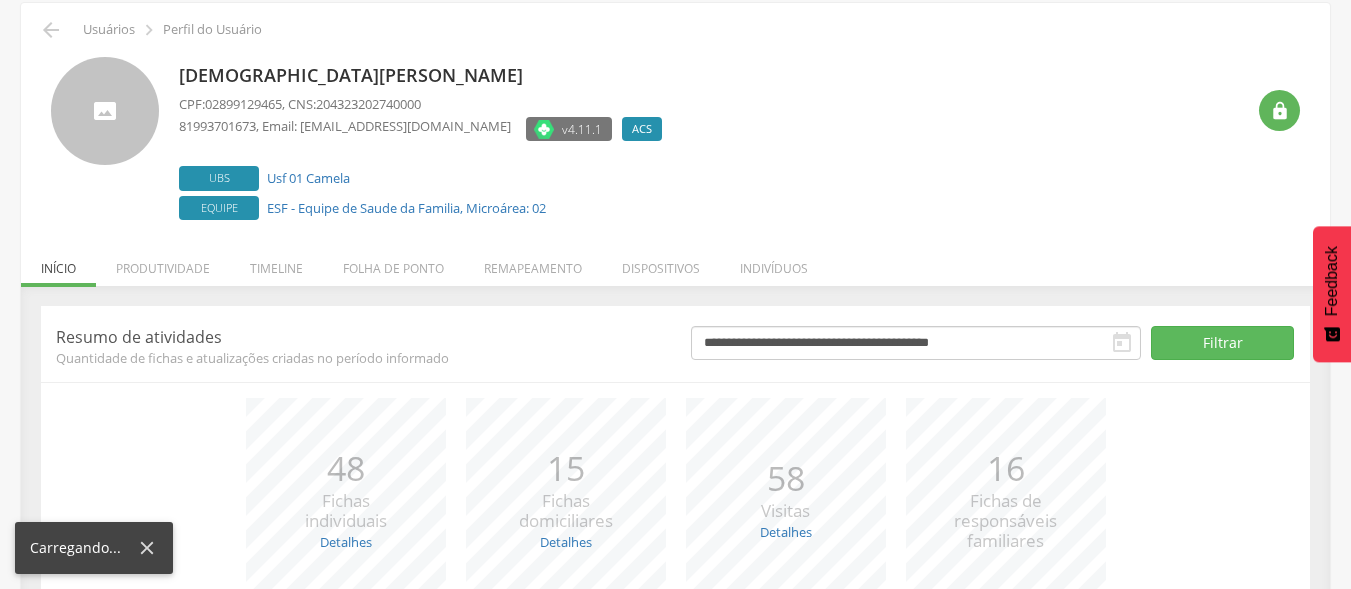
scroll to position [263, 0]
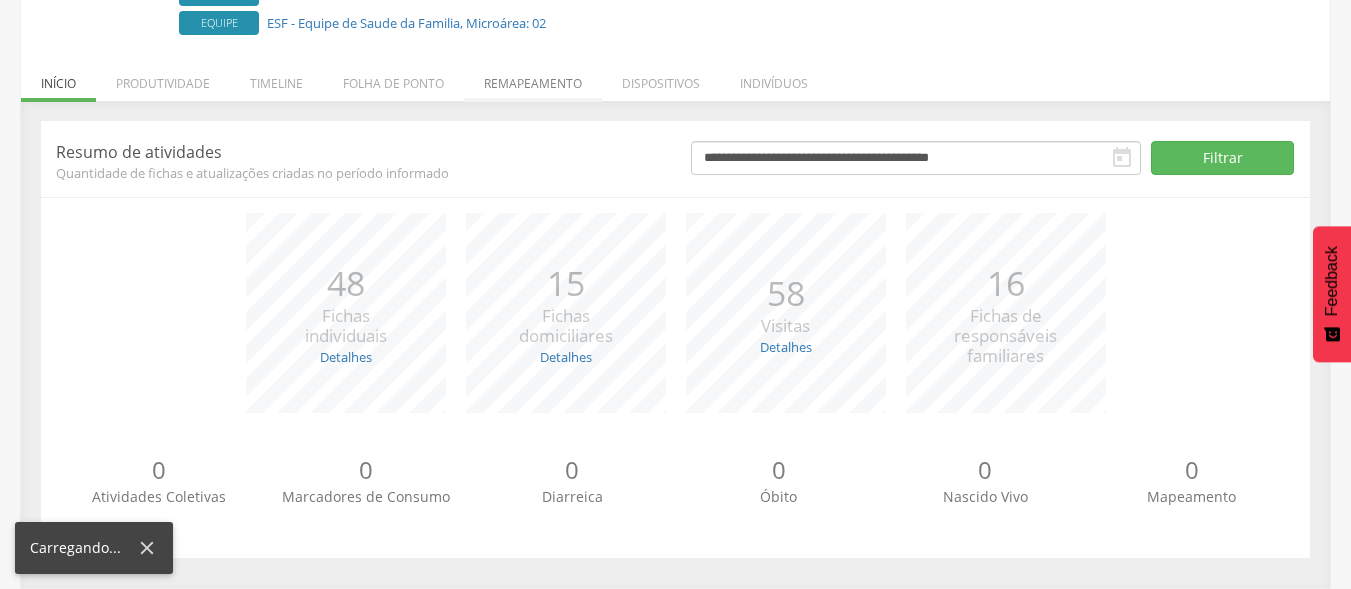
click at [543, 72] on li "Remapeamento" at bounding box center [533, 78] width 138 height 47
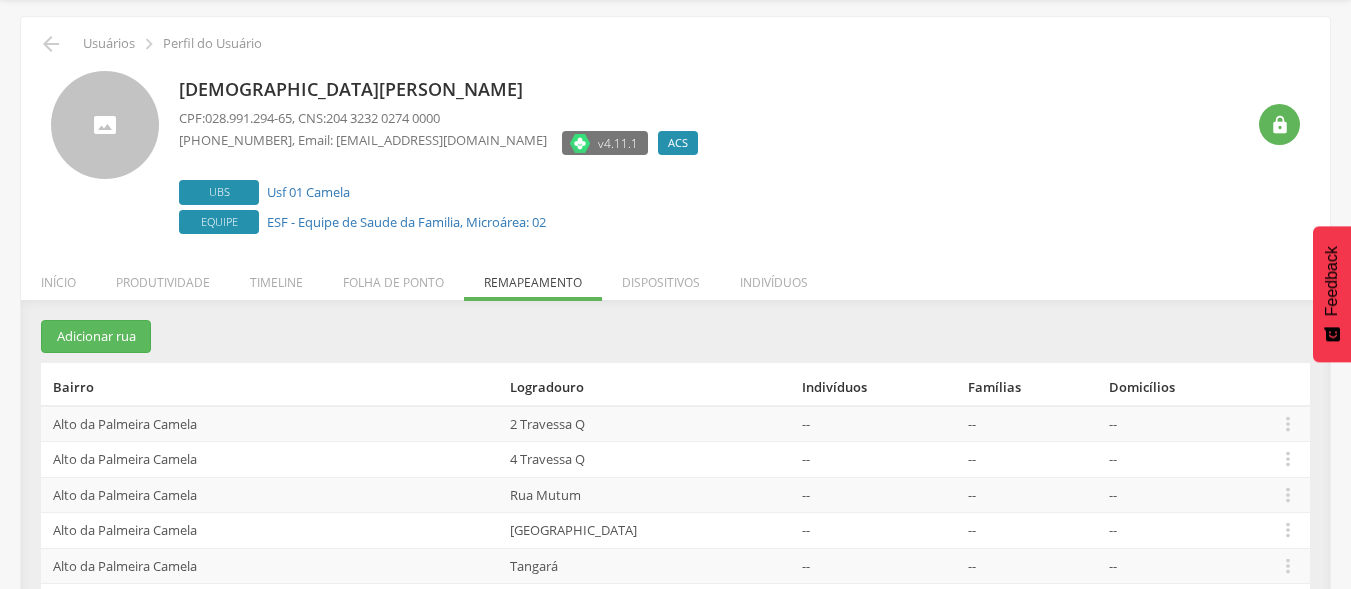
scroll to position [0, 0]
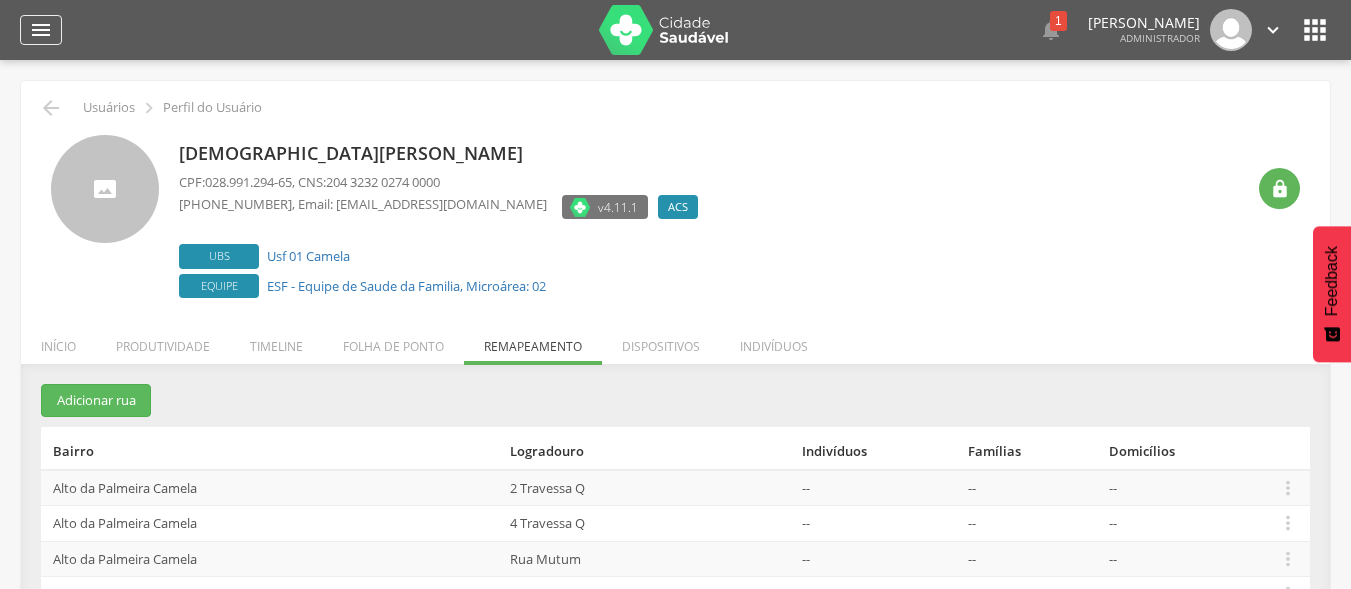
click at [47, 35] on icon "" at bounding box center [41, 30] width 24 height 24
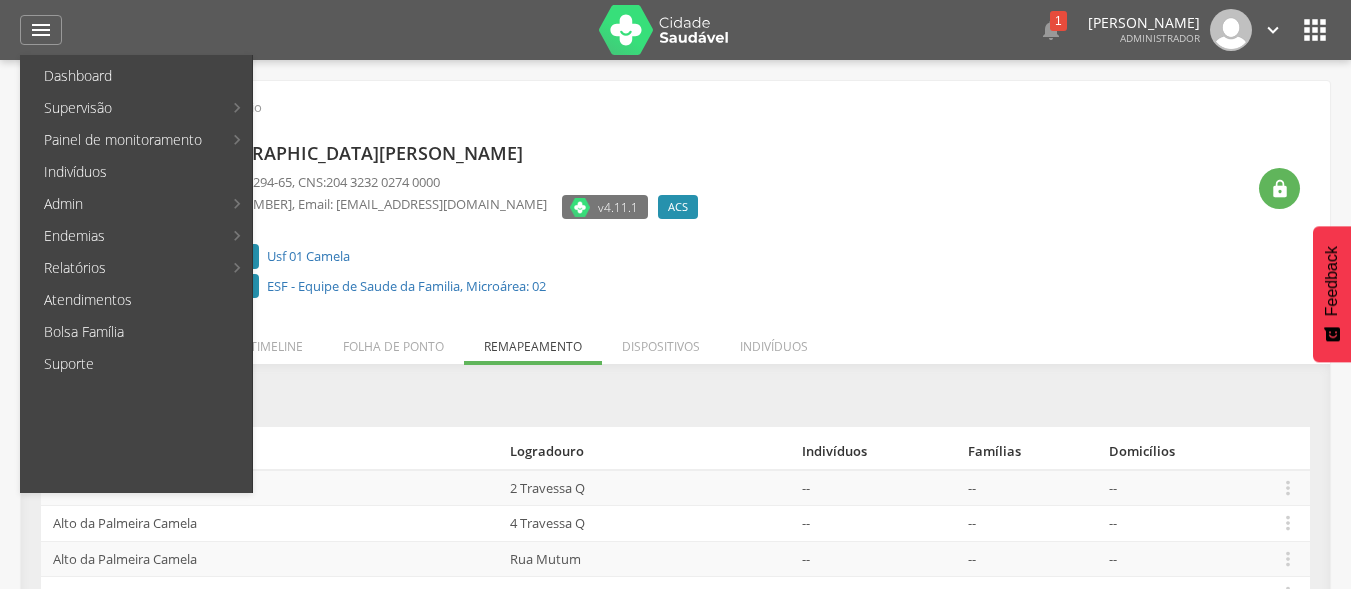
click at [244, 34] on div at bounding box center [333, 30] width 502 height 60
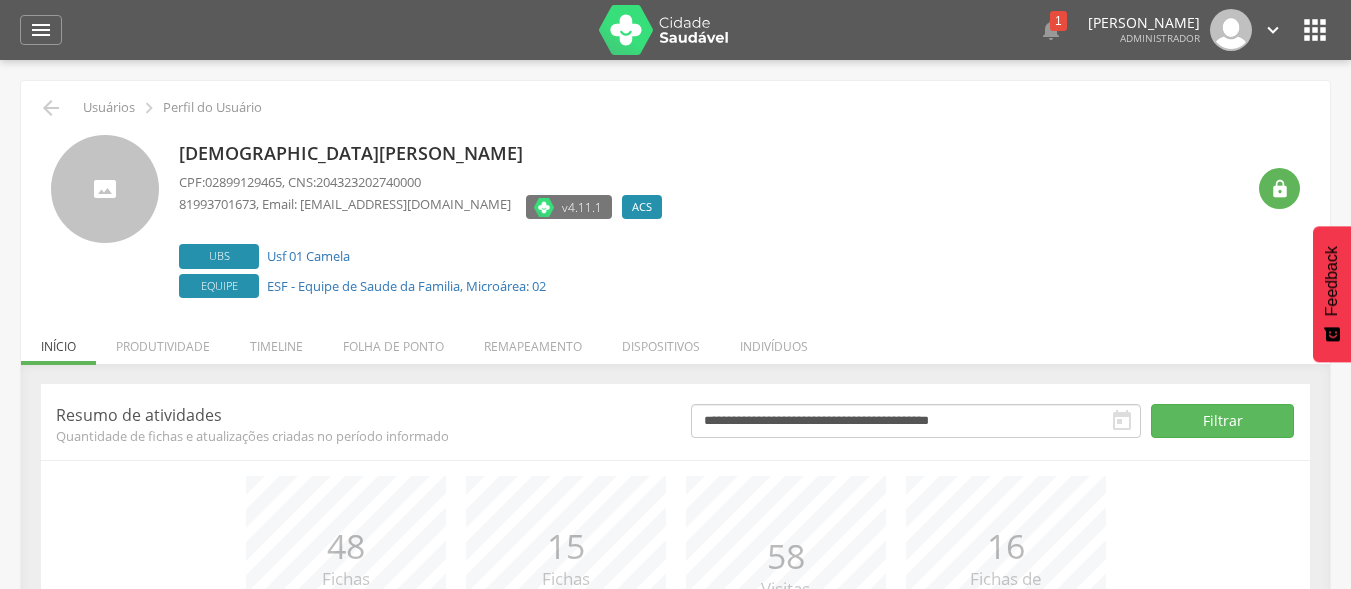
click at [1306, 28] on icon "" at bounding box center [1315, 30] width 32 height 32
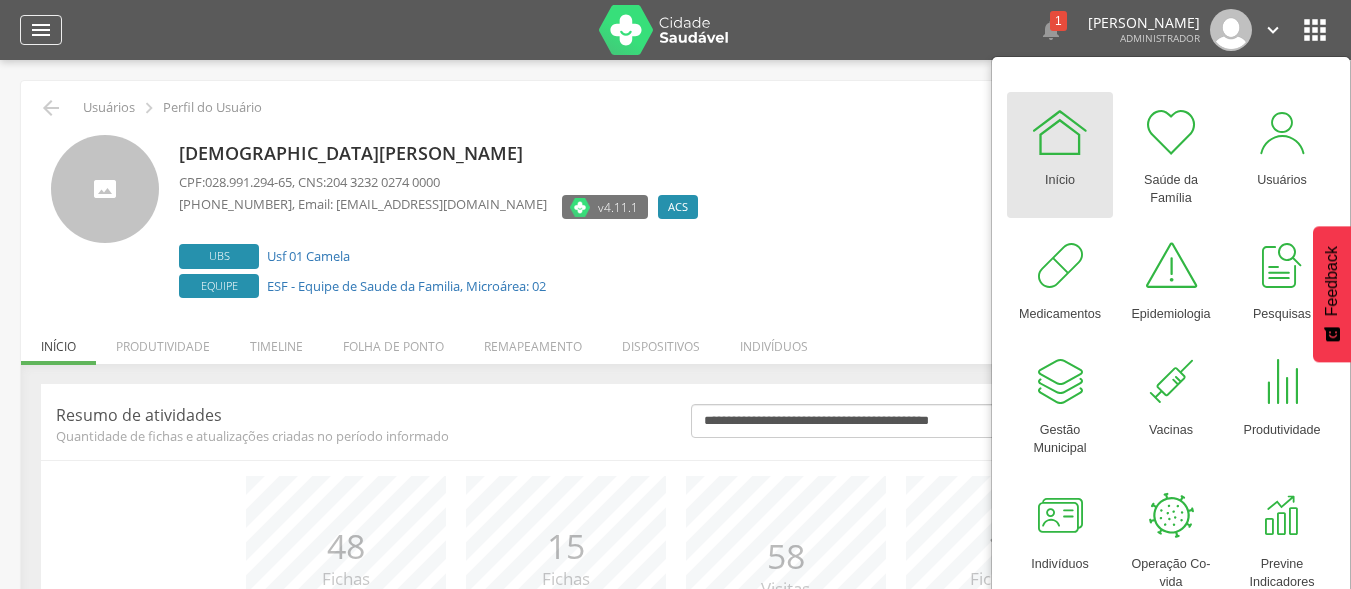
click at [56, 23] on div "" at bounding box center [41, 30] width 42 height 30
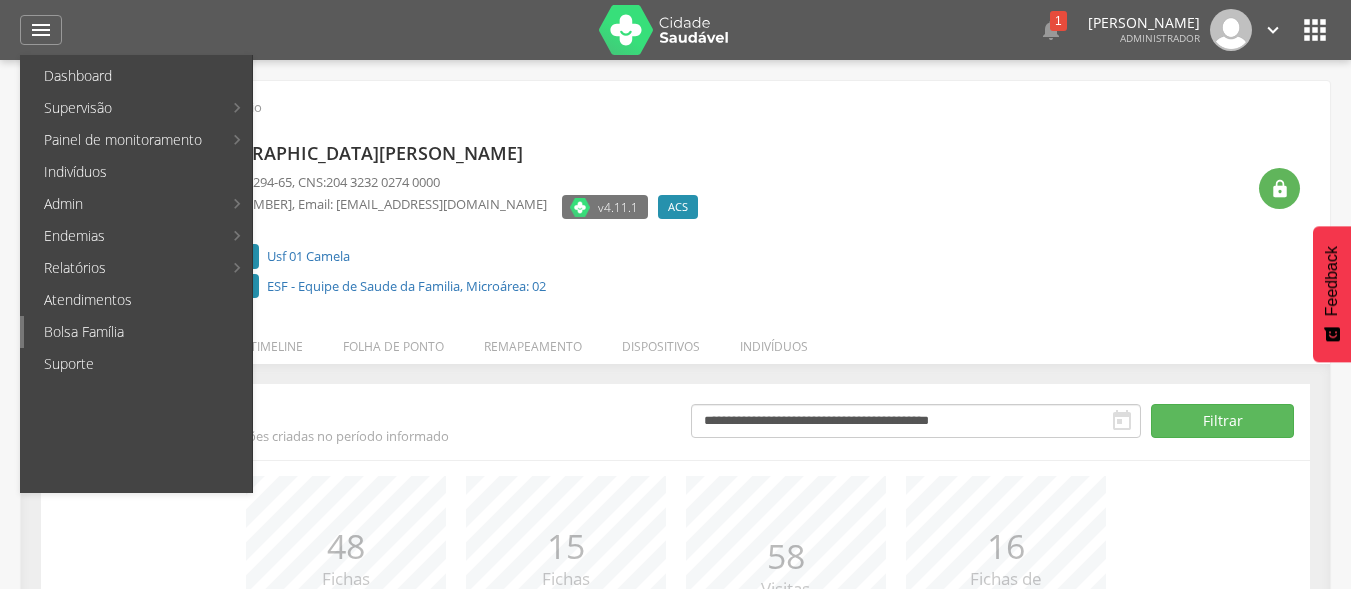
click at [103, 324] on link "Bolsa Família" at bounding box center [138, 332] width 228 height 32
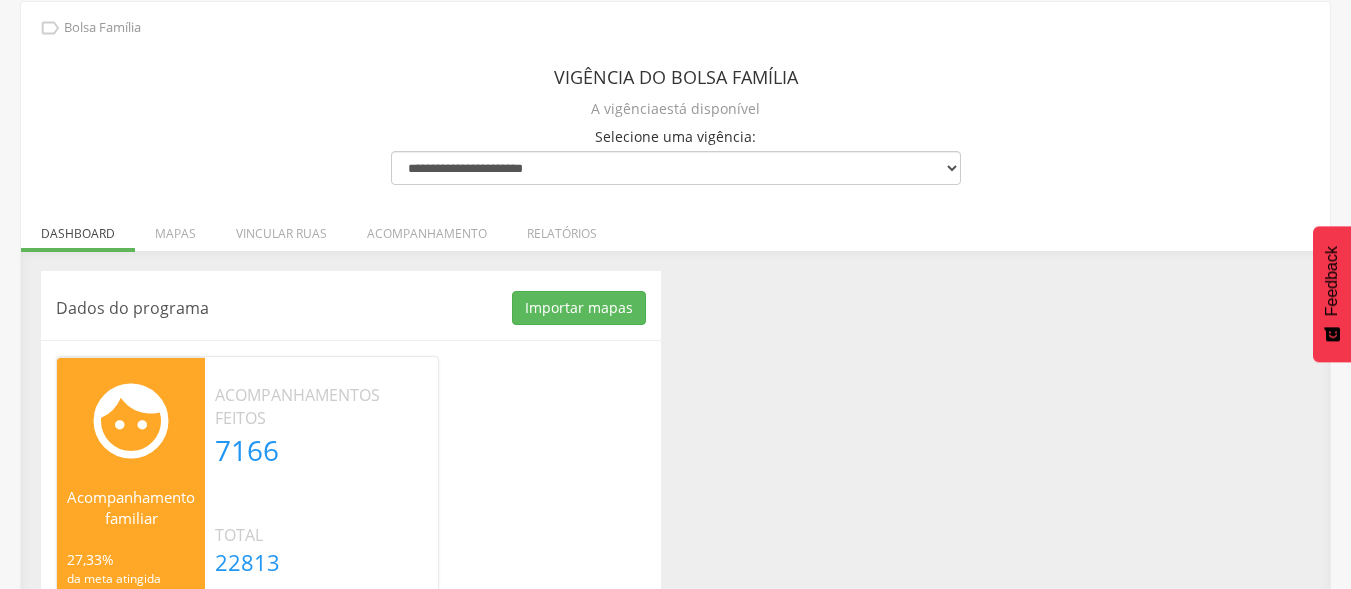
scroll to position [80, 0]
